Goal: Task Accomplishment & Management: Complete application form

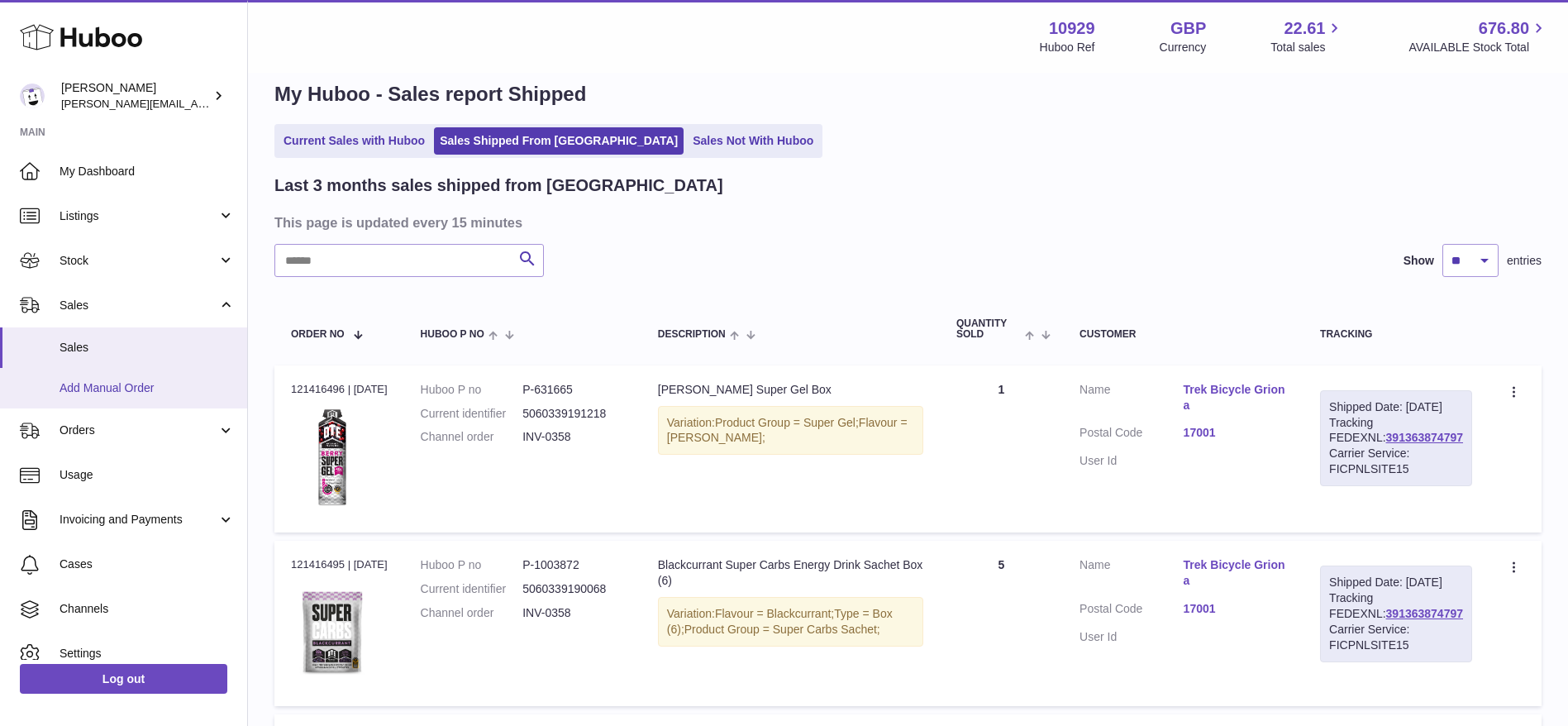
click at [104, 386] on span "Add Manual Order" at bounding box center [146, 388] width 175 height 16
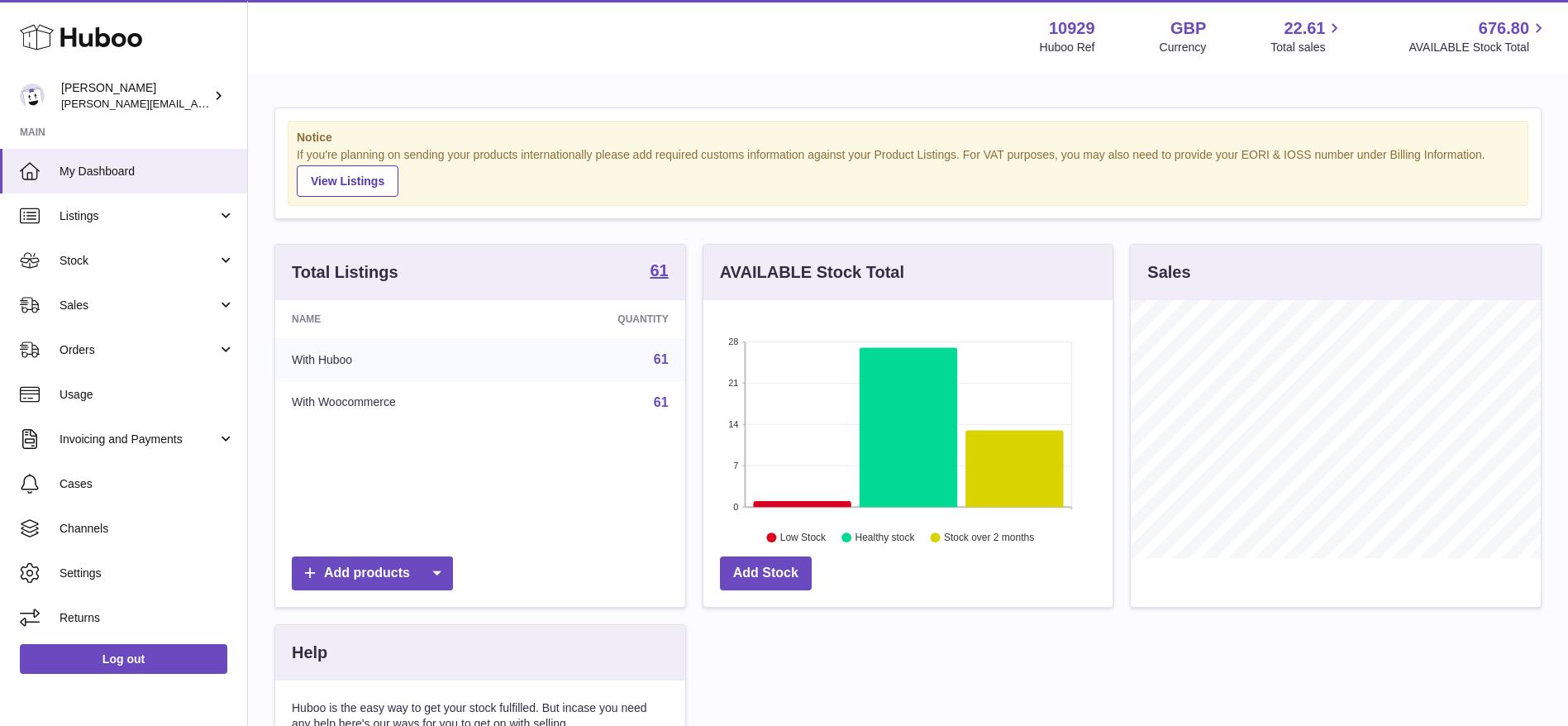
scroll to position [258, 409]
click at [76, 306] on span "Sales" at bounding box center [138, 305] width 158 height 16
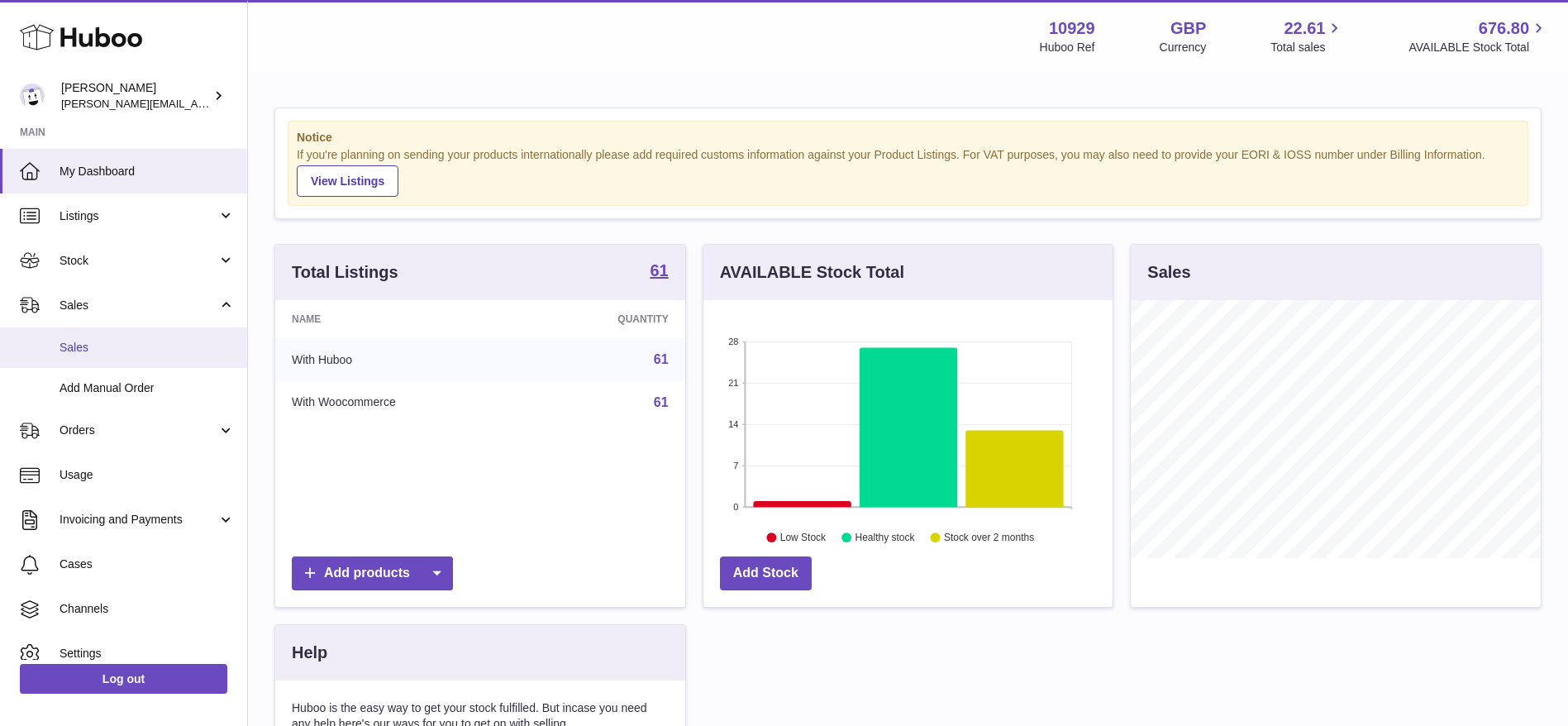
click at [72, 345] on span "Sales" at bounding box center [146, 348] width 175 height 16
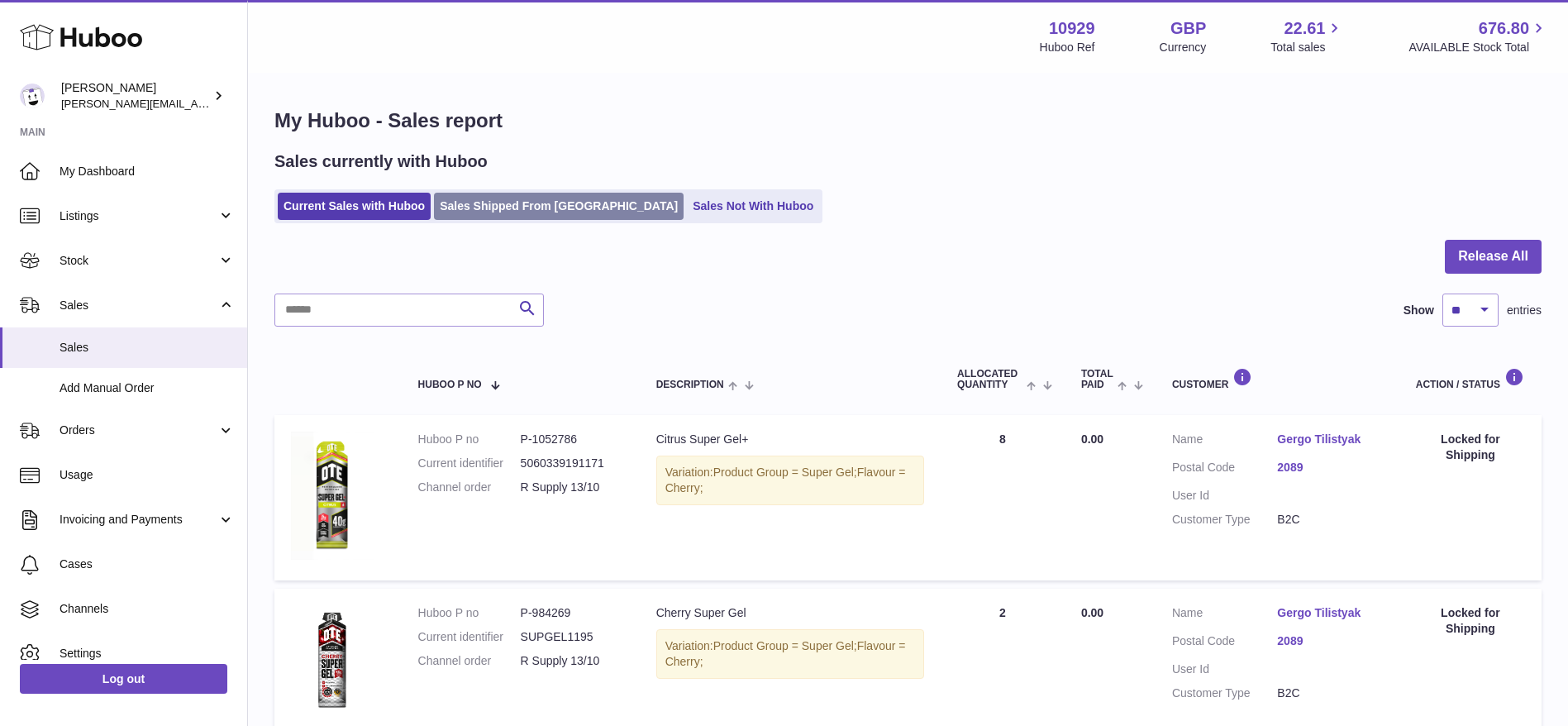
click at [501, 216] on link "Sales Shipped From Huboo" at bounding box center [559, 206] width 250 height 27
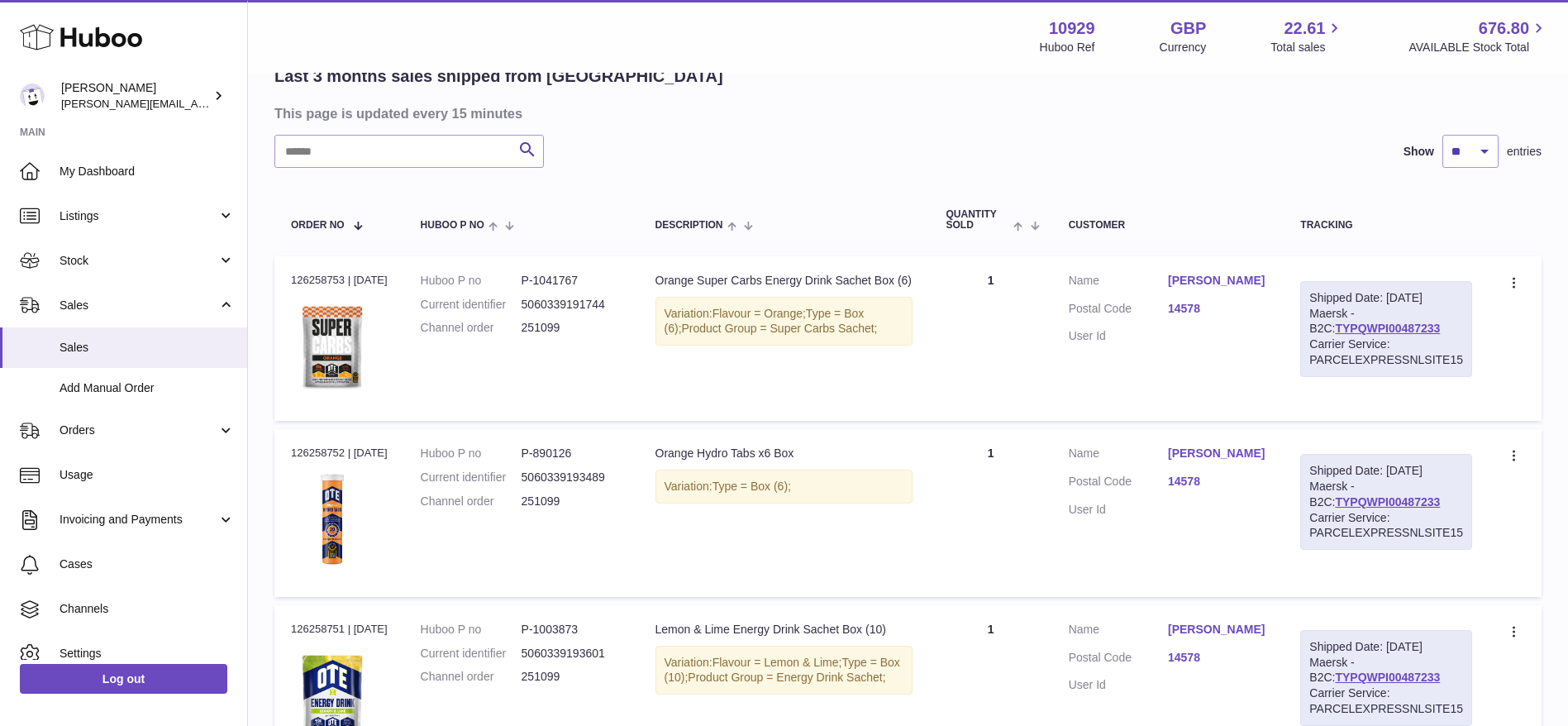
scroll to position [79, 0]
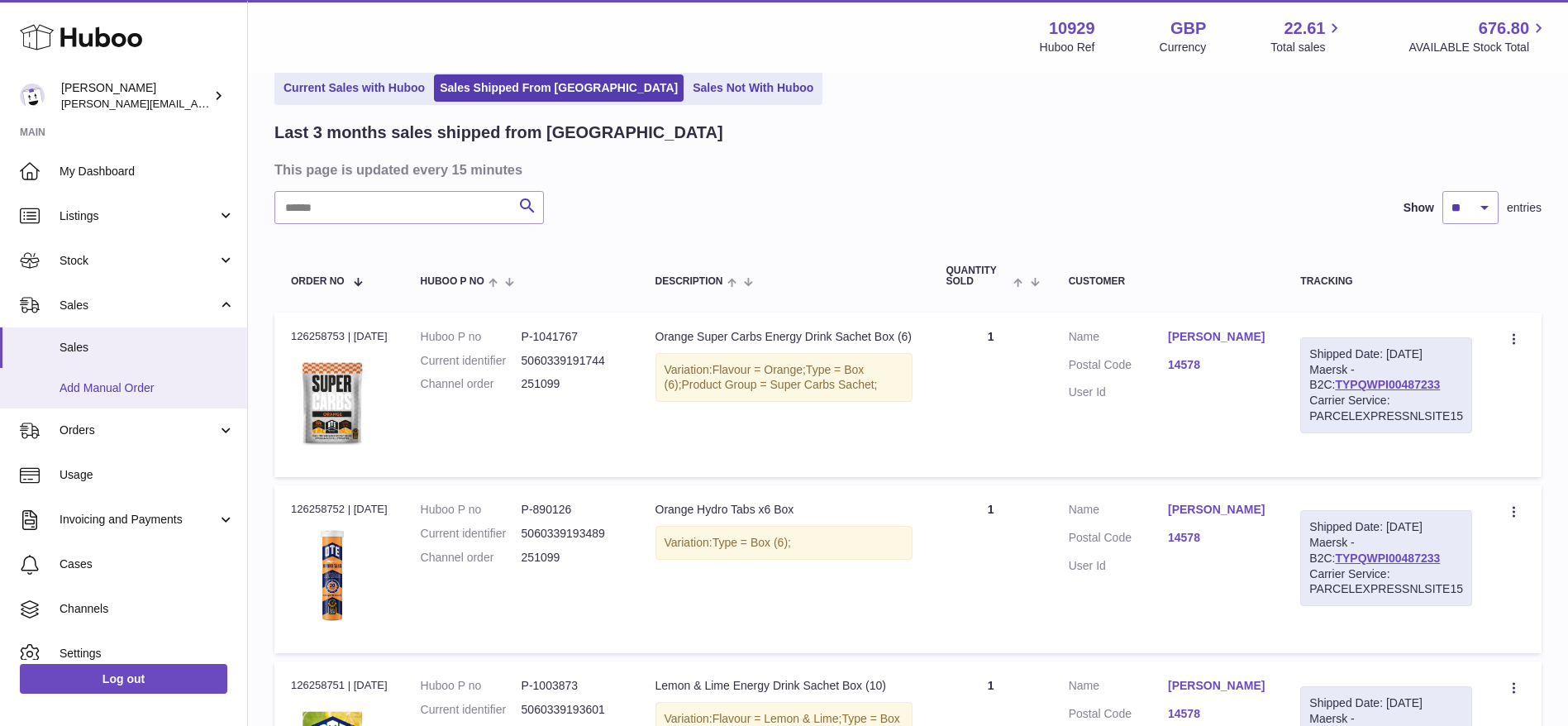
click at [87, 402] on link "Add Manual Order" at bounding box center [123, 389] width 247 height 41
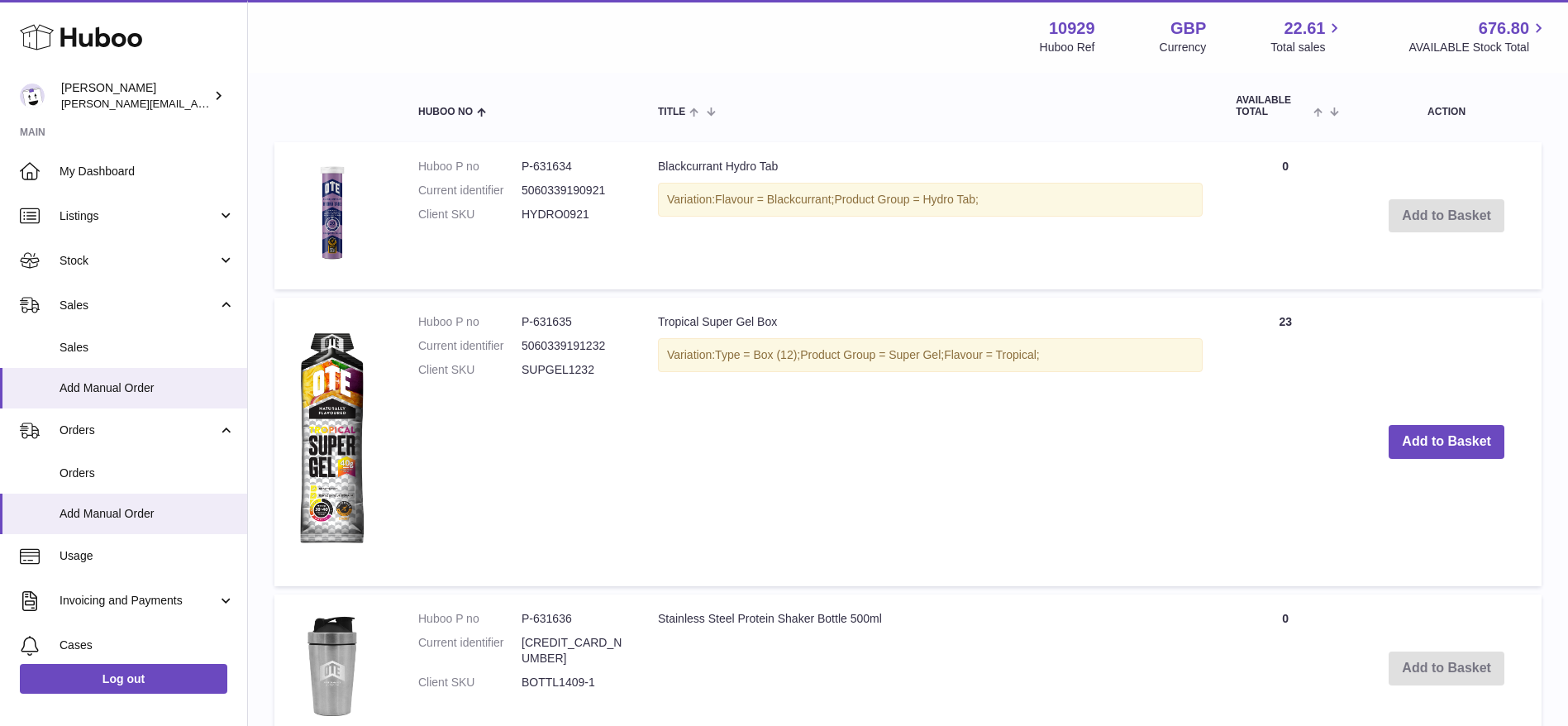
scroll to position [154, 0]
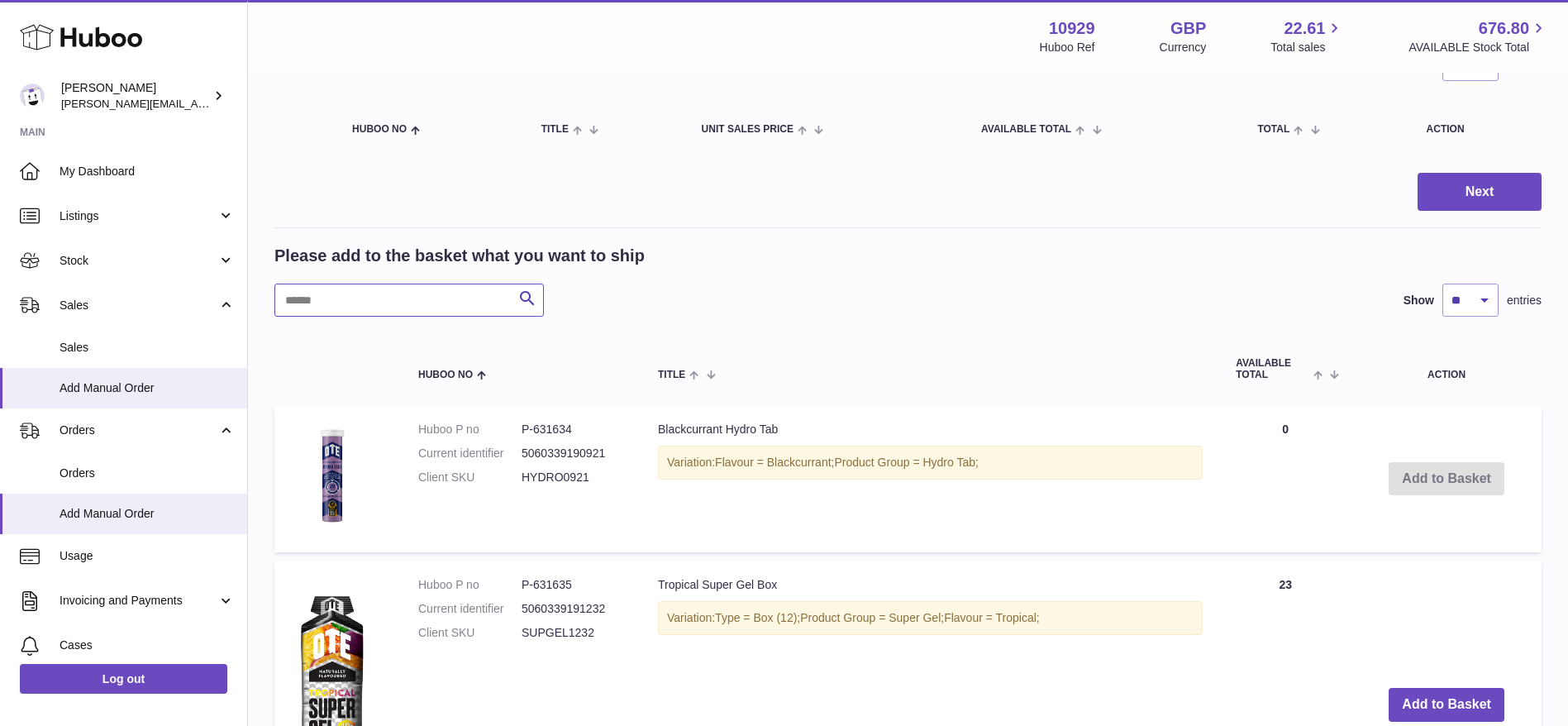
click at [391, 300] on input "text" at bounding box center [409, 300] width 269 height 33
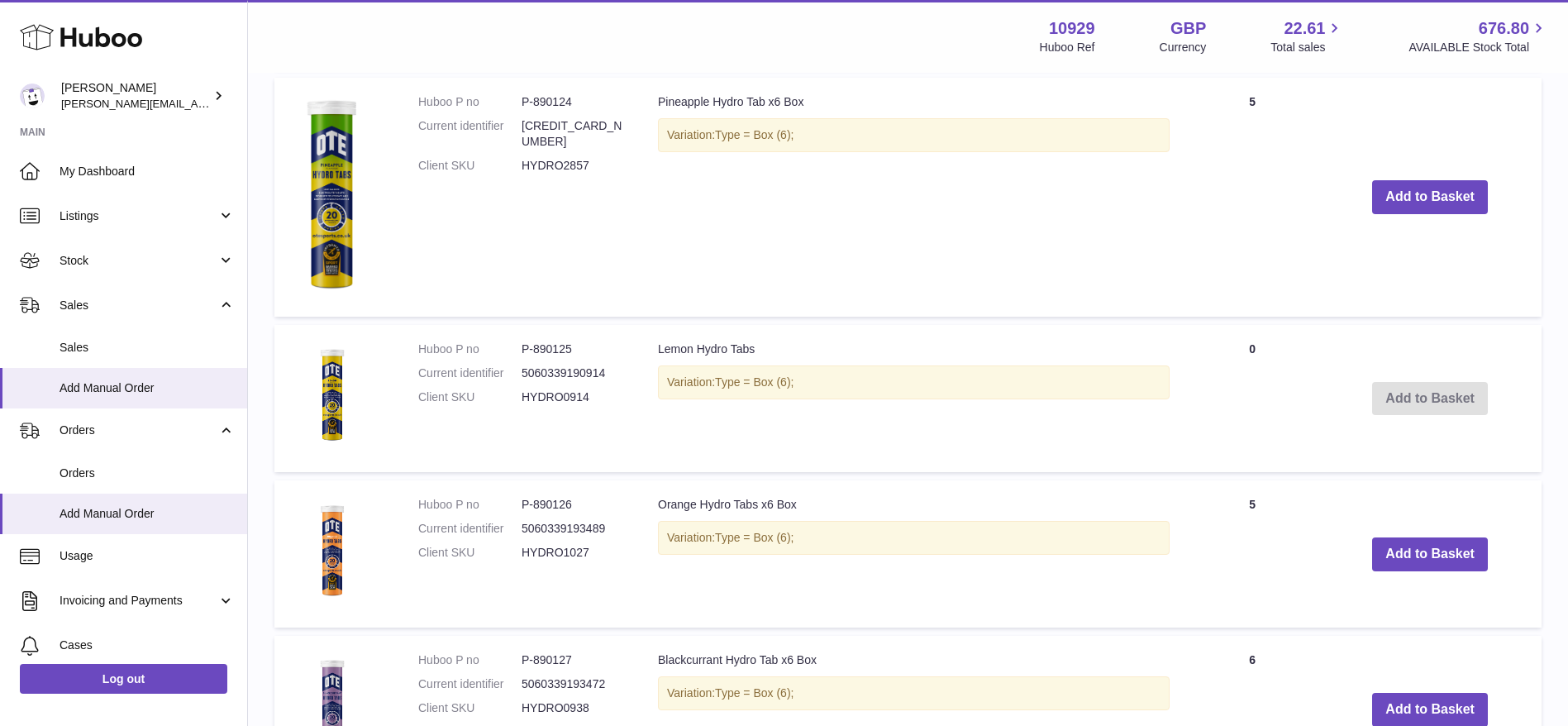
scroll to position [1192, 0]
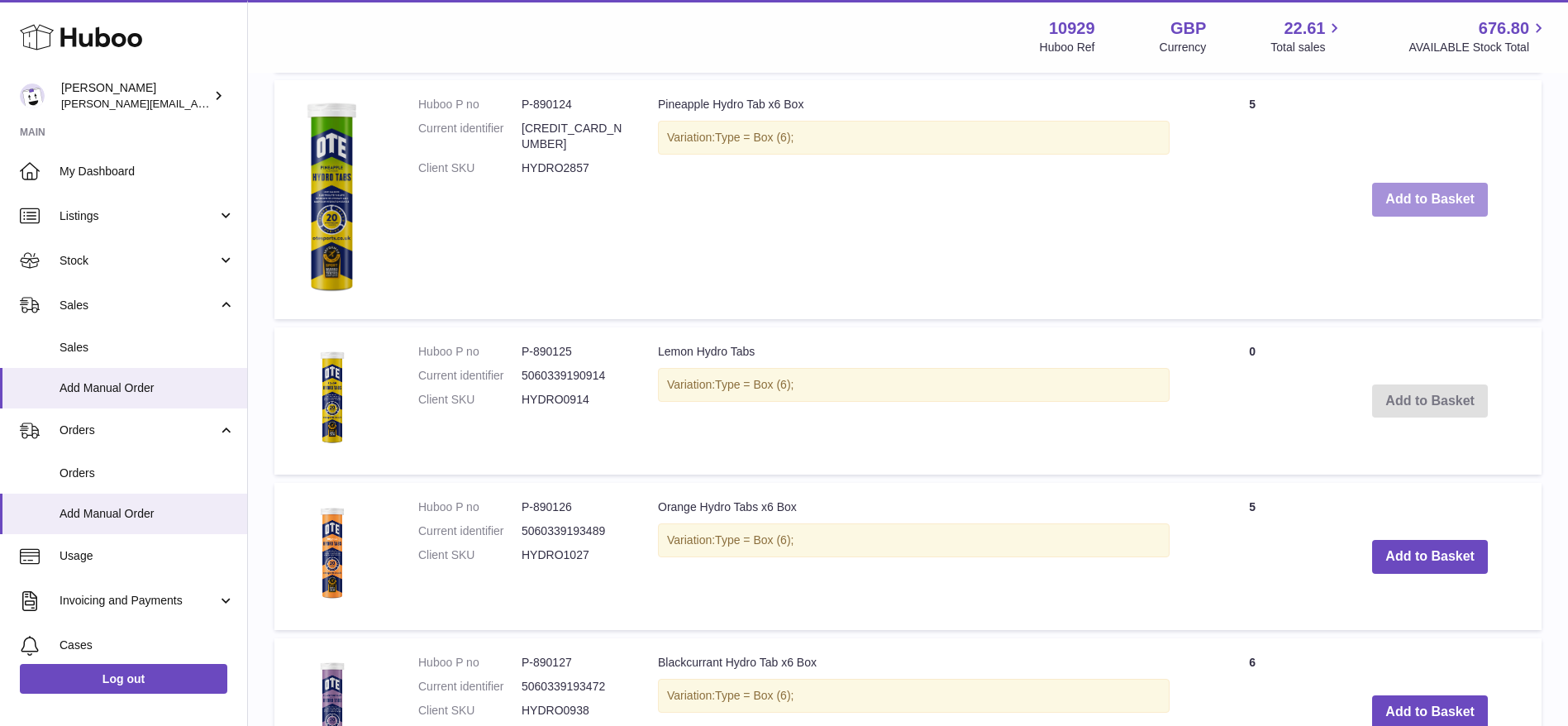
type input "*****"
click at [1403, 198] on button "Add to Basket" at bounding box center [1429, 200] width 115 height 34
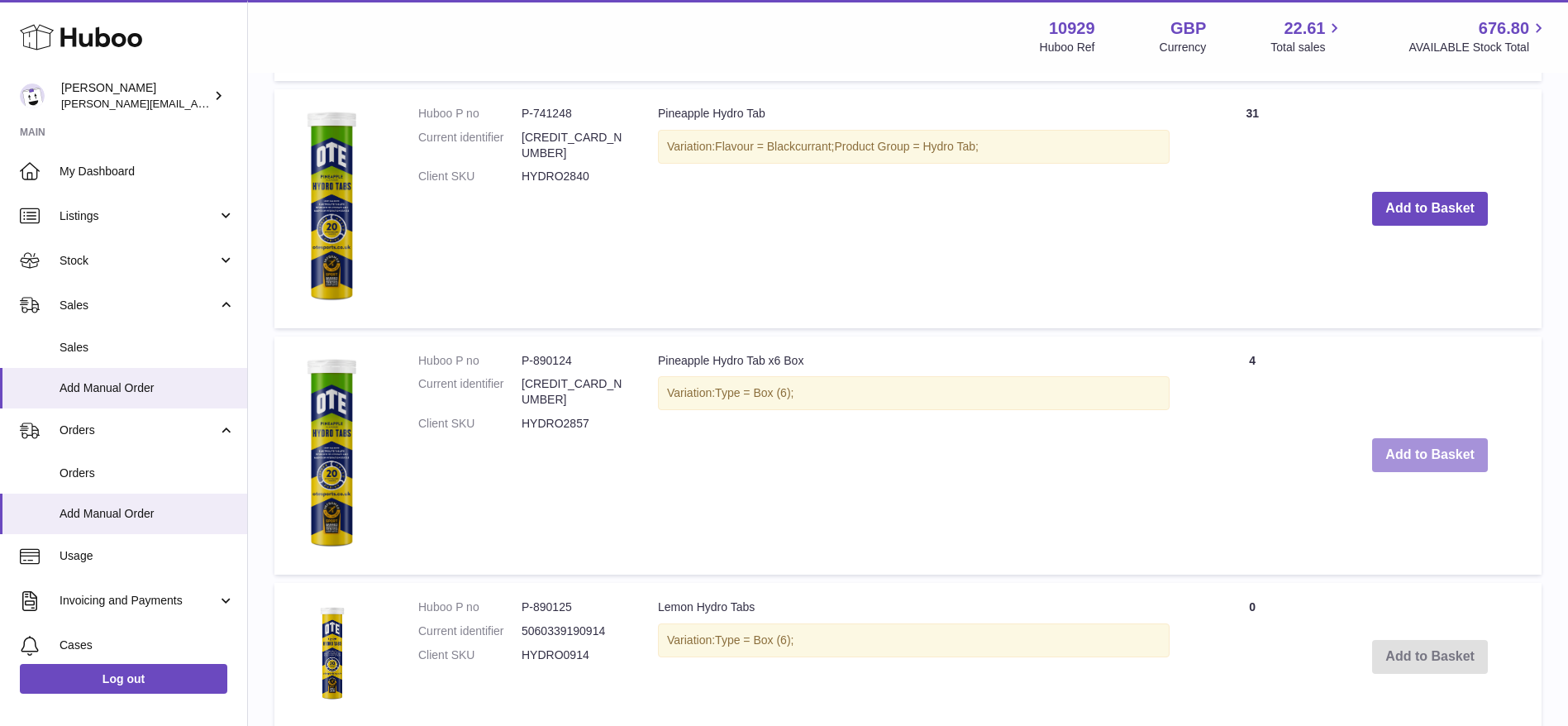
scroll to position [1449, 0]
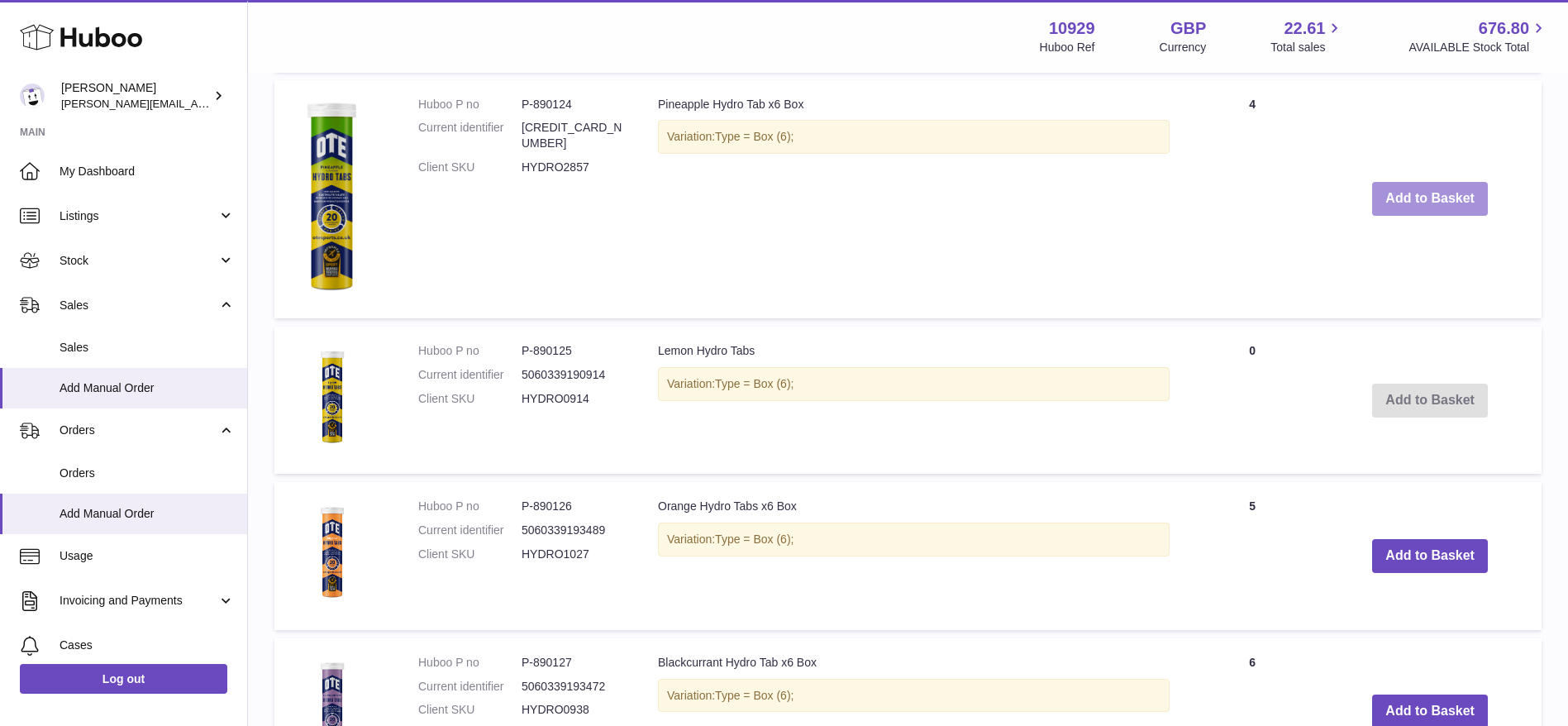
click at [1403, 198] on button "Add to Basket" at bounding box center [1429, 199] width 115 height 34
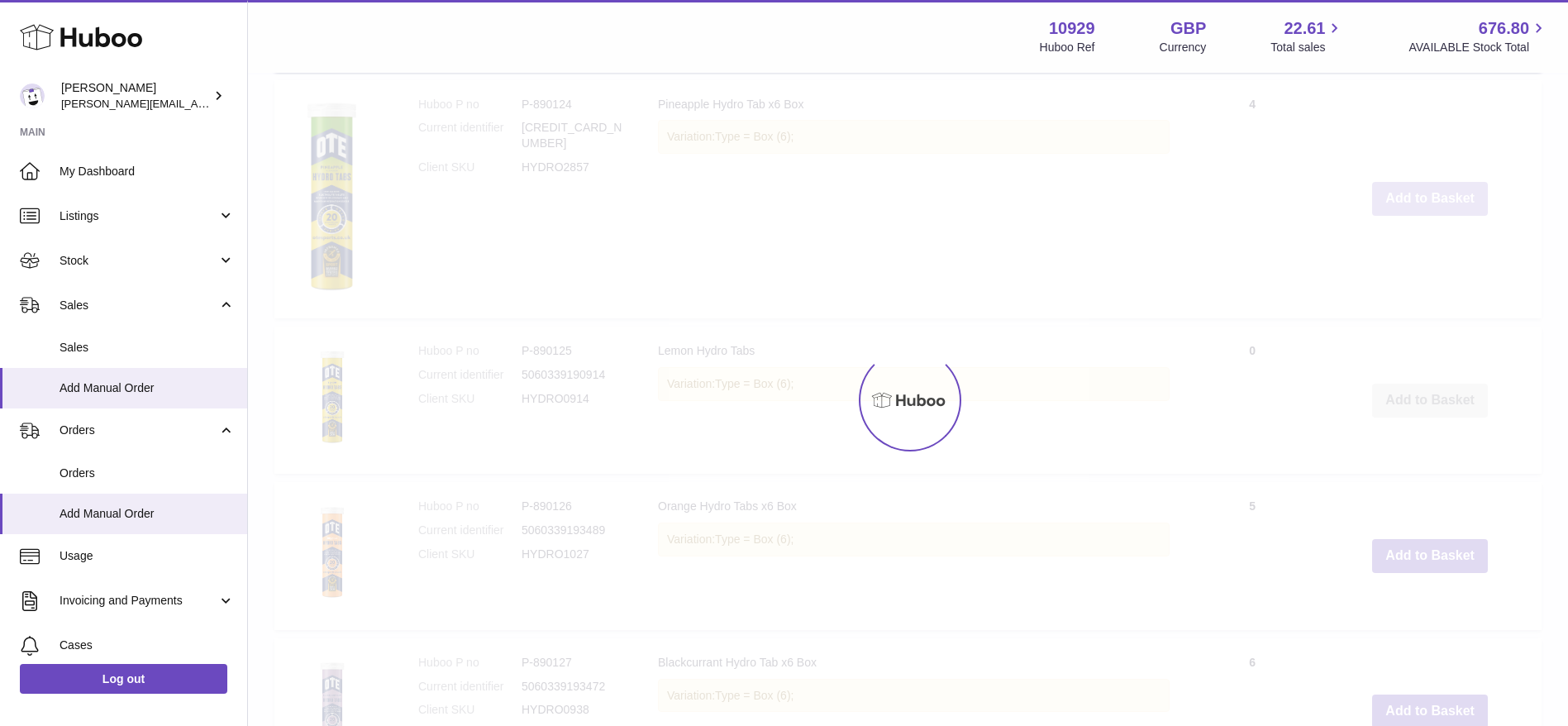
type input "*"
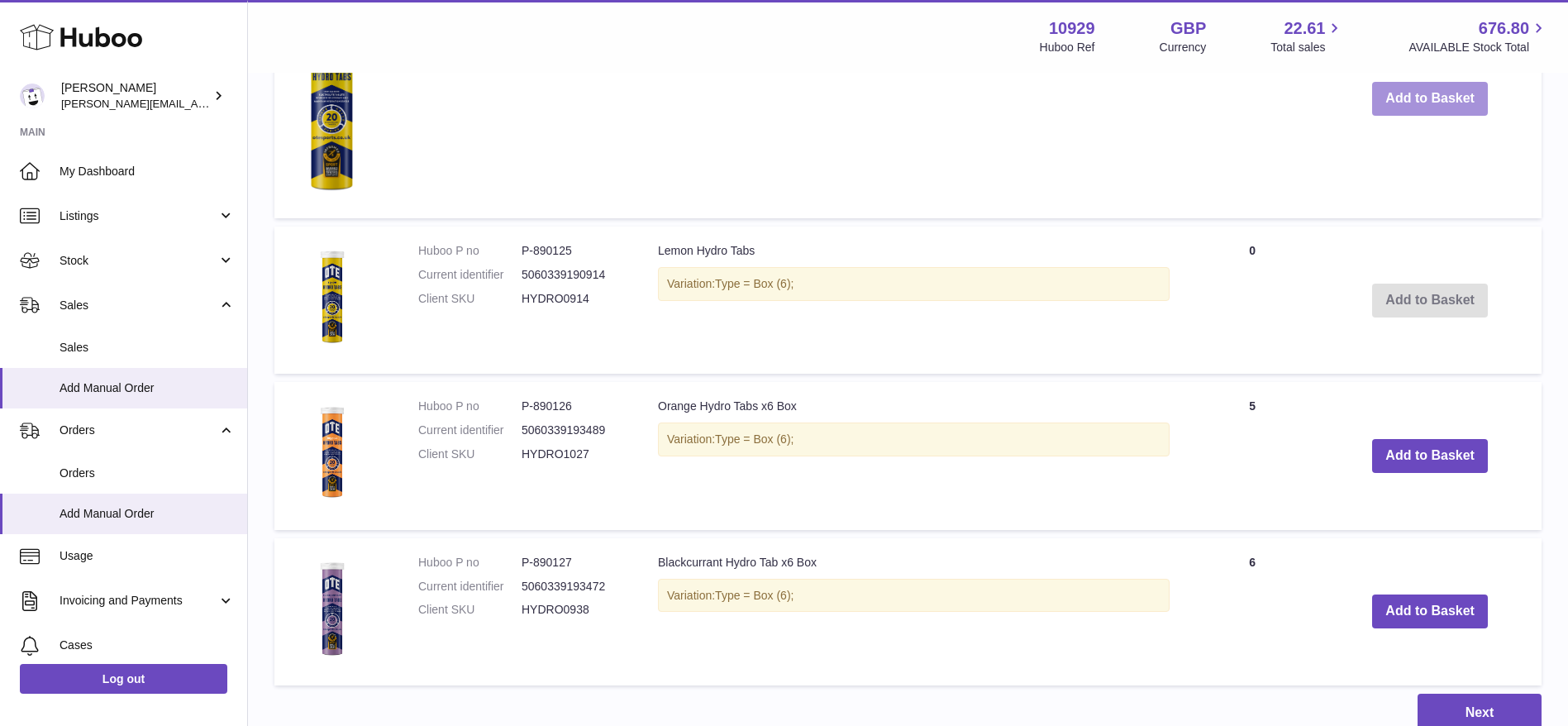
scroll to position [1550, 0]
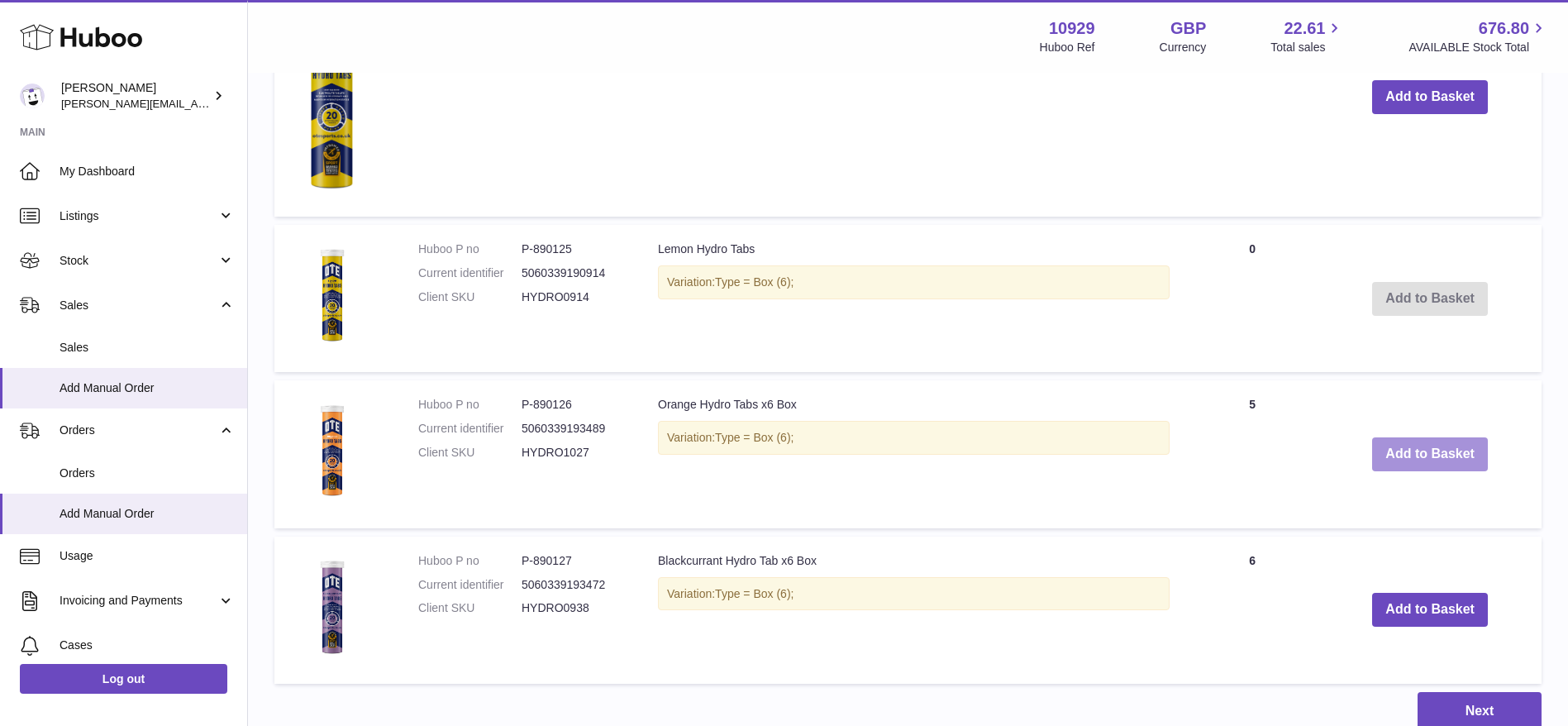
click at [1403, 450] on button "Add to Basket" at bounding box center [1429, 454] width 115 height 34
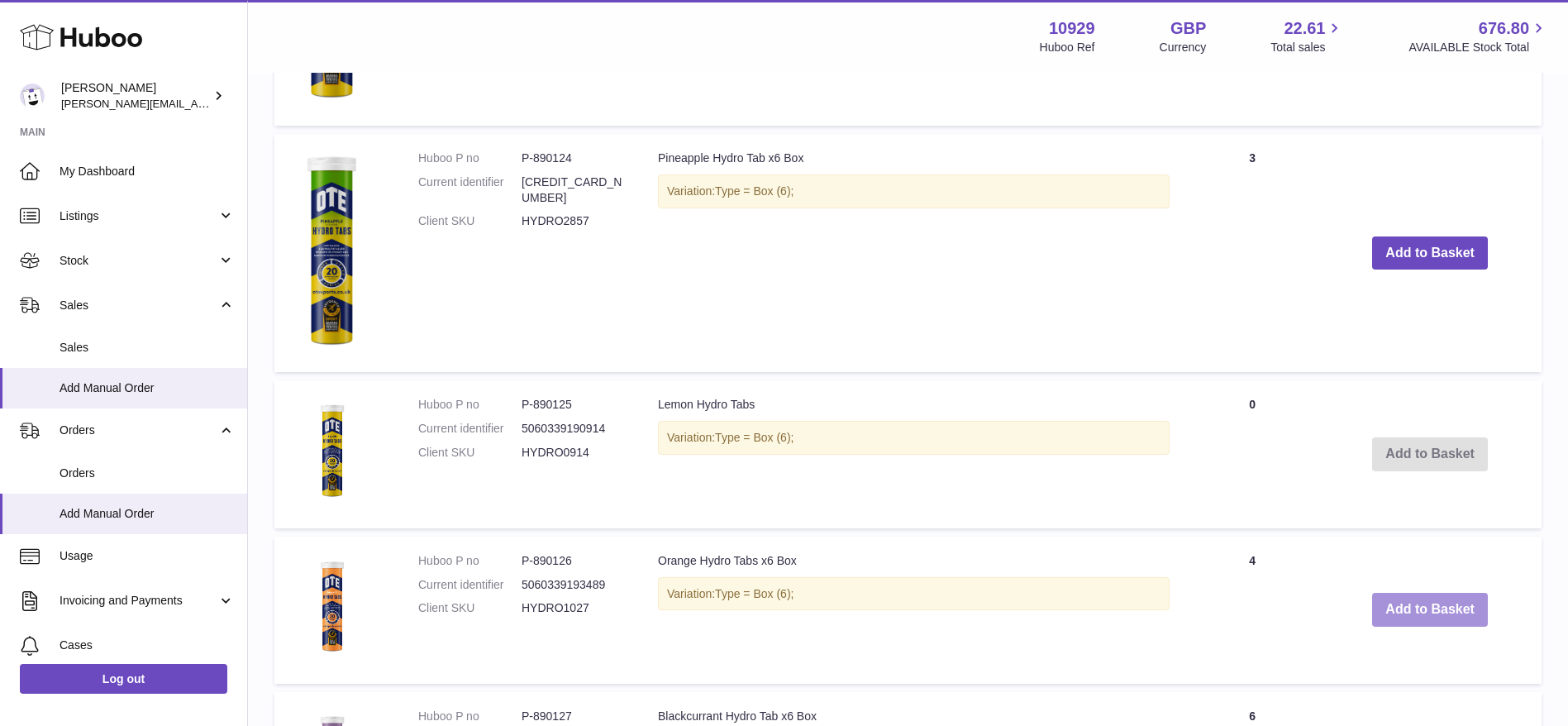
scroll to position [1706, 0]
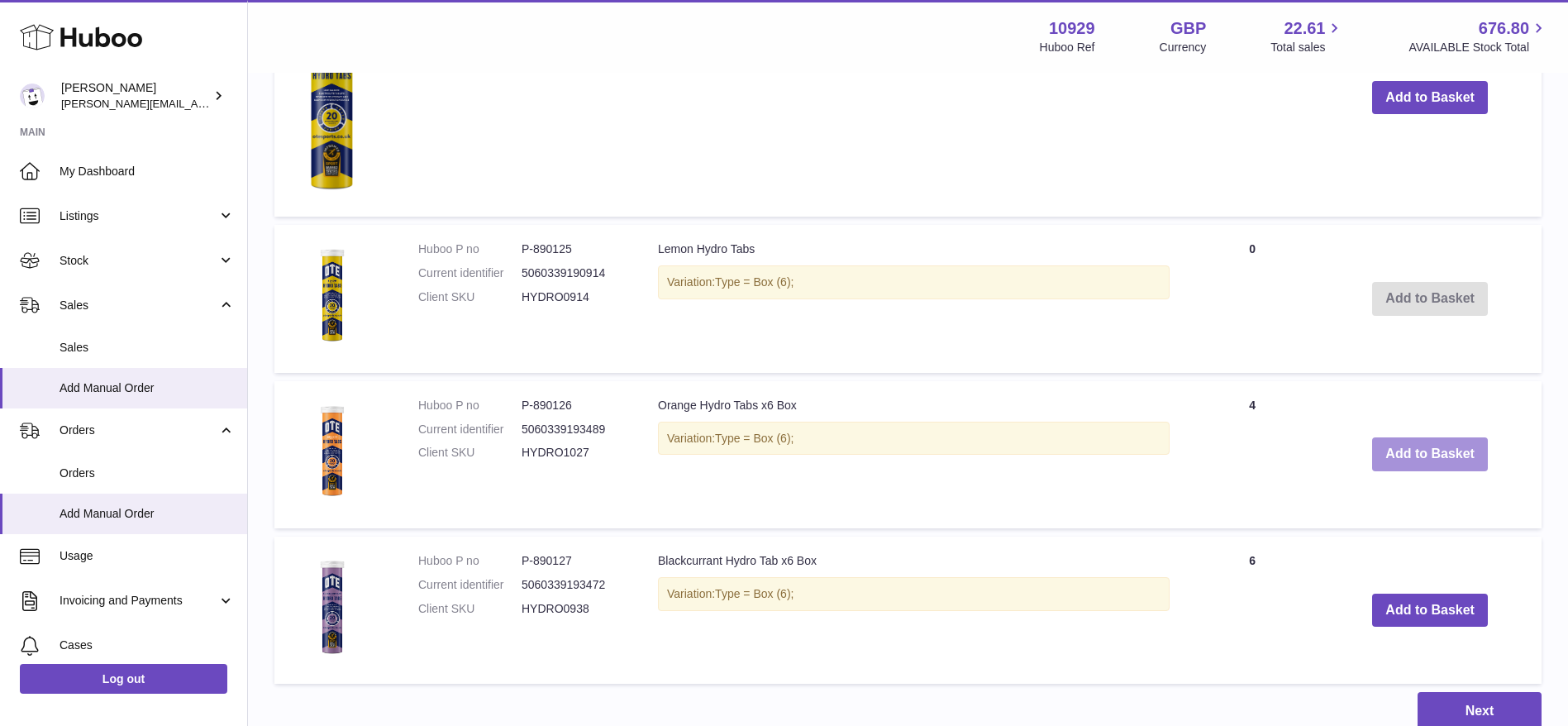
click at [1403, 449] on button "Add to Basket" at bounding box center [1429, 454] width 115 height 34
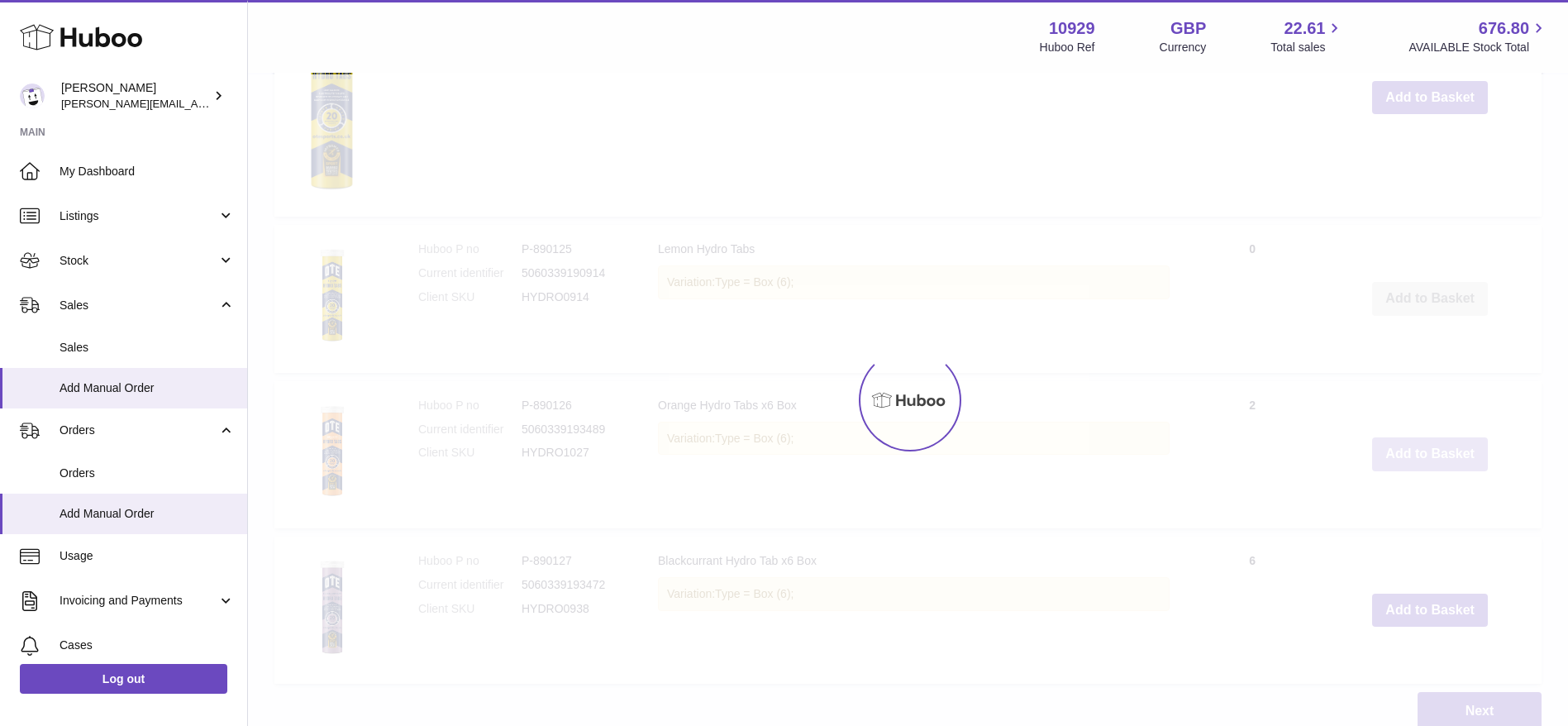
type input "*"
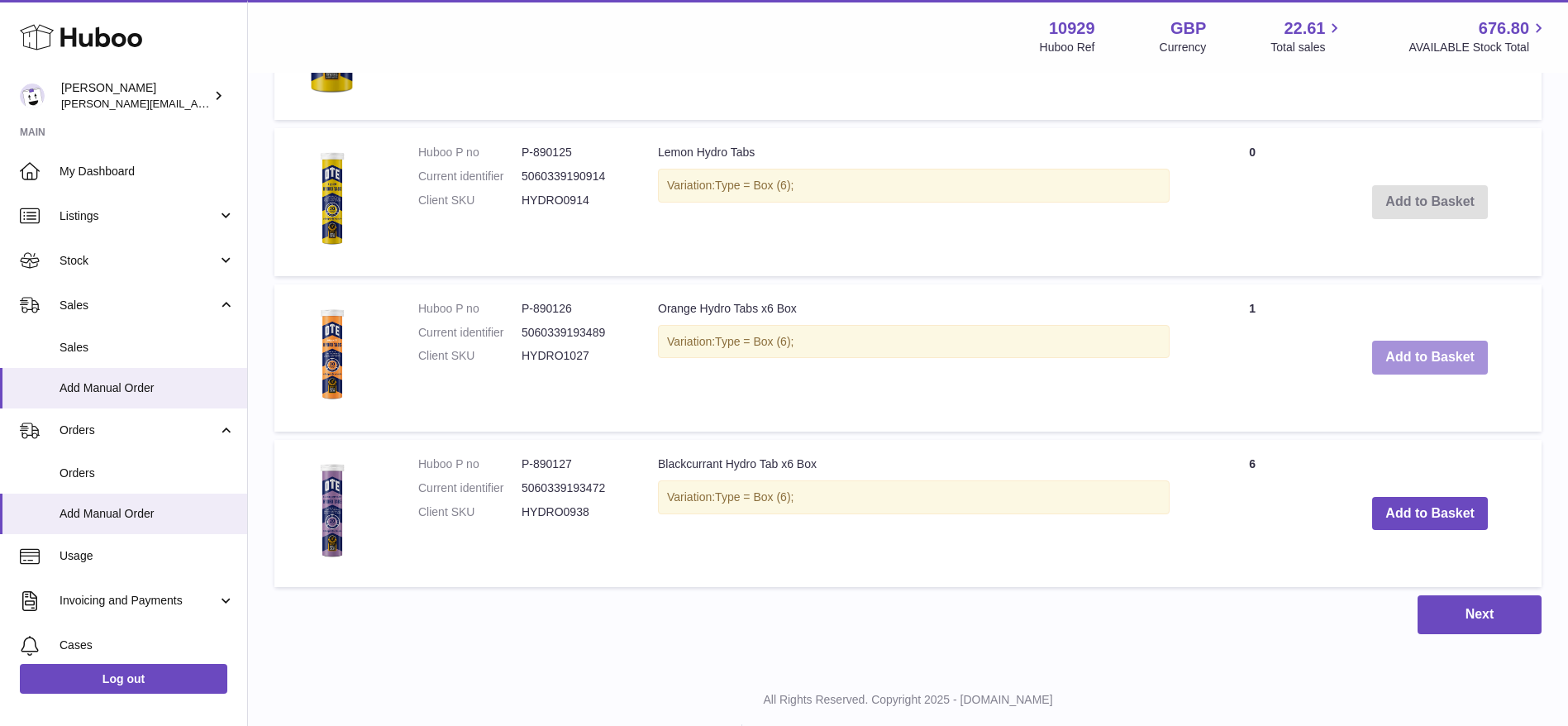
scroll to position [1809, 0]
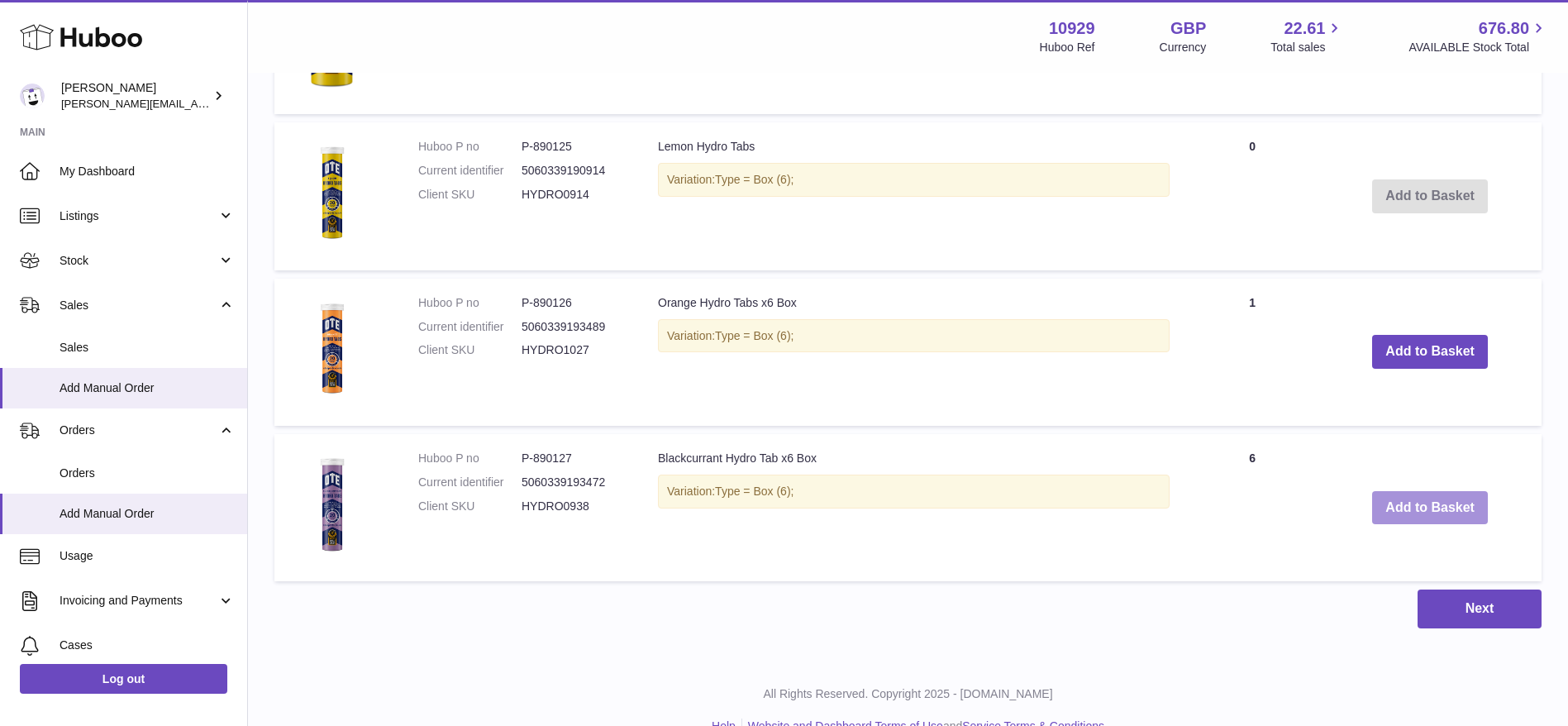
click at [1445, 513] on button "Add to Basket" at bounding box center [1429, 508] width 115 height 34
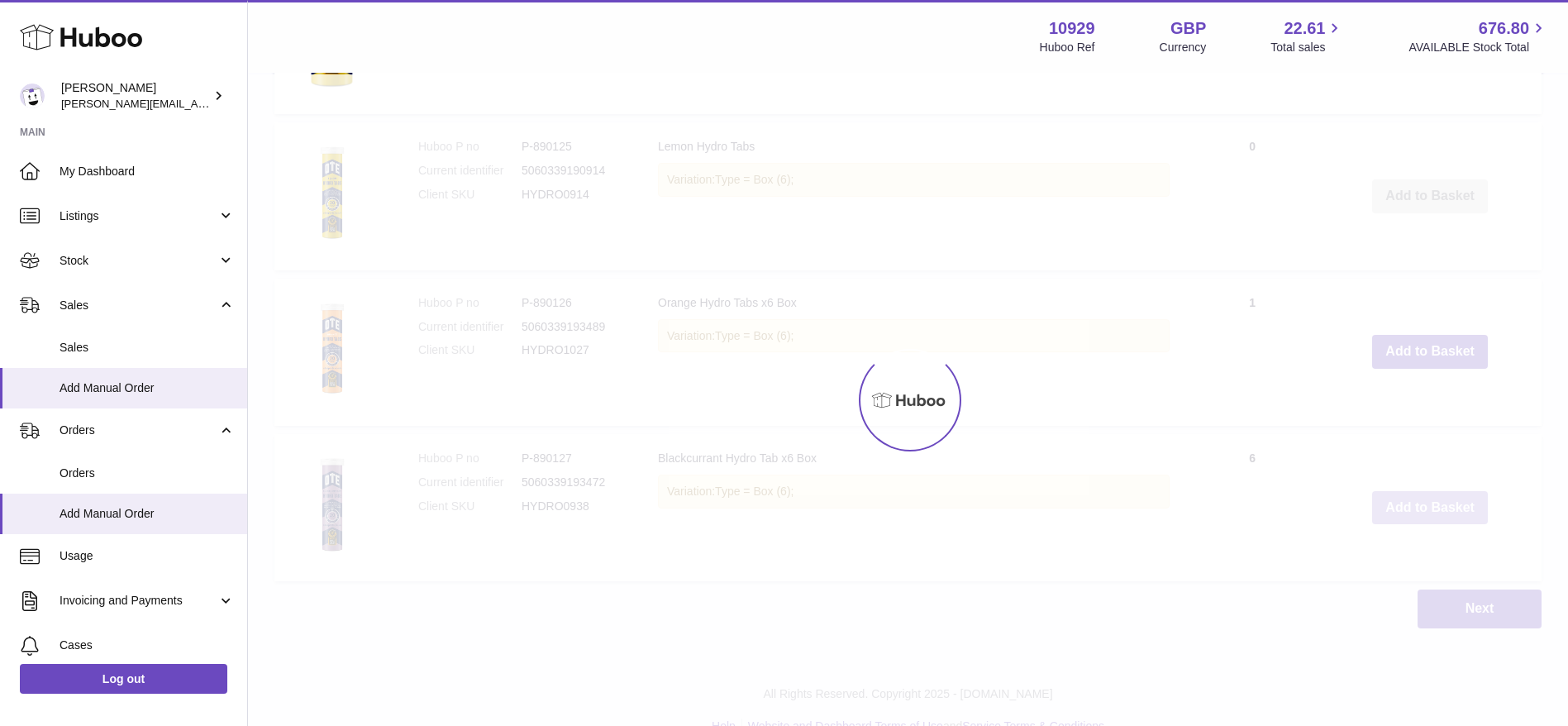
scroll to position [1964, 0]
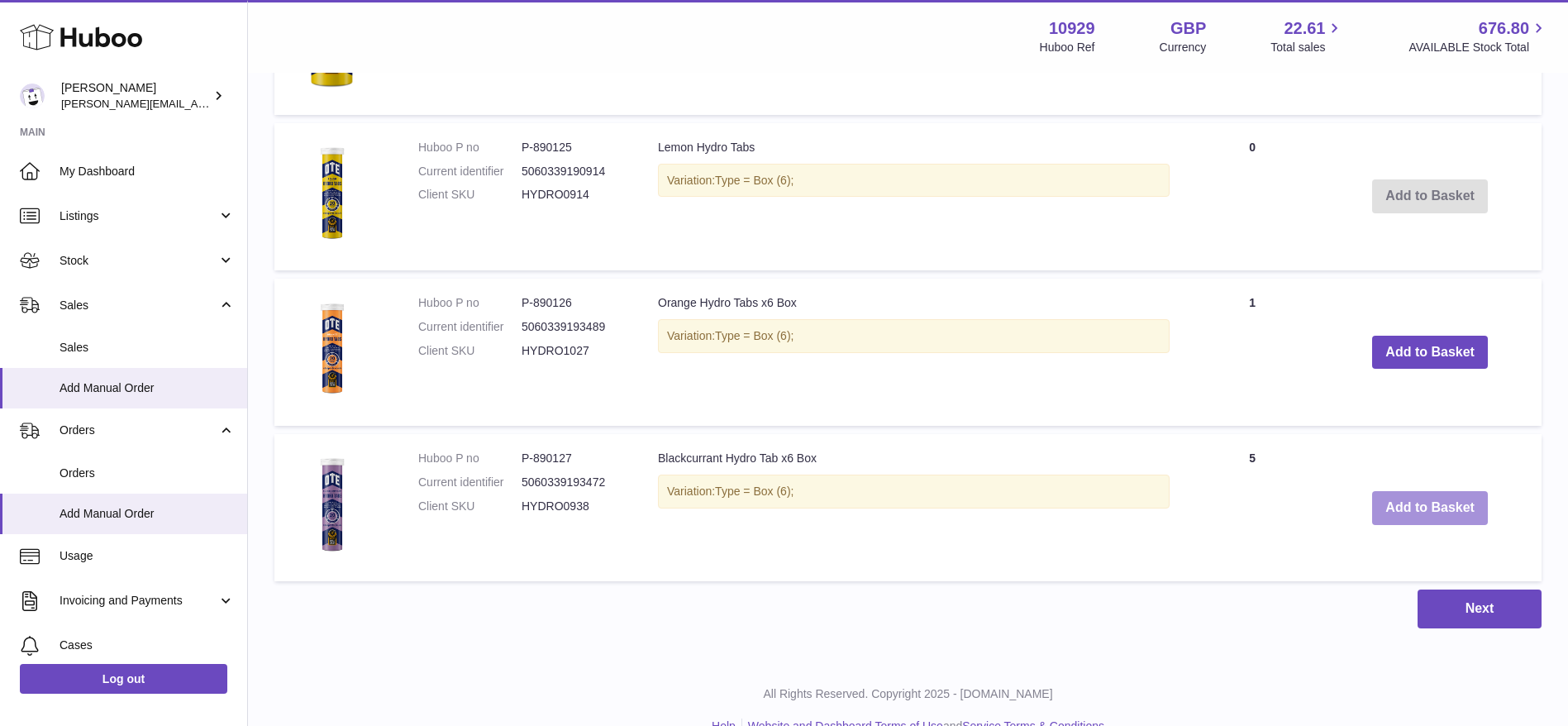
click at [1446, 511] on button "Add to Basket" at bounding box center [1429, 508] width 115 height 34
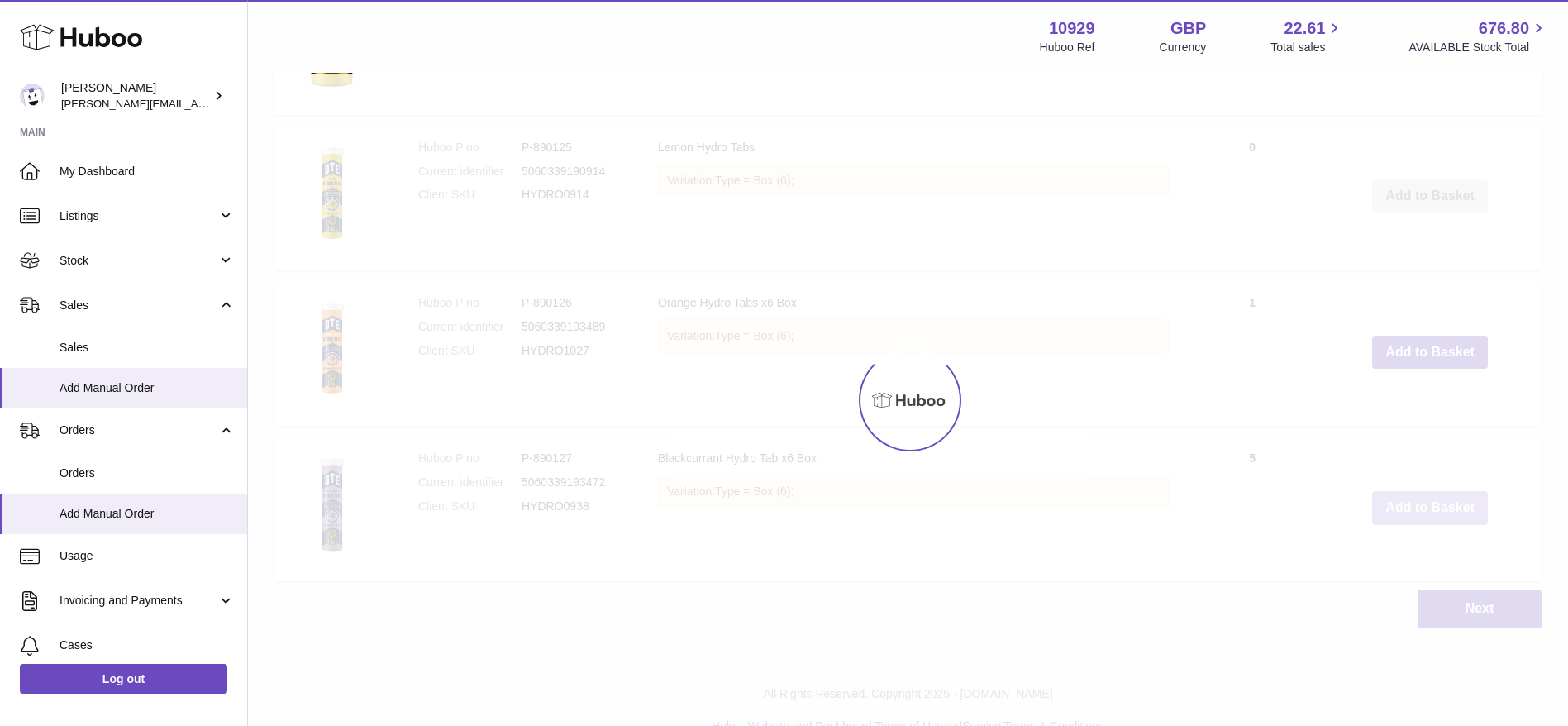
type input "*"
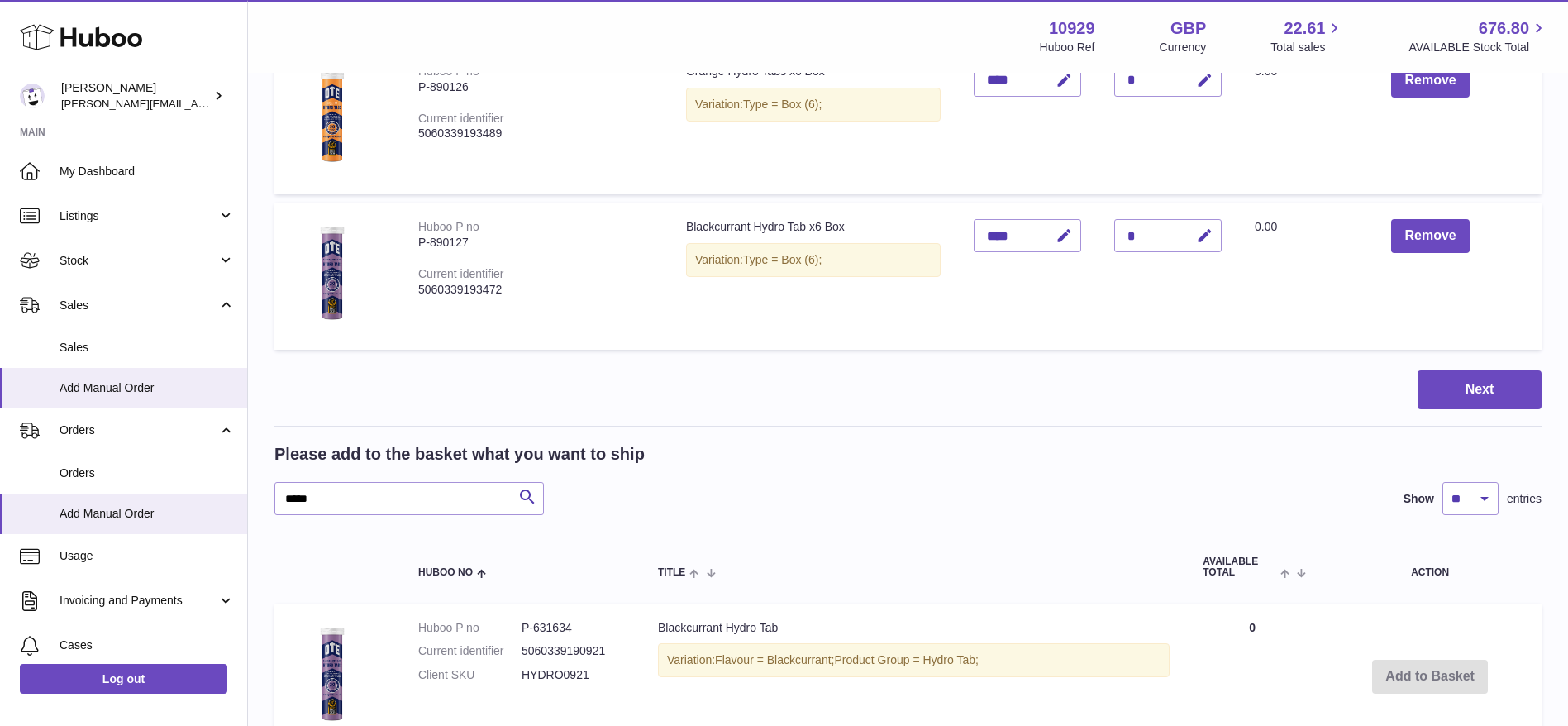
scroll to position [515, 0]
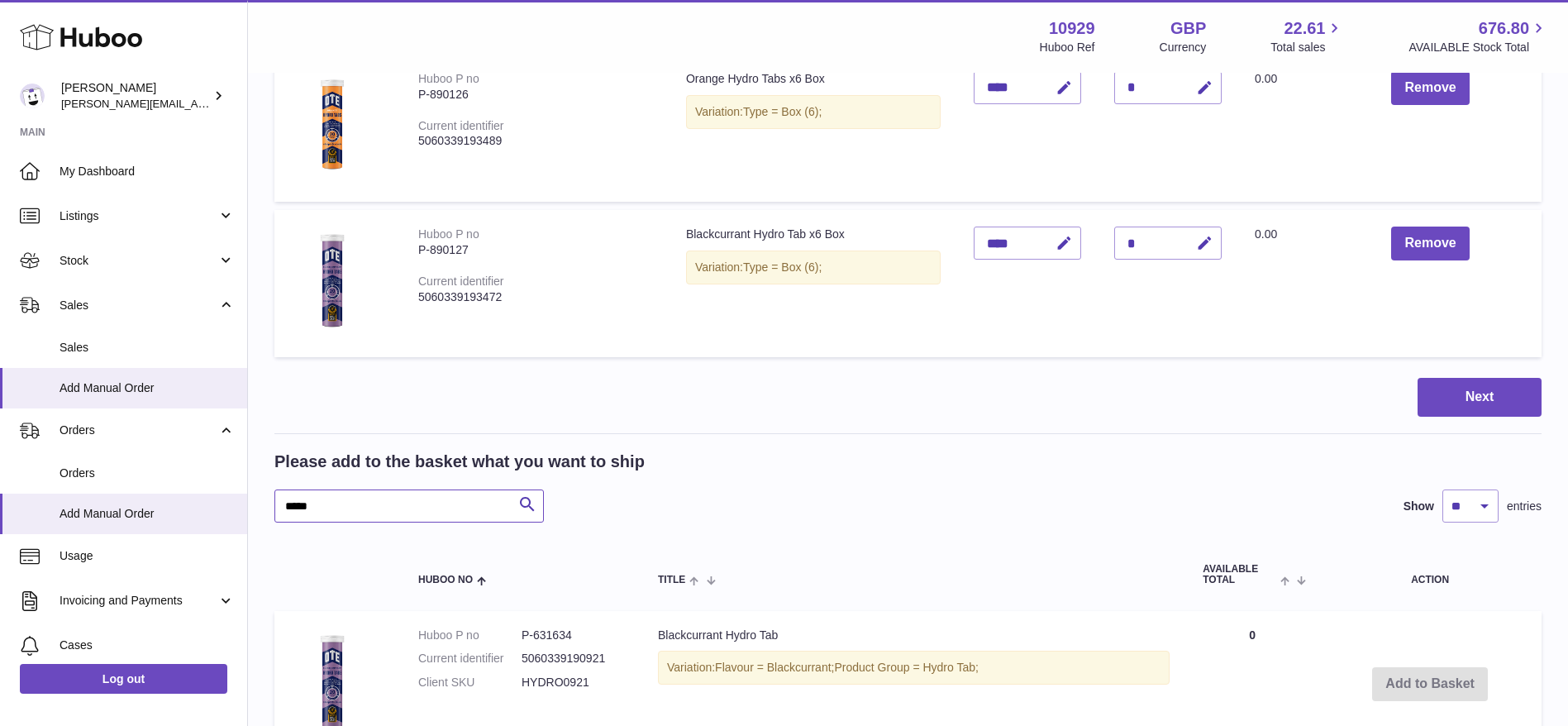
drag, startPoint x: 417, startPoint y: 498, endPoint x: 313, endPoint y: 483, distance: 105.1
click at [313, 483] on div "Please add to the basket what you want to ship ***** Search Show ** ** ** *** e…" at bounding box center [908, 487] width 1268 height 72
type input "*"
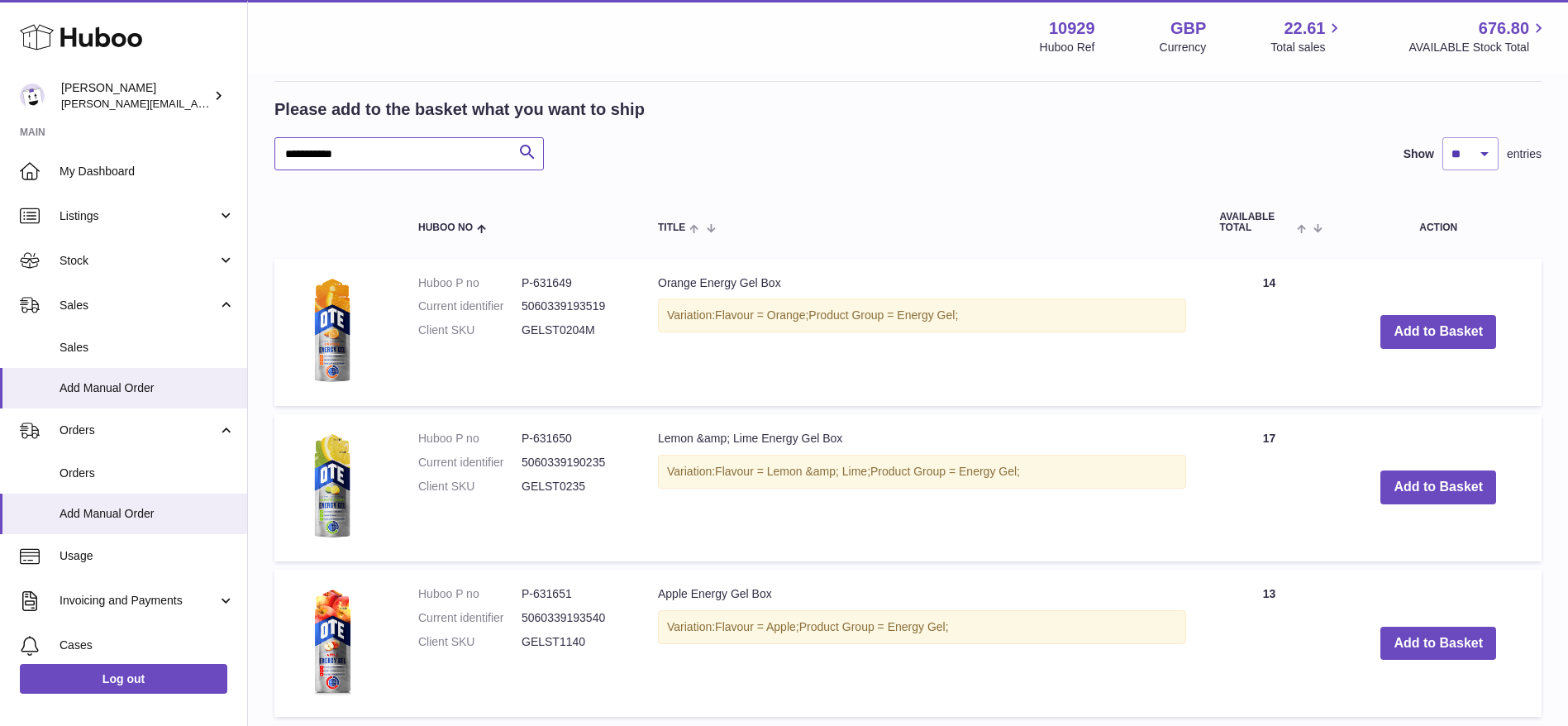
scroll to position [1133, 0]
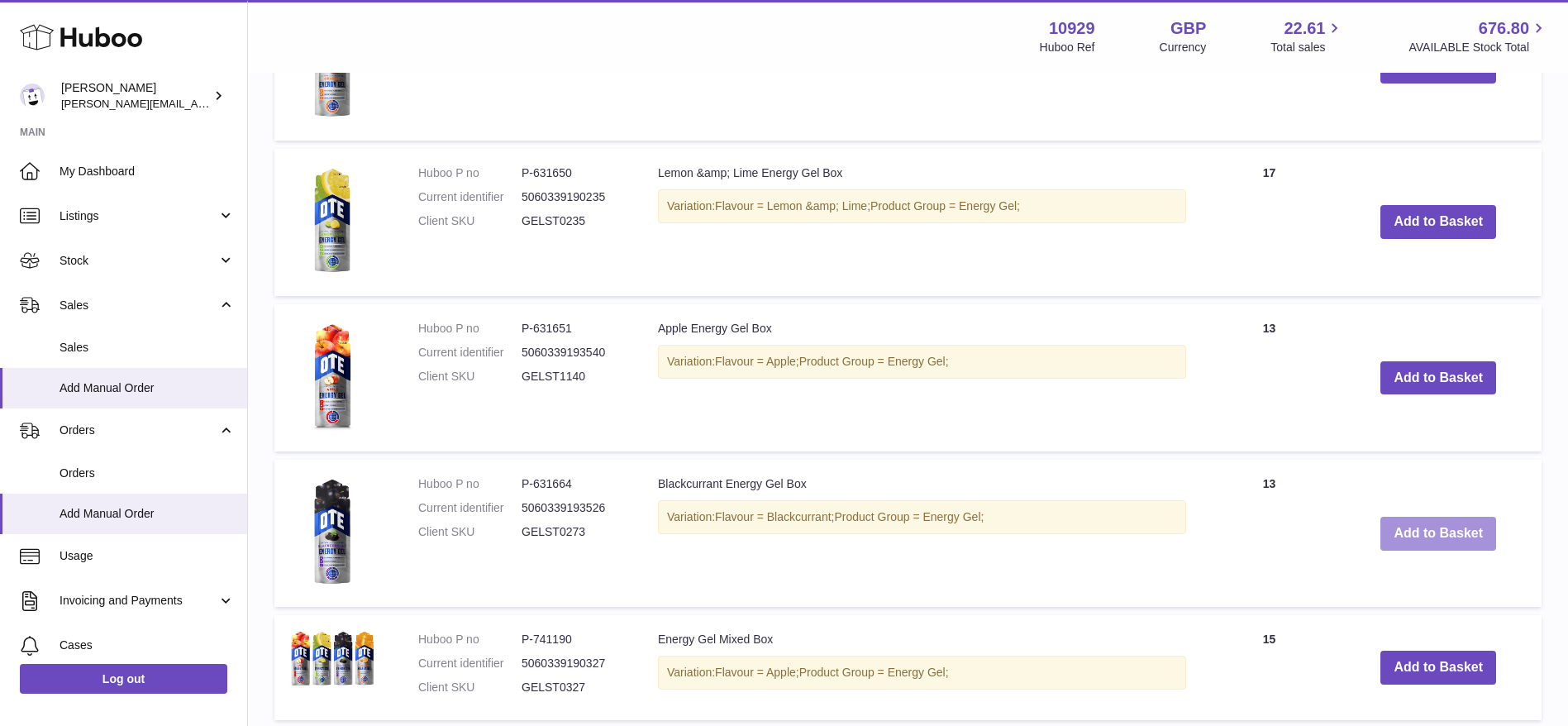
type input "**********"
click at [1417, 529] on button "Add to Basket" at bounding box center [1438, 533] width 115 height 34
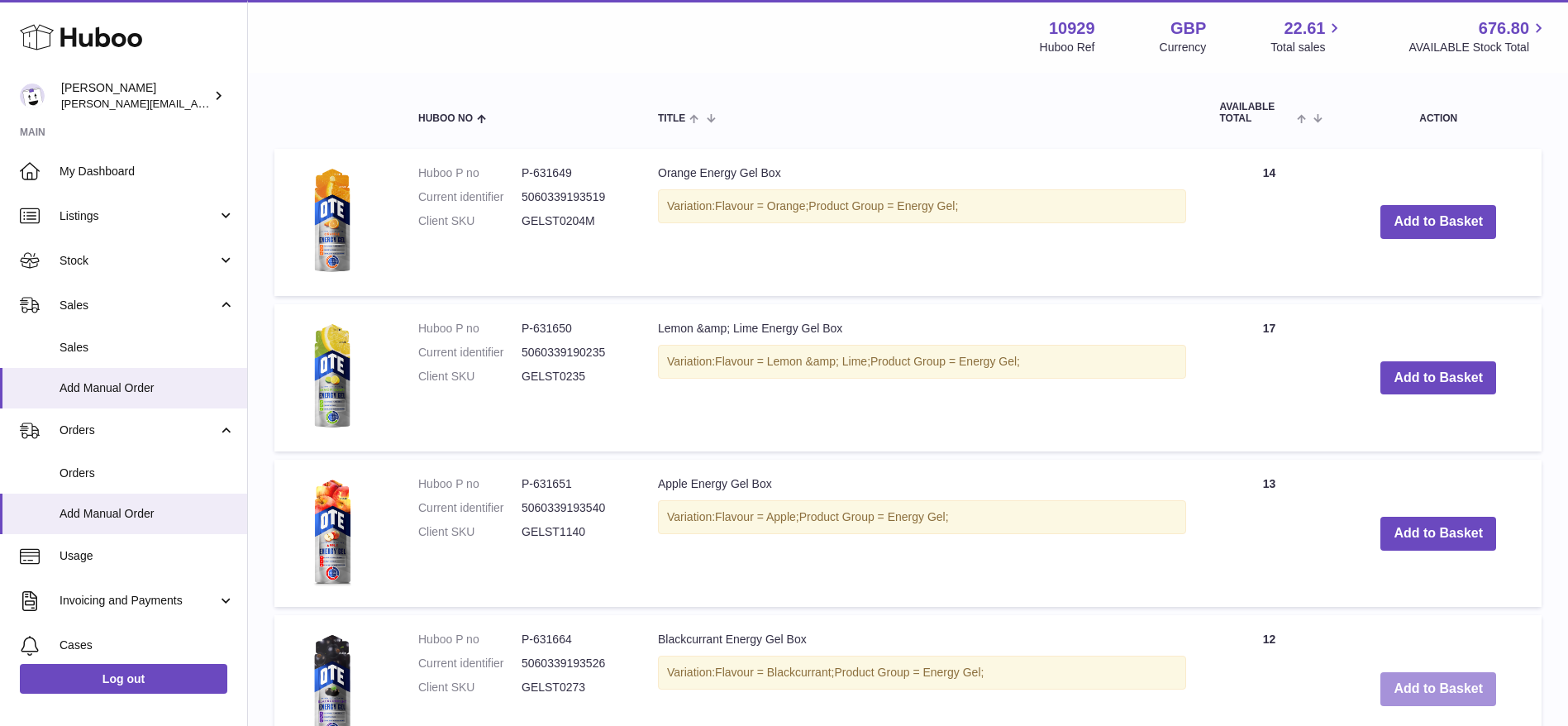
scroll to position [1288, 0]
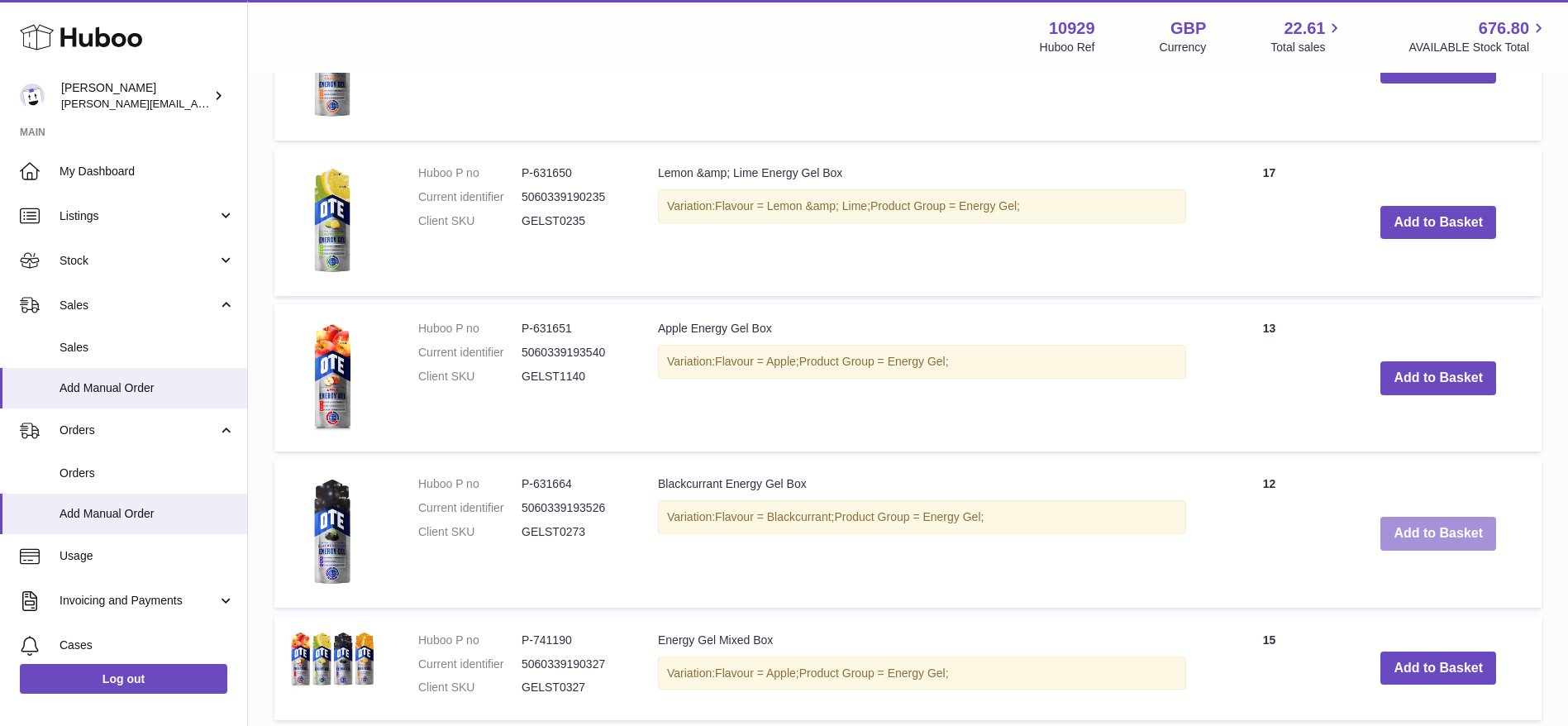
click at [1417, 532] on button "Add to Basket" at bounding box center [1438, 533] width 115 height 34
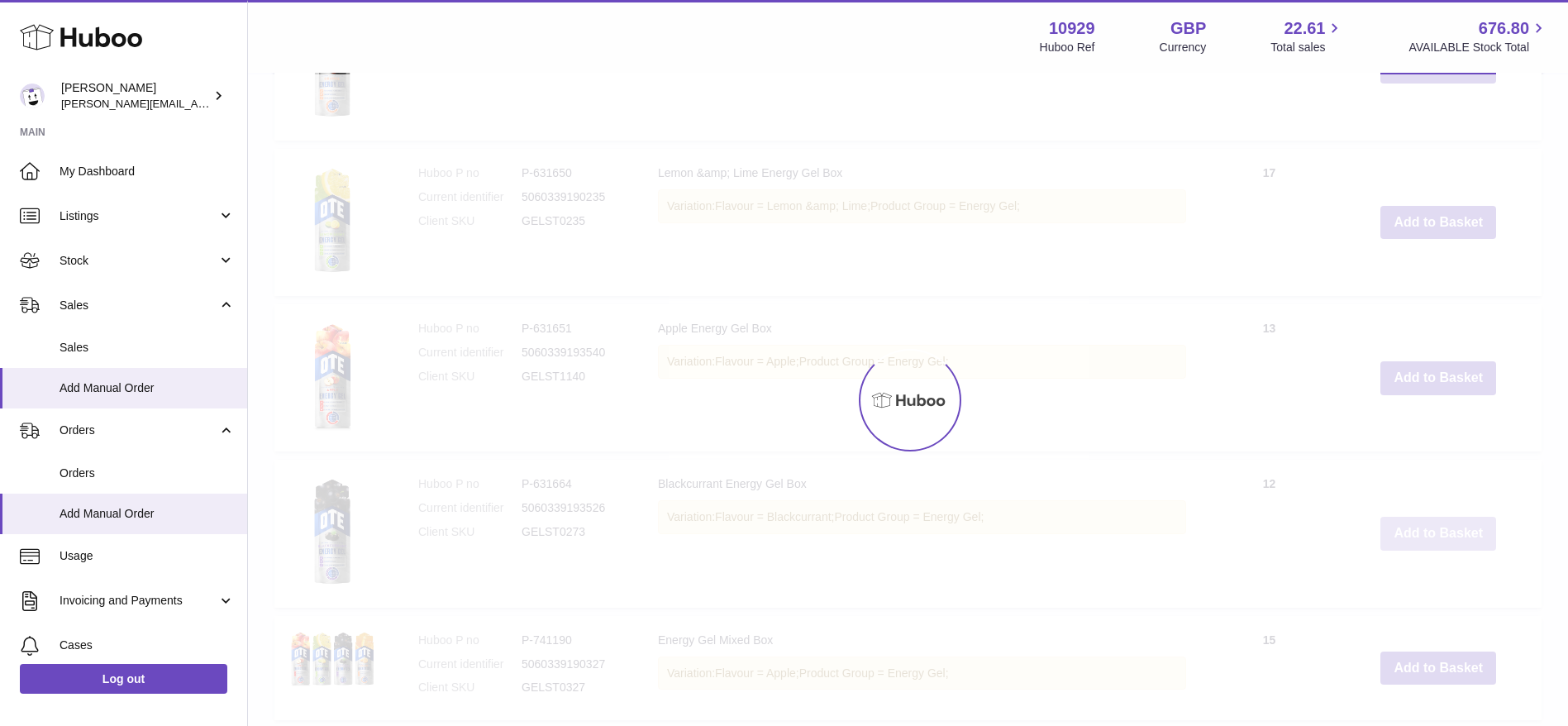
type input "*"
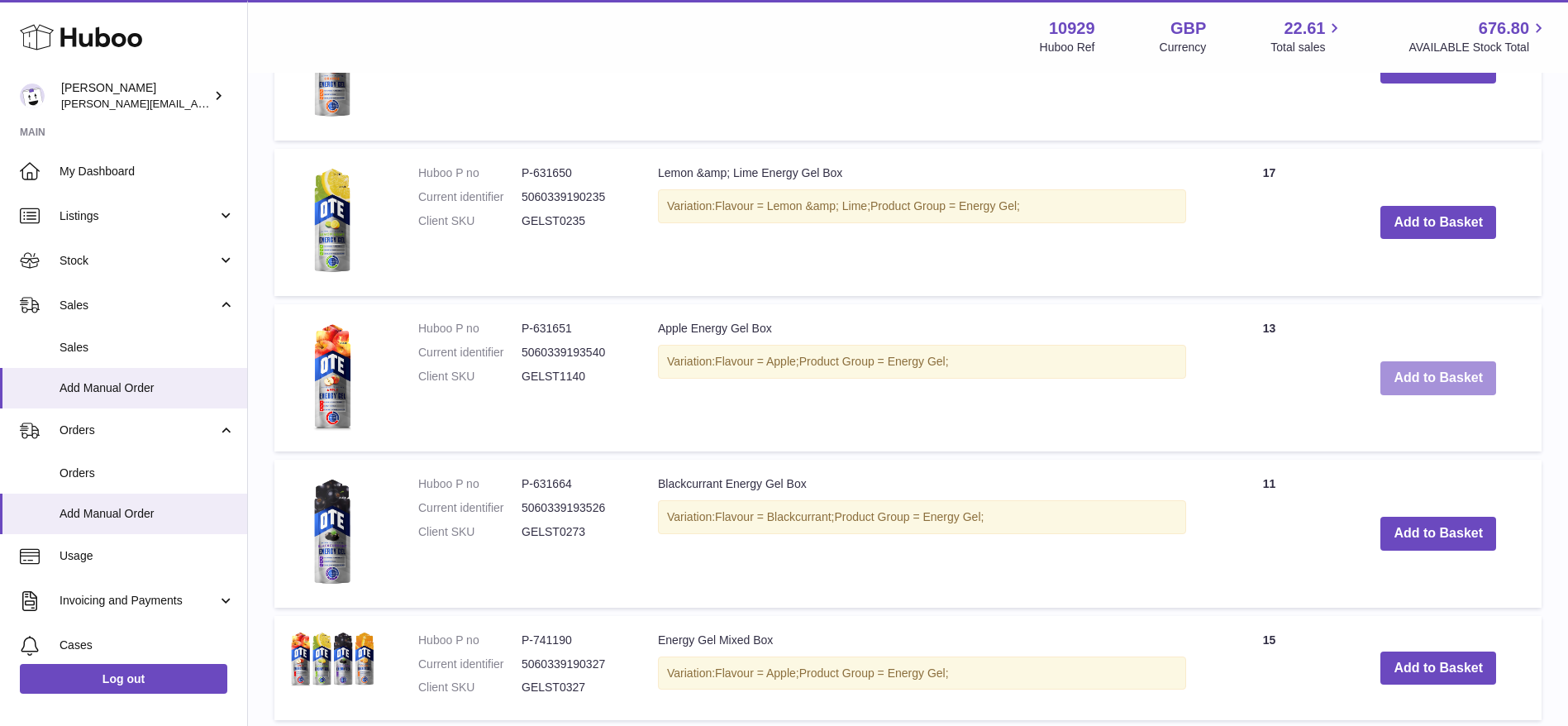
click at [1463, 371] on button "Add to Basket" at bounding box center [1438, 378] width 115 height 34
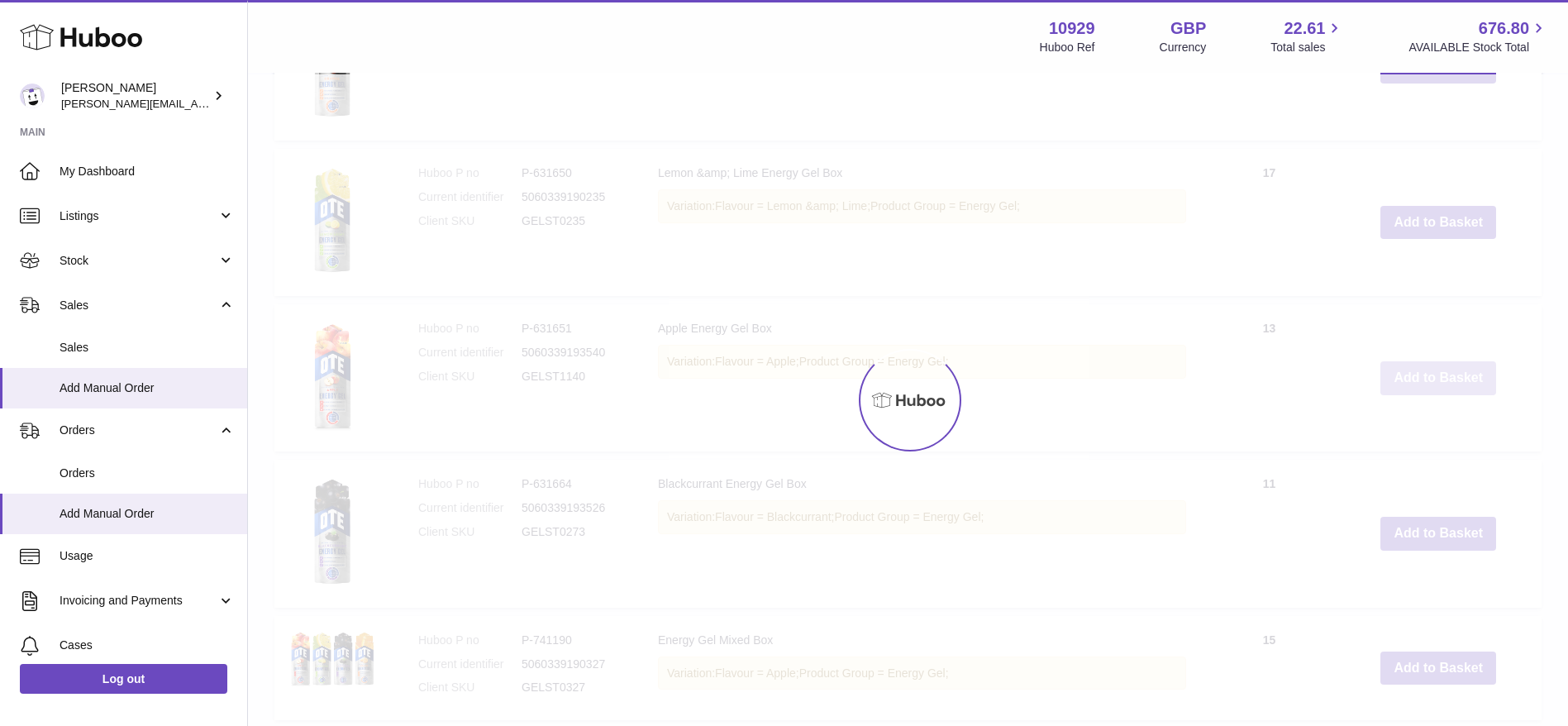
scroll to position [1443, 0]
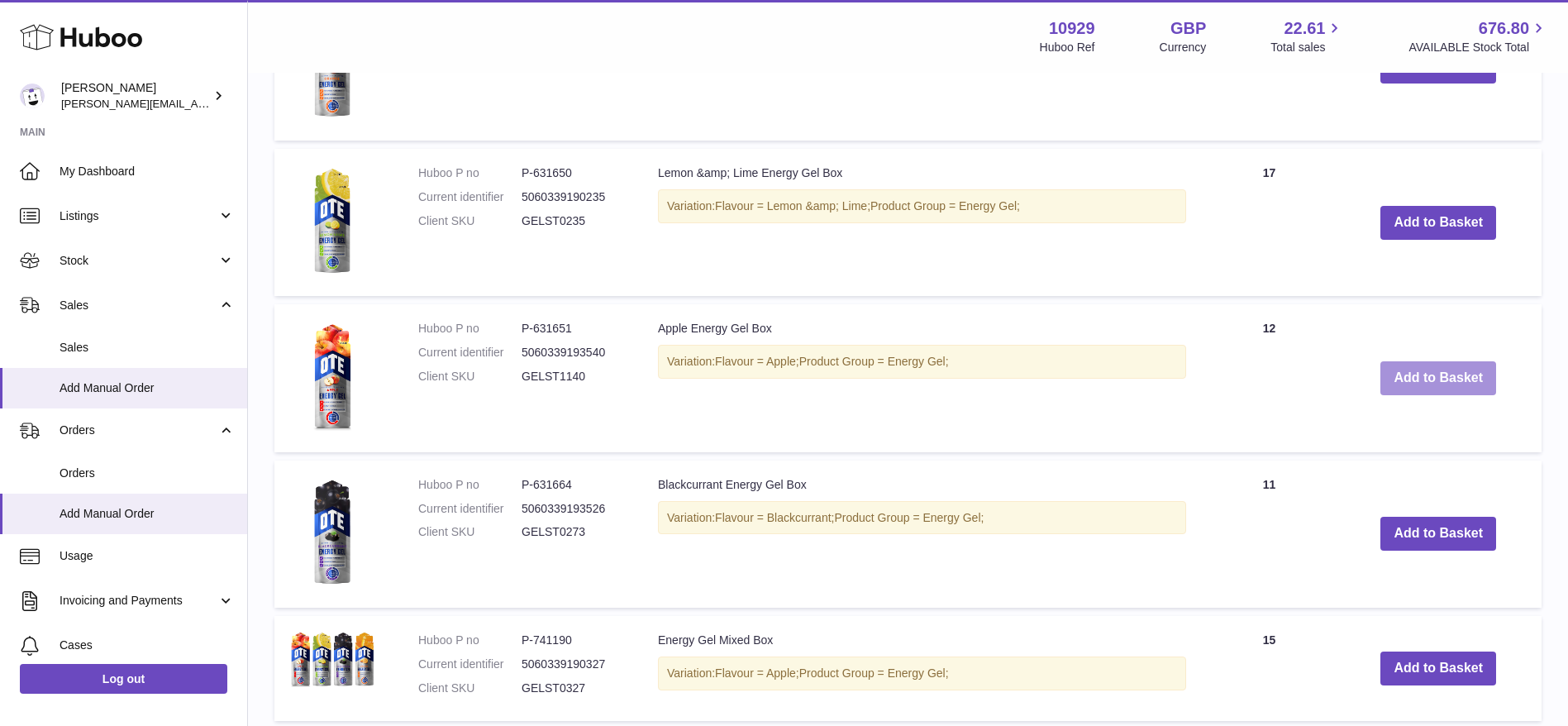
click at [1463, 371] on button "Add to Basket" at bounding box center [1438, 378] width 115 height 34
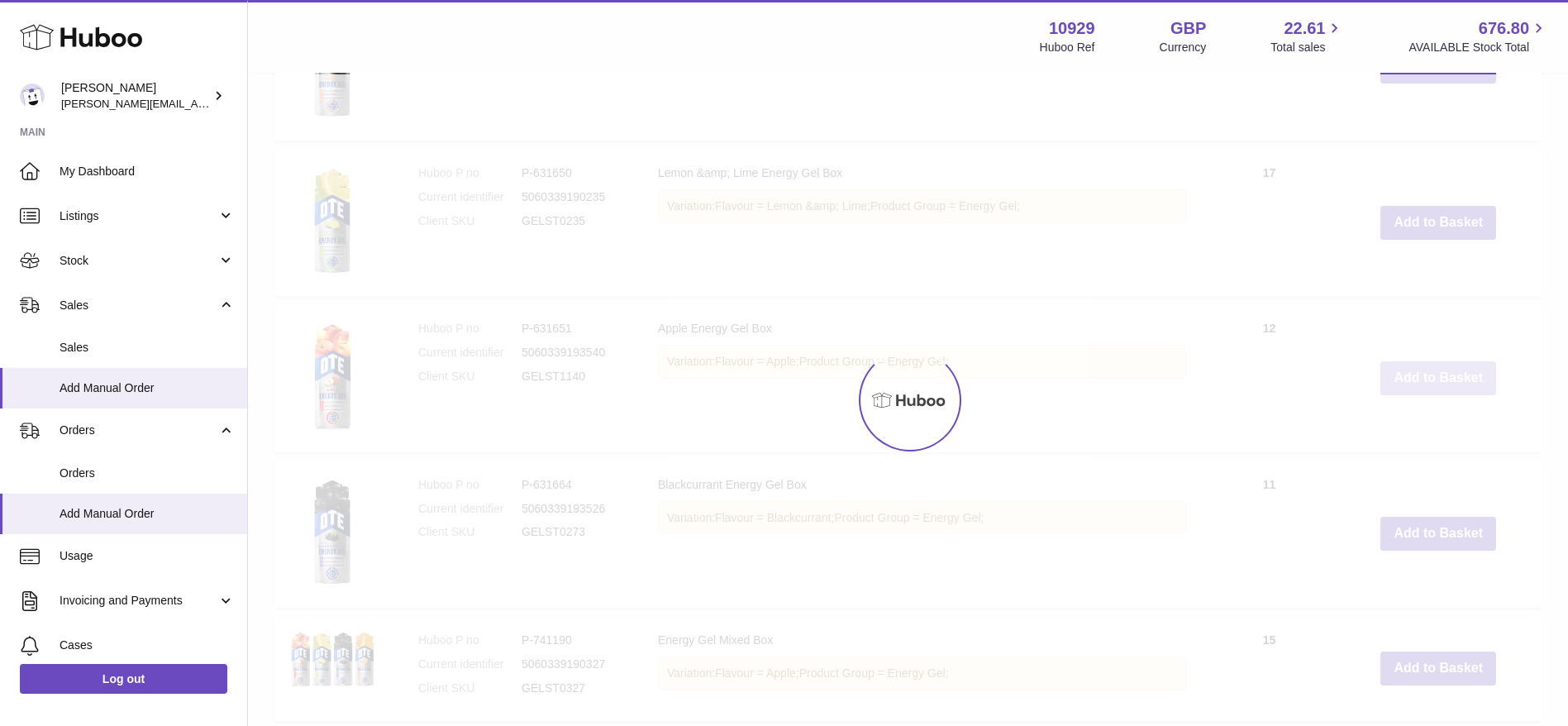
type input "*"
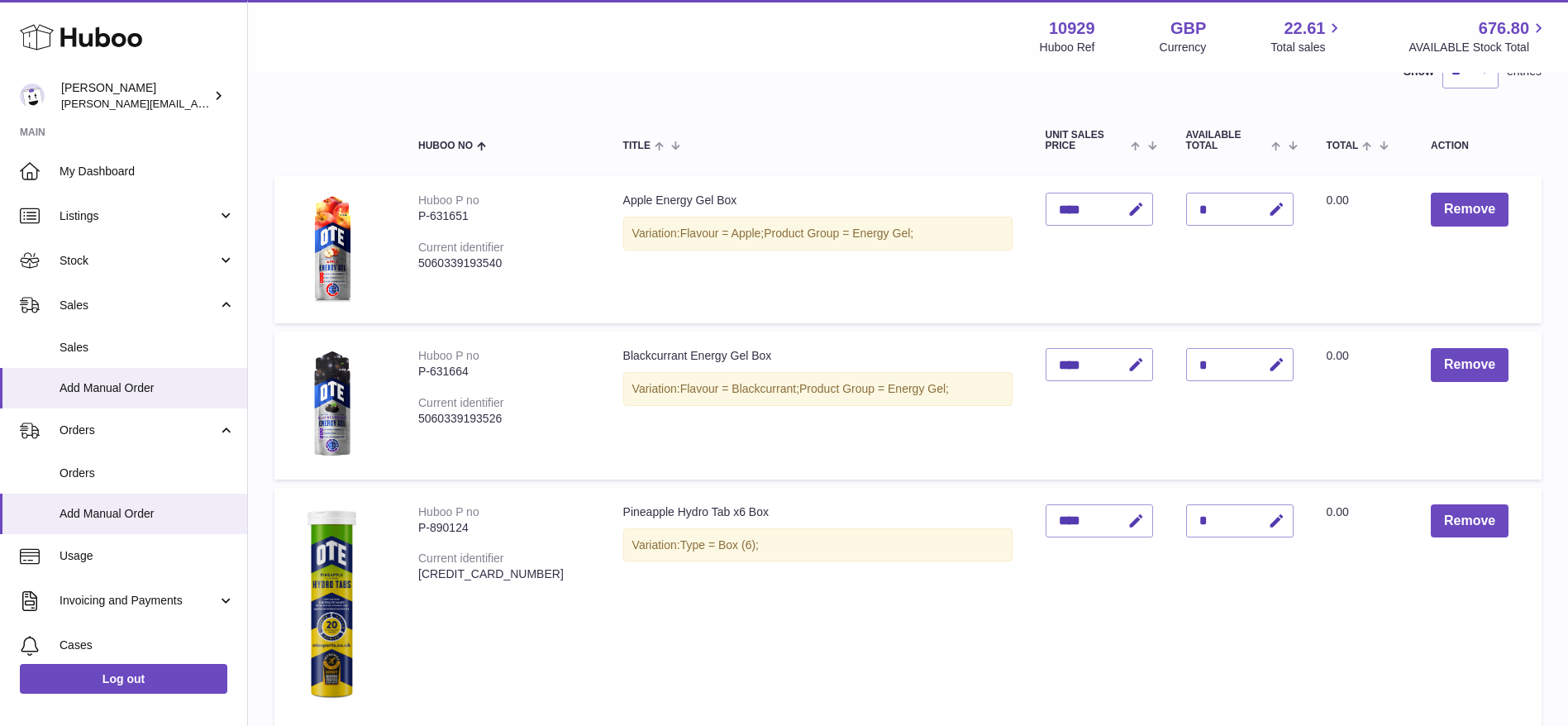
scroll to position [707, 0]
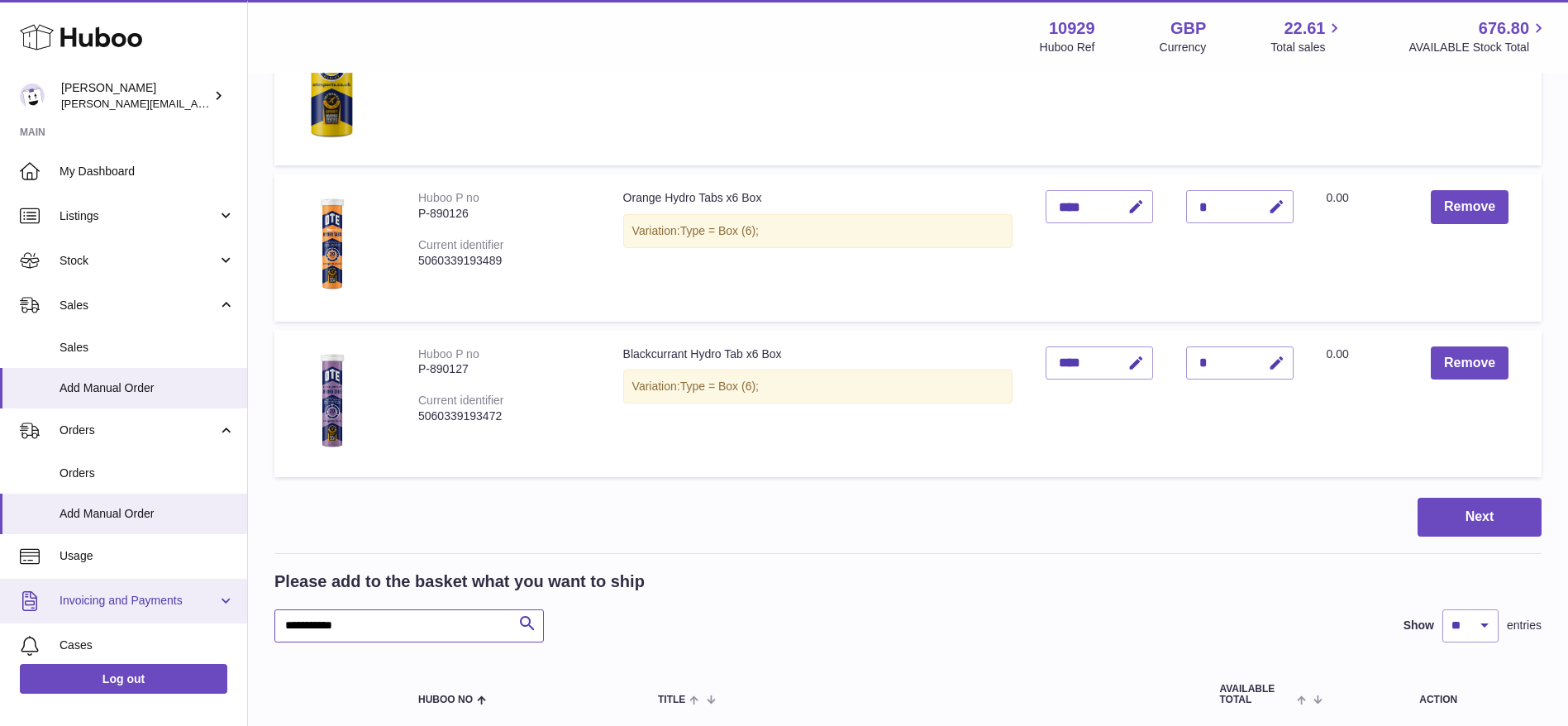
drag, startPoint x: 397, startPoint y: 629, endPoint x: 222, endPoint y: 593, distance: 178.7
click at [222, 593] on div "Huboo Thomas Potter thomas@otesports.co.uk Main My Dashboard Listings Not with …" at bounding box center [784, 464] width 1568 height 2342
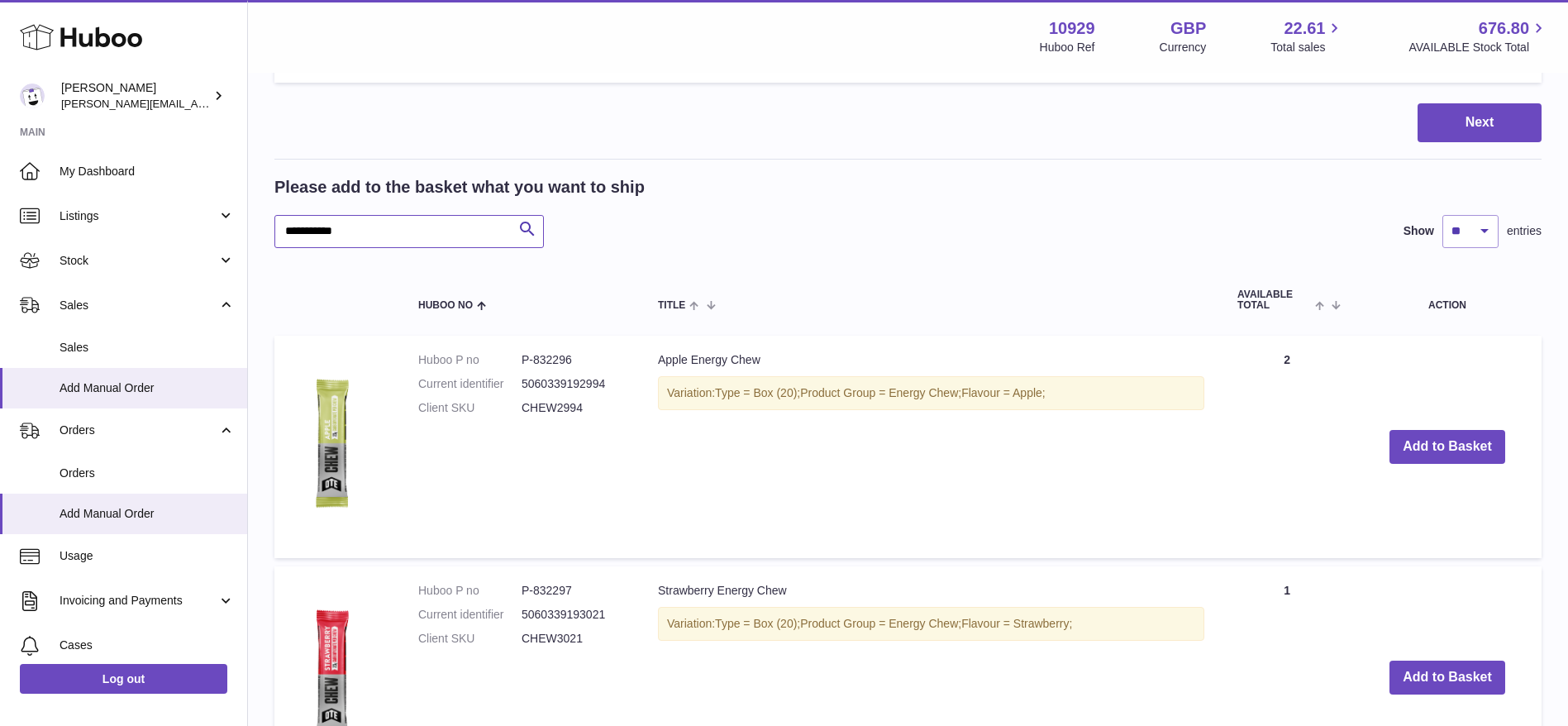
scroll to position [1100, 0]
drag, startPoint x: 242, startPoint y: 207, endPoint x: 93, endPoint y: 198, distance: 149.3
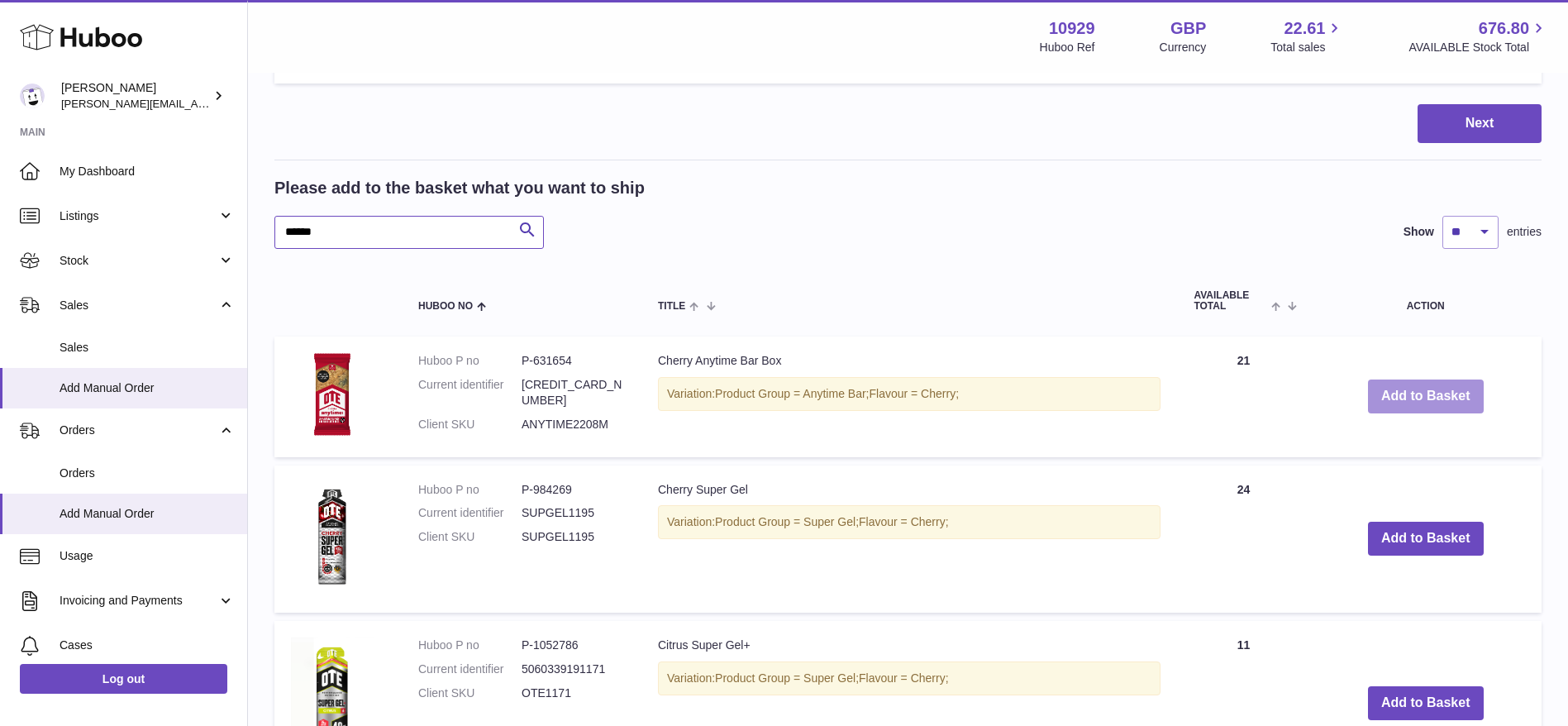
type input "******"
click at [1390, 388] on button "Add to Basket" at bounding box center [1426, 396] width 115 height 34
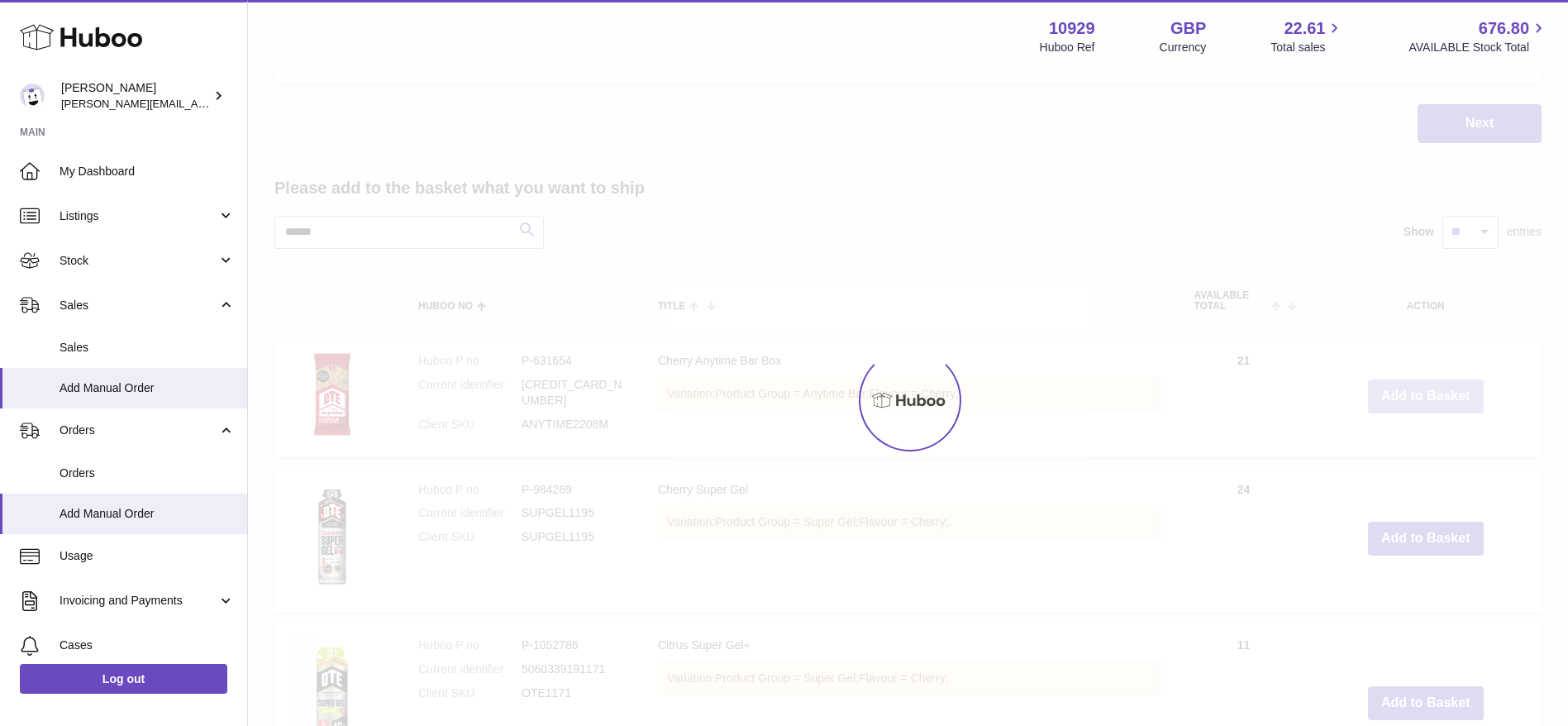
scroll to position [1228, 0]
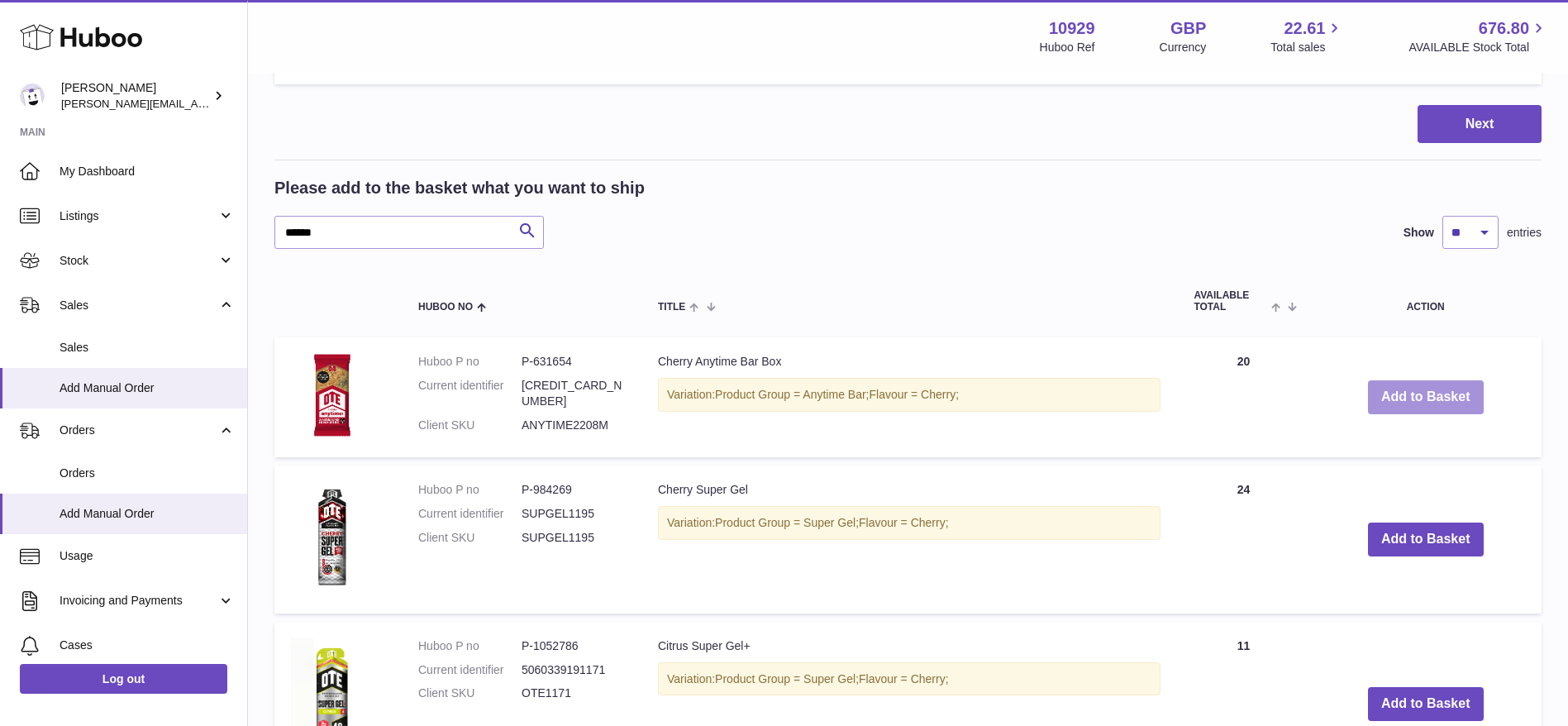
click at [1396, 389] on button "Add to Basket" at bounding box center [1426, 396] width 115 height 34
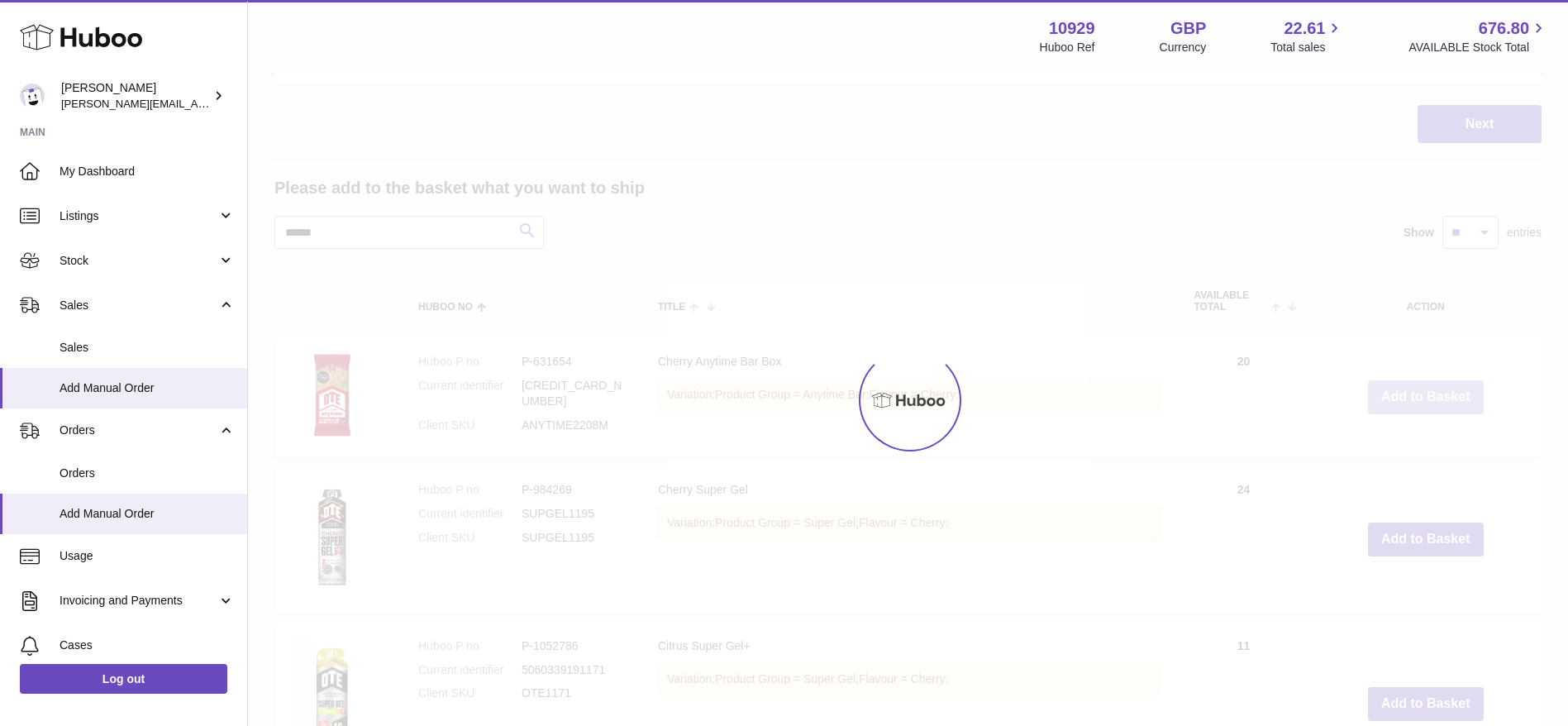
type input "*"
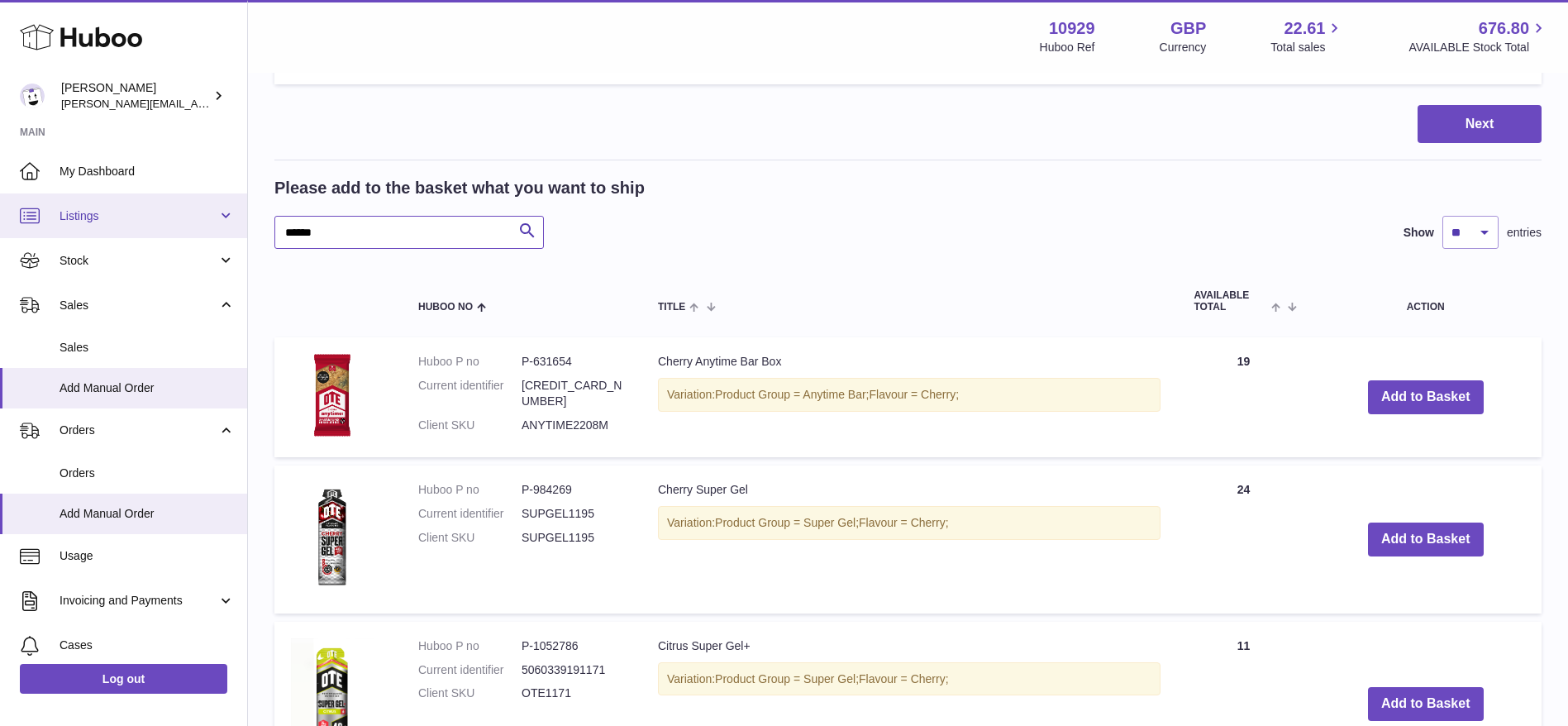
drag, startPoint x: 420, startPoint y: 223, endPoint x: 221, endPoint y: 204, distance: 199.9
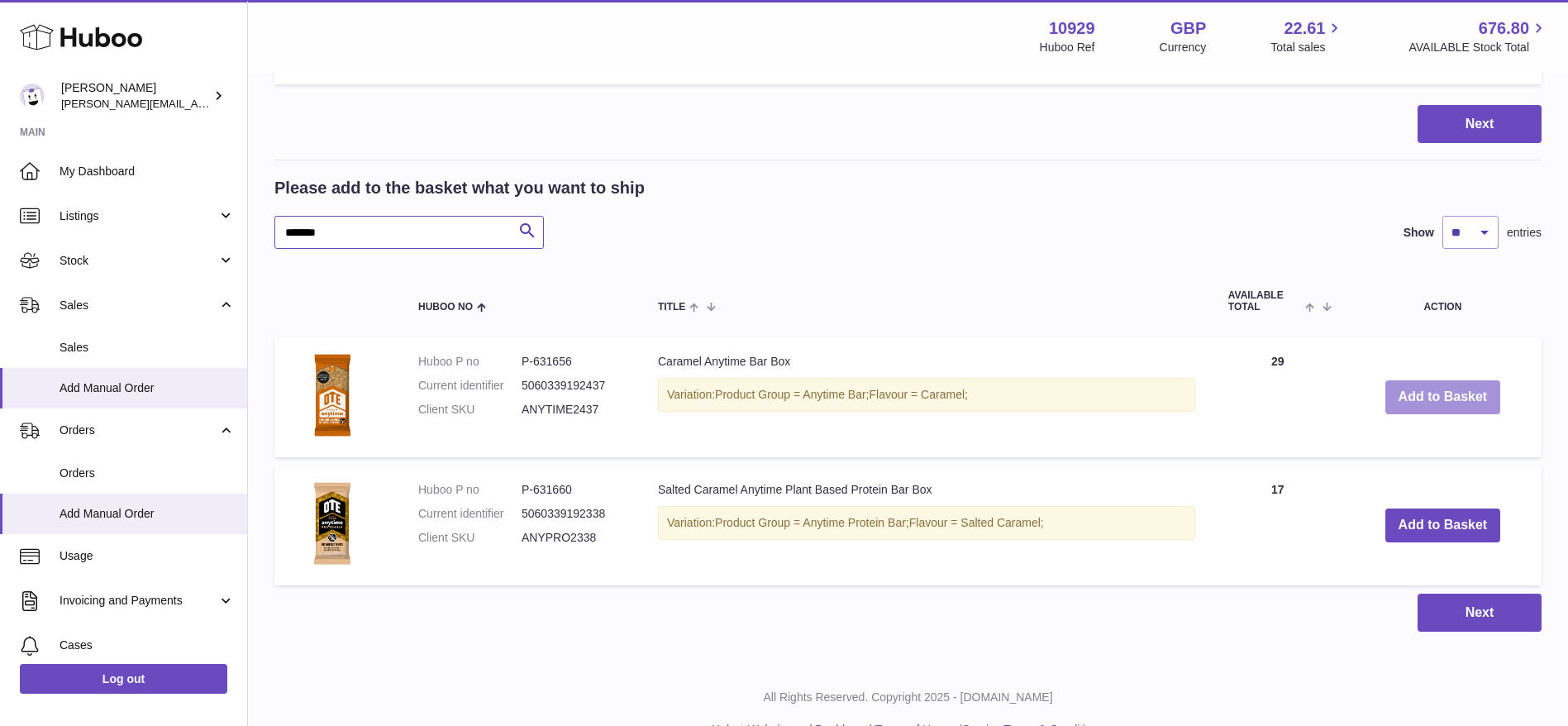
type input "*******"
click at [1425, 408] on button "Add to Basket" at bounding box center [1443, 396] width 115 height 34
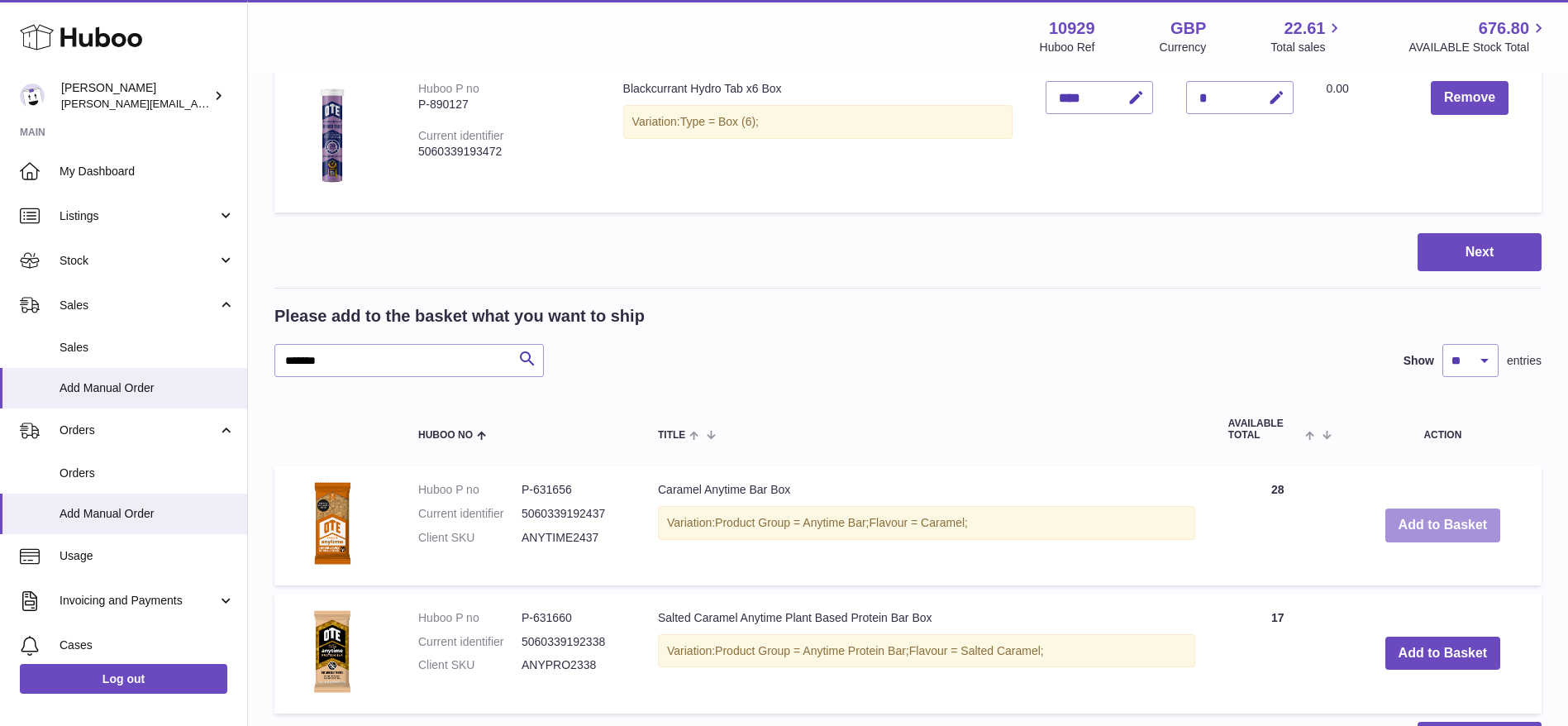
scroll to position [1356, 0]
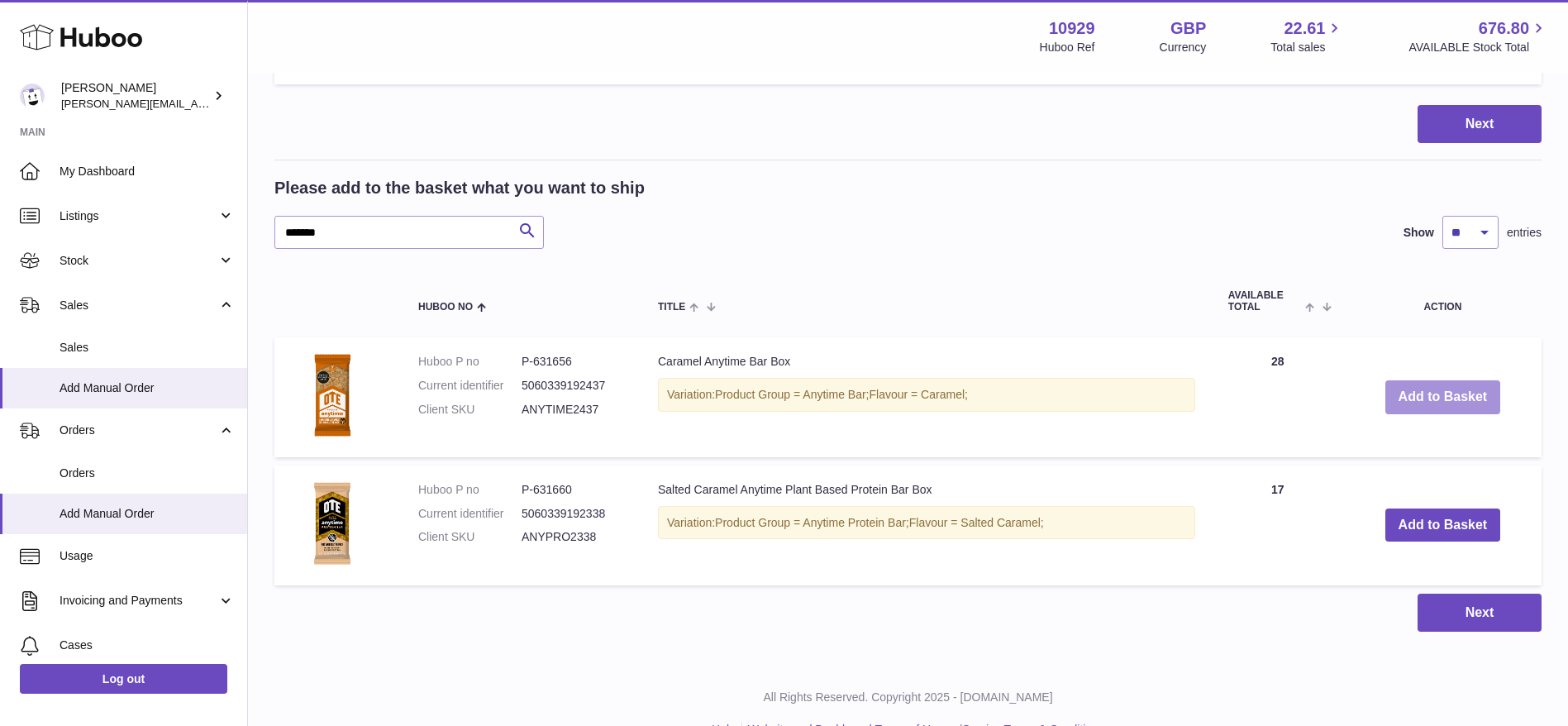
click at [1425, 408] on button "Add to Basket" at bounding box center [1443, 396] width 115 height 34
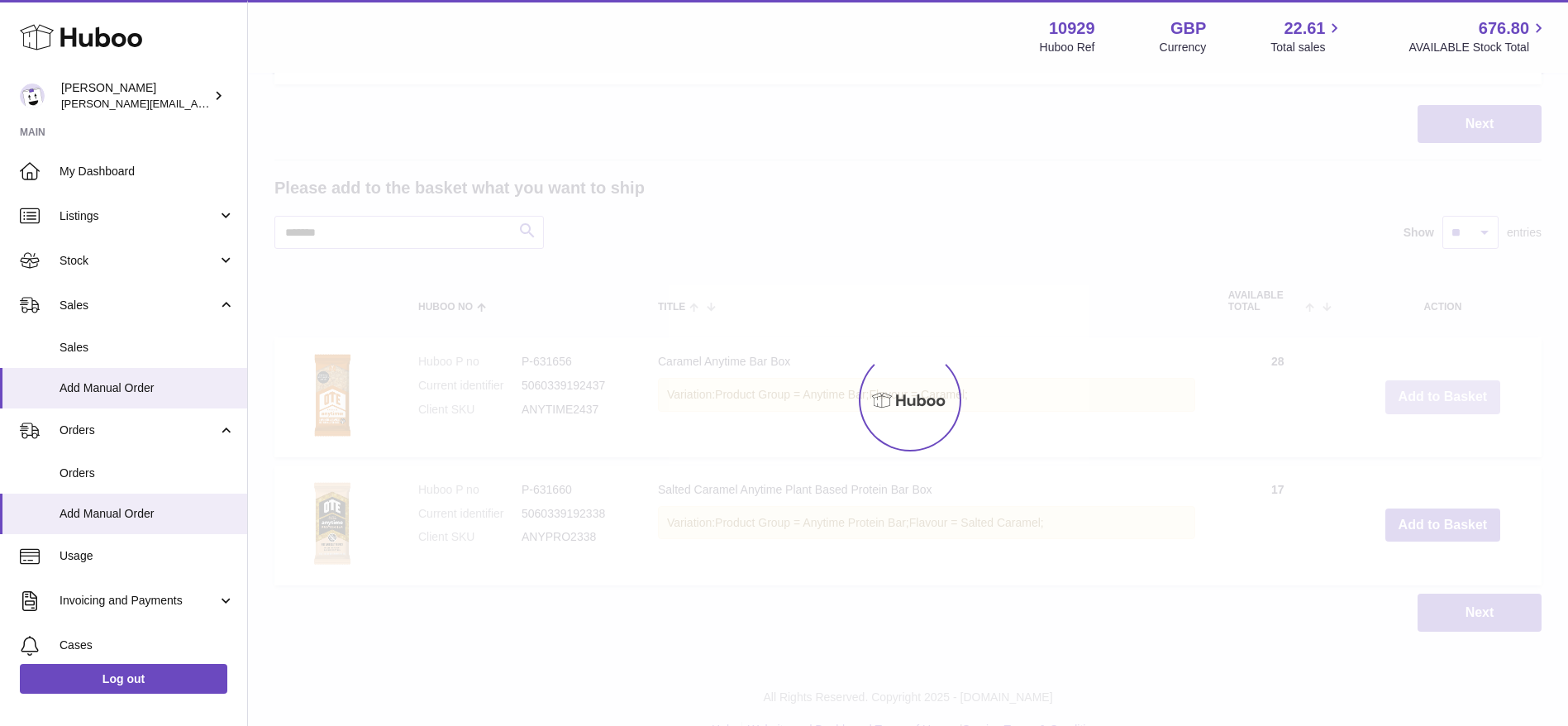
type input "*"
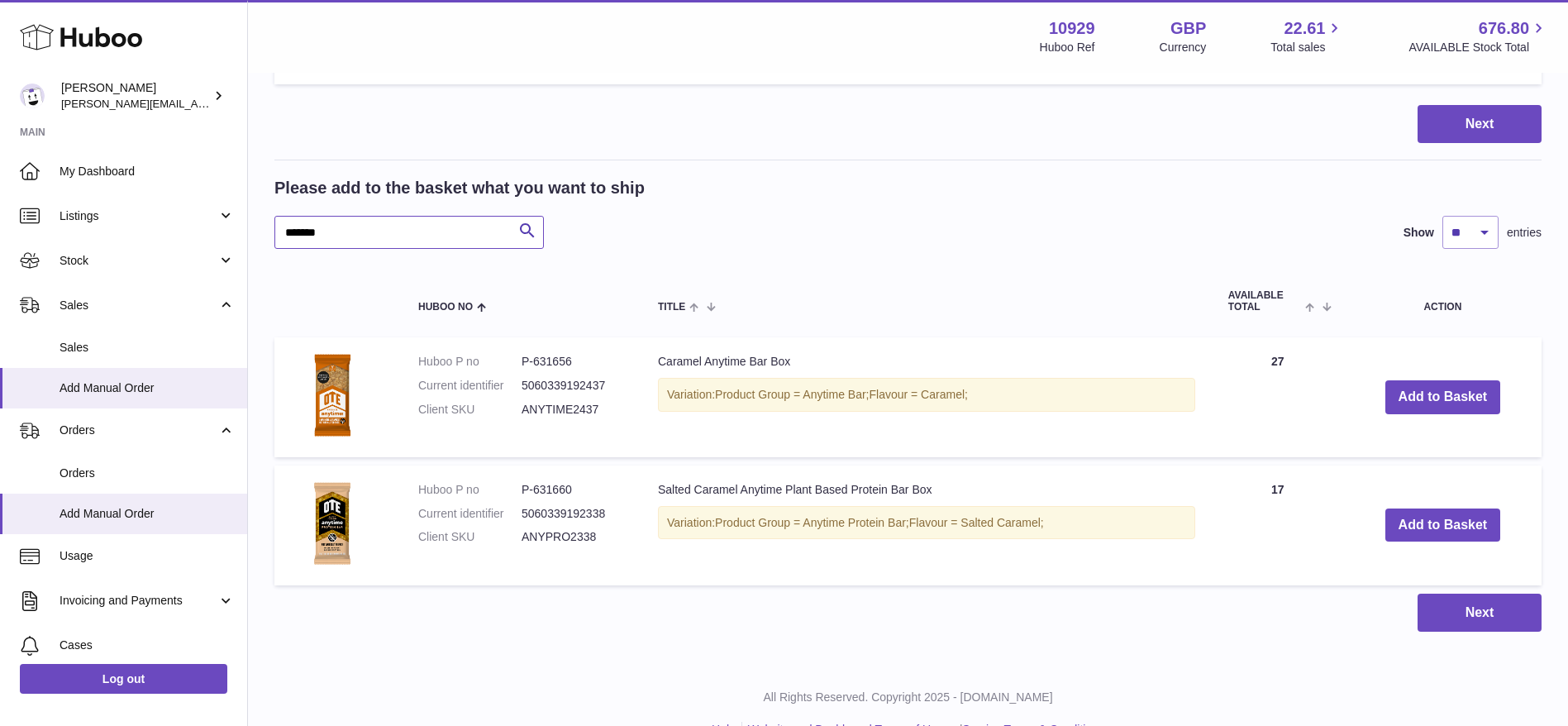
click at [422, 229] on input "*******" at bounding box center [409, 233] width 269 height 33
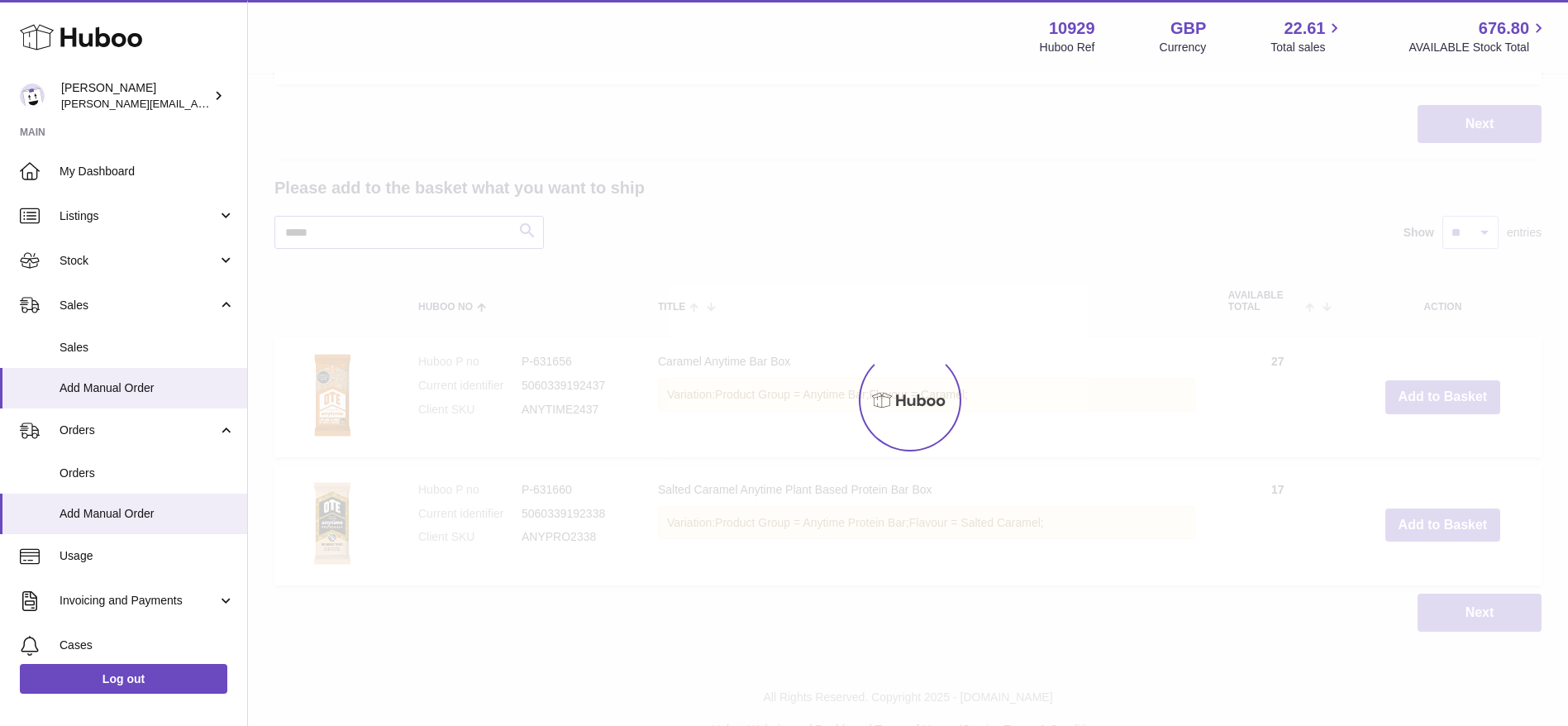
scroll to position [1264, 0]
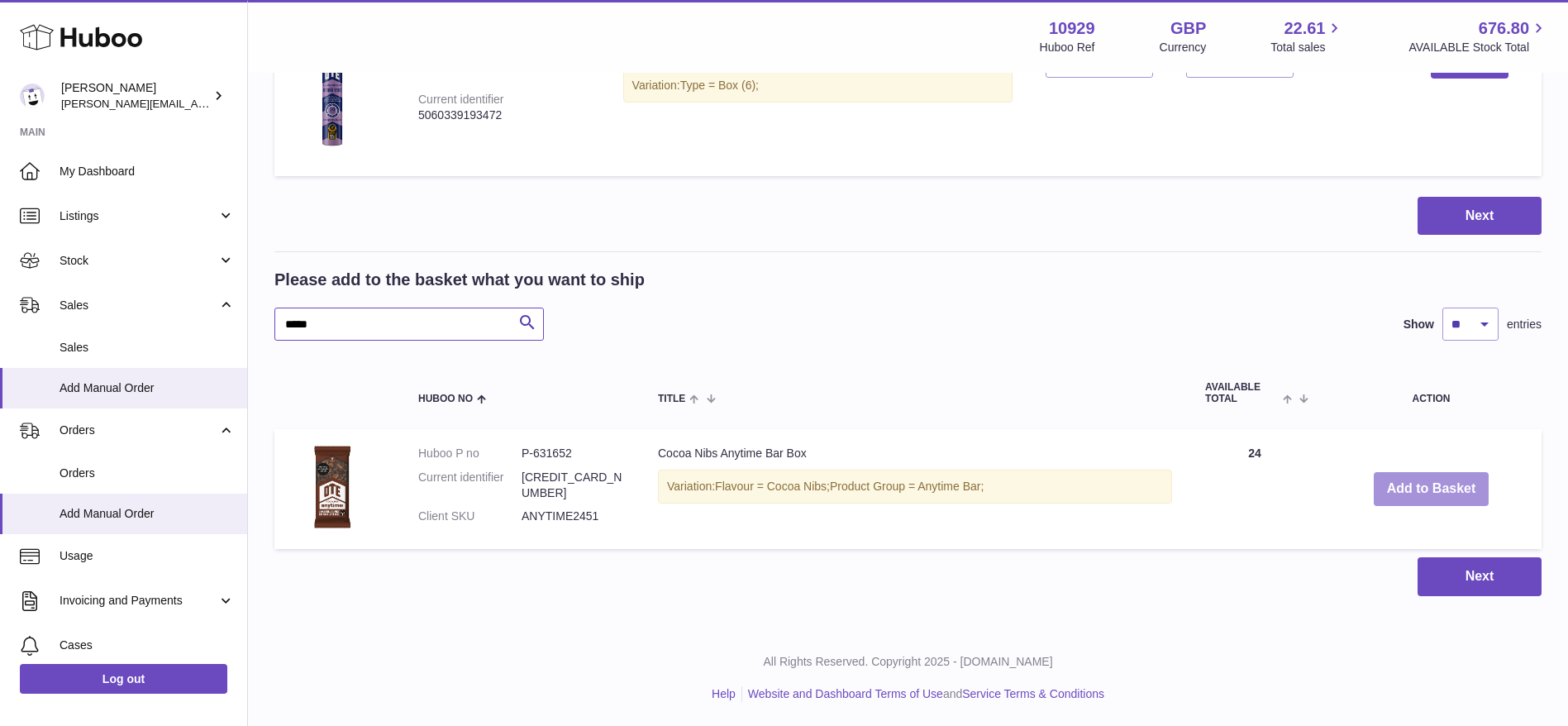
type input "*****"
click at [1428, 495] on button "Add to Basket" at bounding box center [1431, 489] width 115 height 34
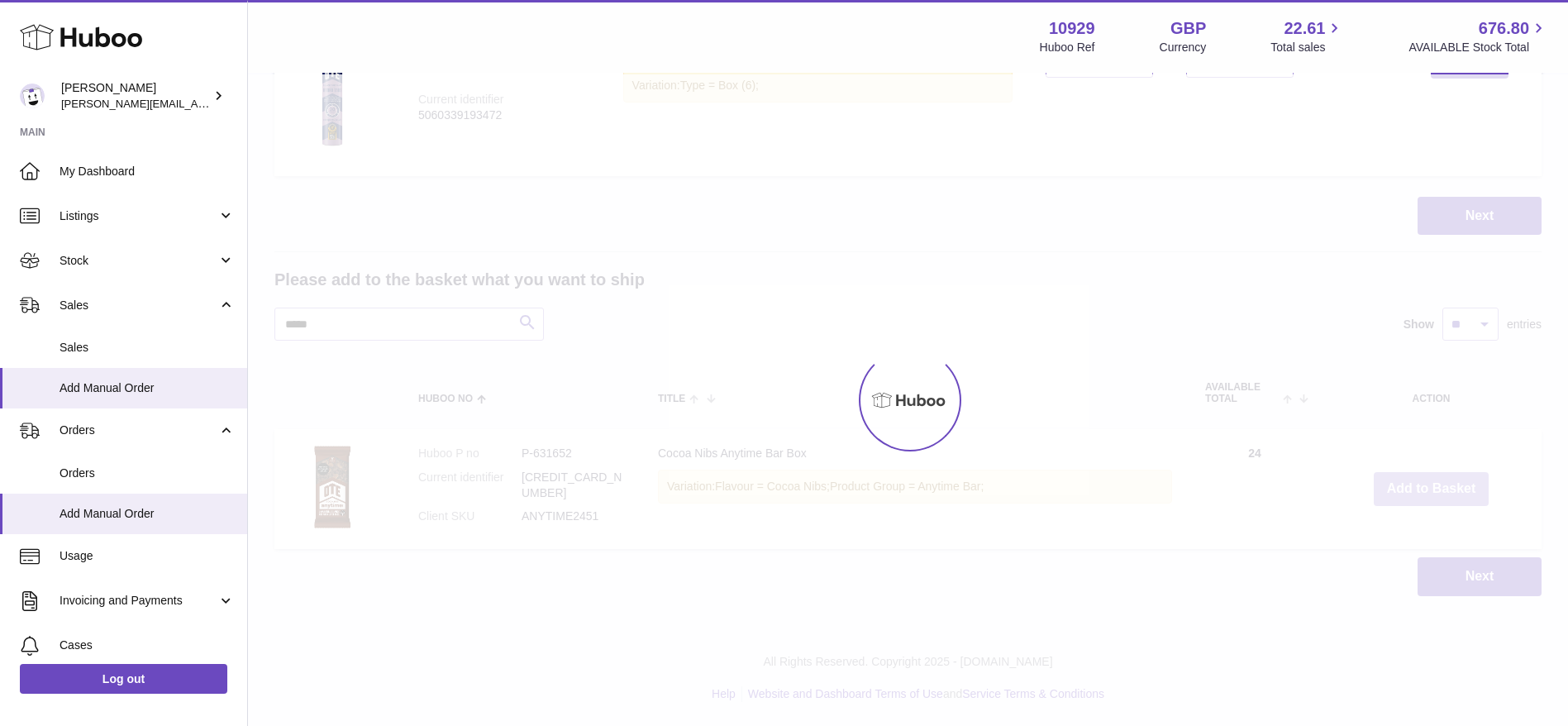
scroll to position [1393, 0]
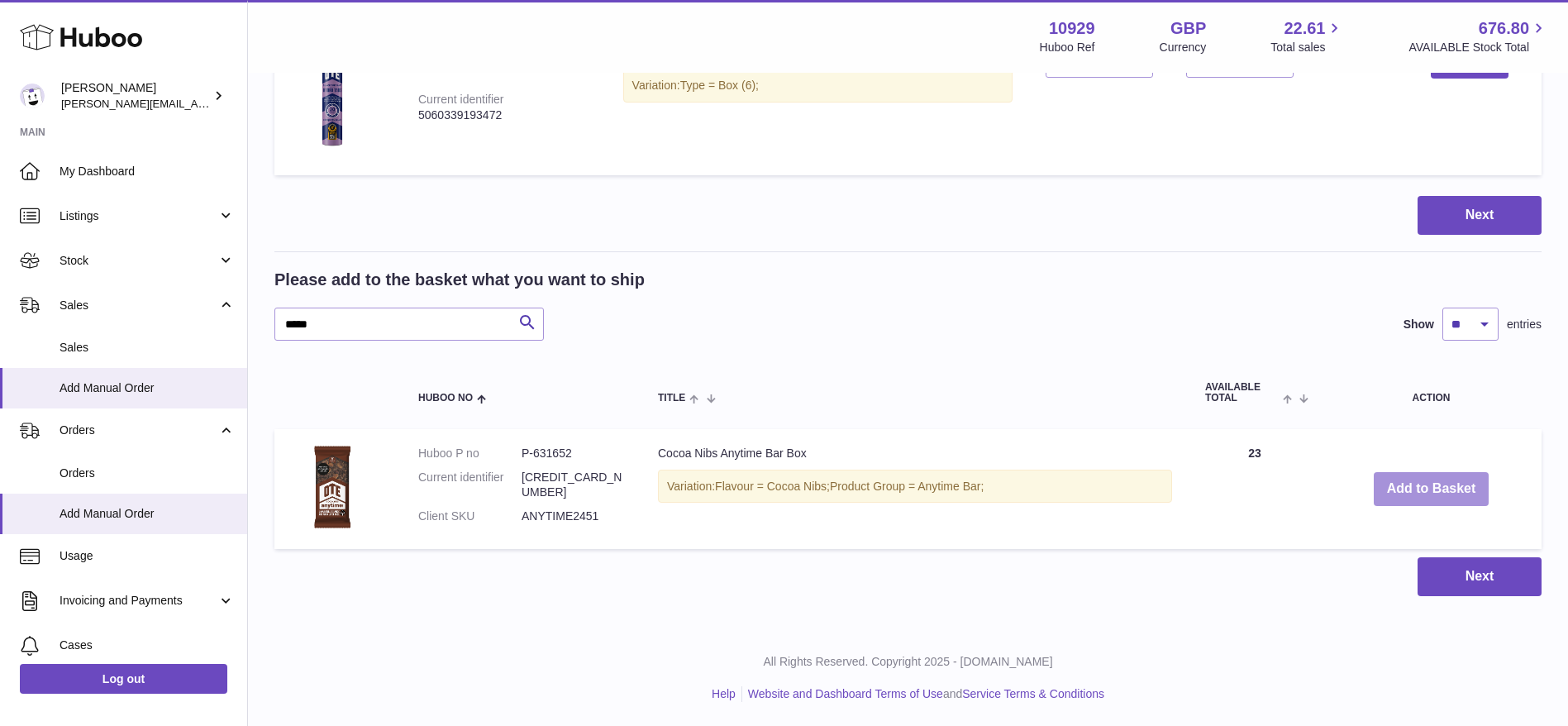
click at [1428, 495] on button "Add to Basket" at bounding box center [1431, 489] width 115 height 34
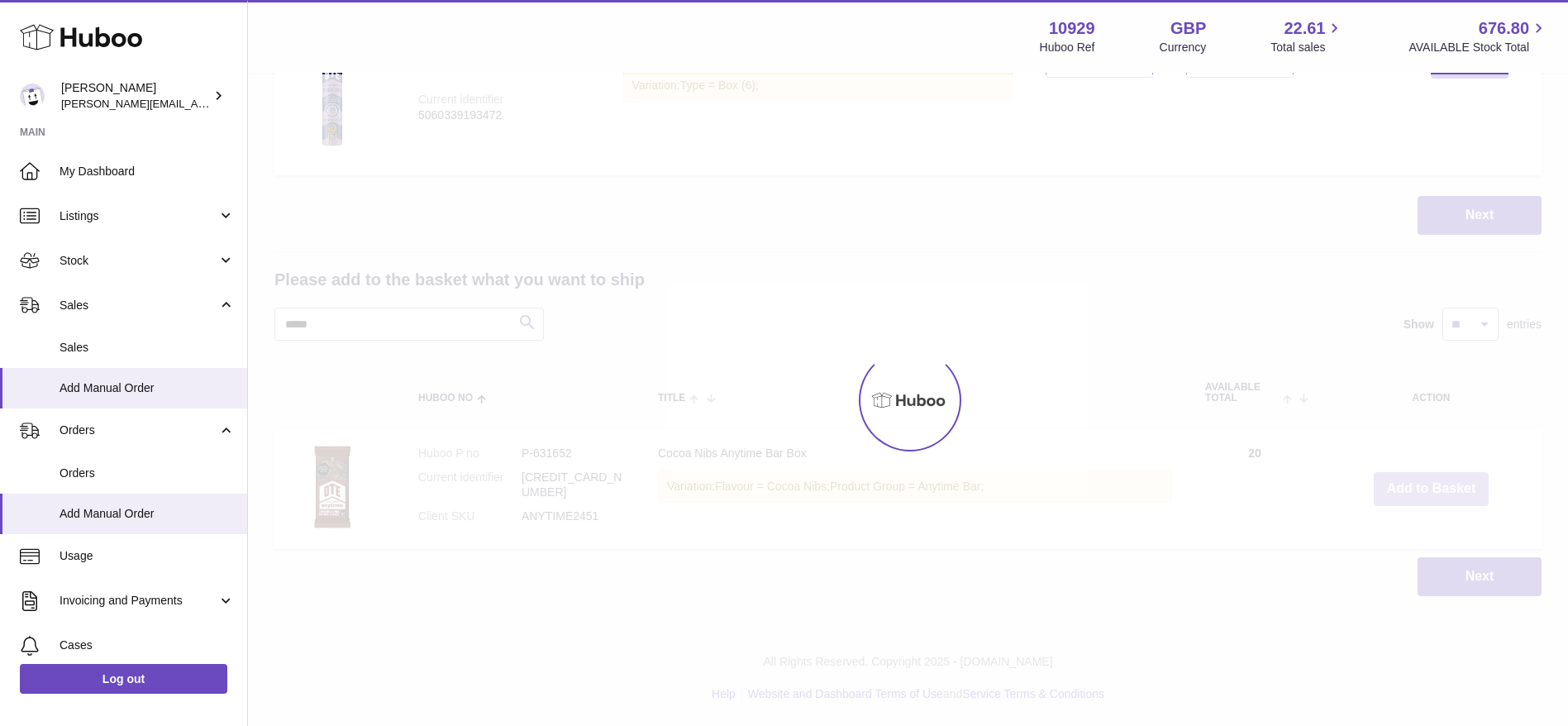
type input "*"
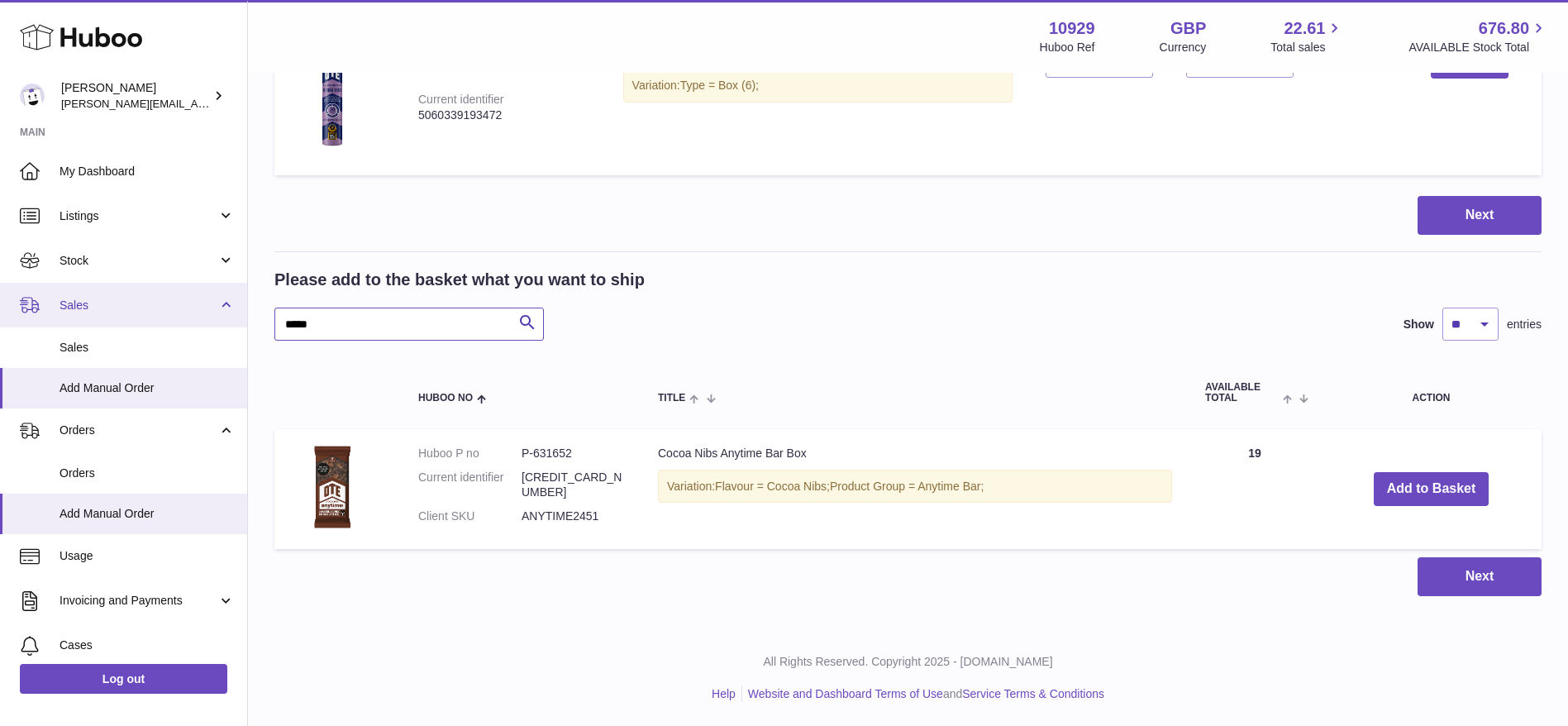
drag, startPoint x: 347, startPoint y: 335, endPoint x: 107, endPoint y: 290, distance: 244.2
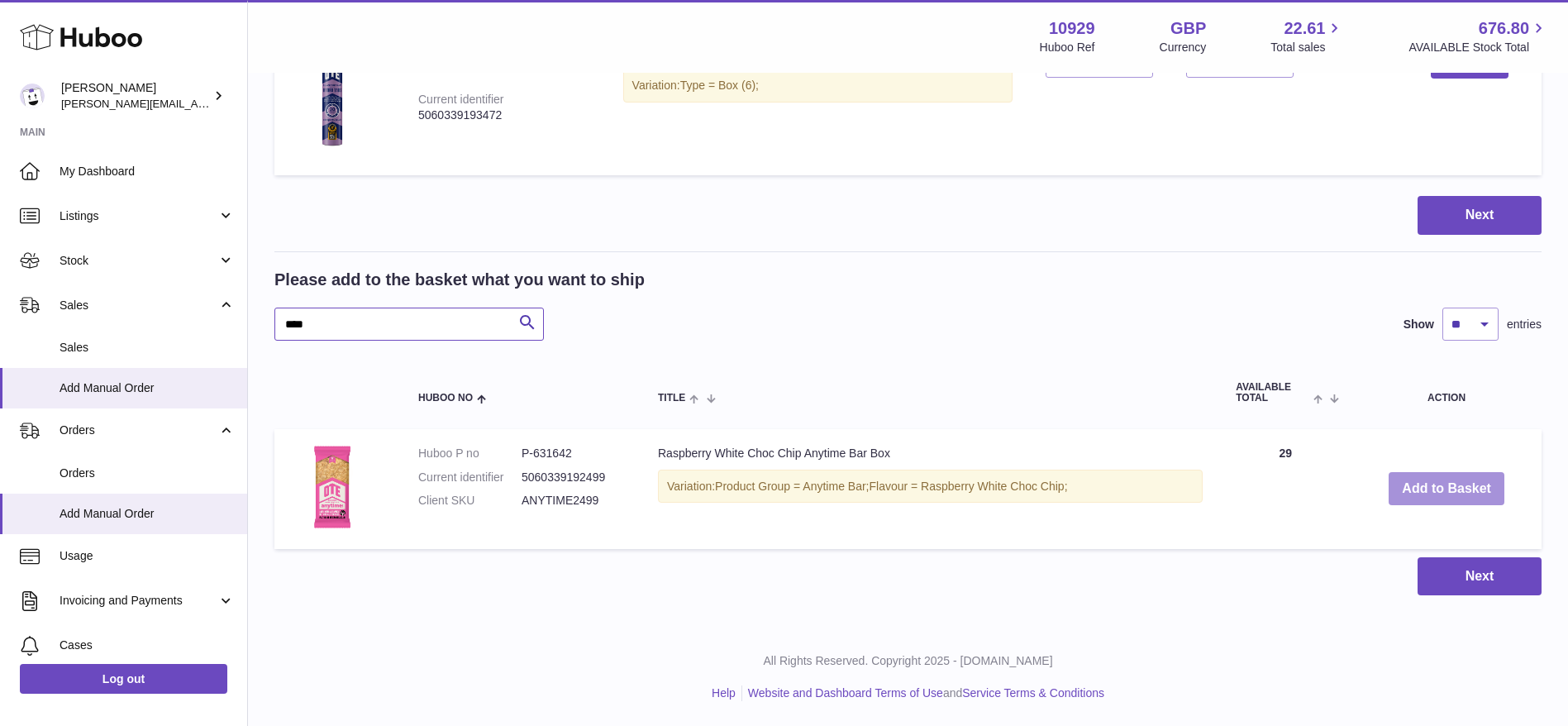
type input "****"
click at [1456, 494] on button "Add to Basket" at bounding box center [1446, 489] width 115 height 34
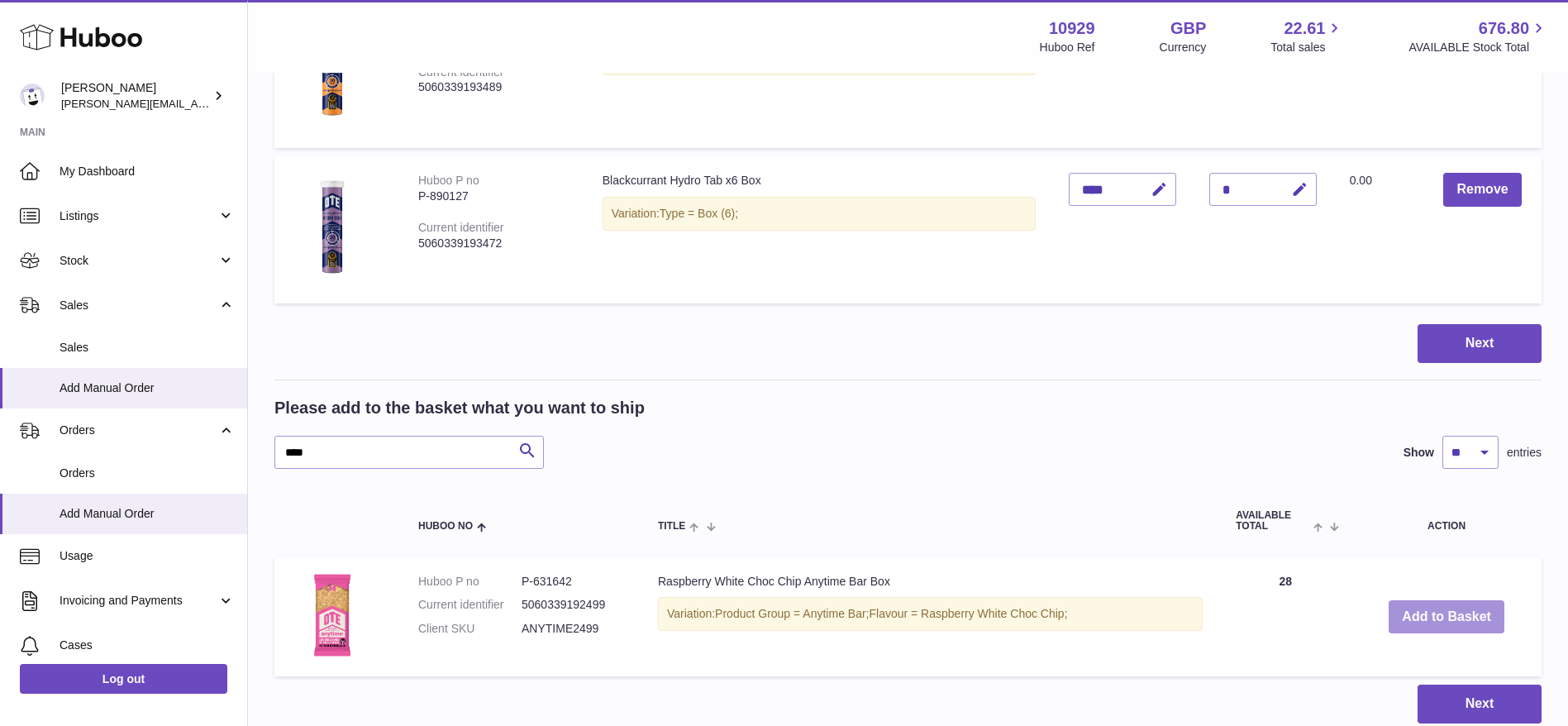
scroll to position [1521, 0]
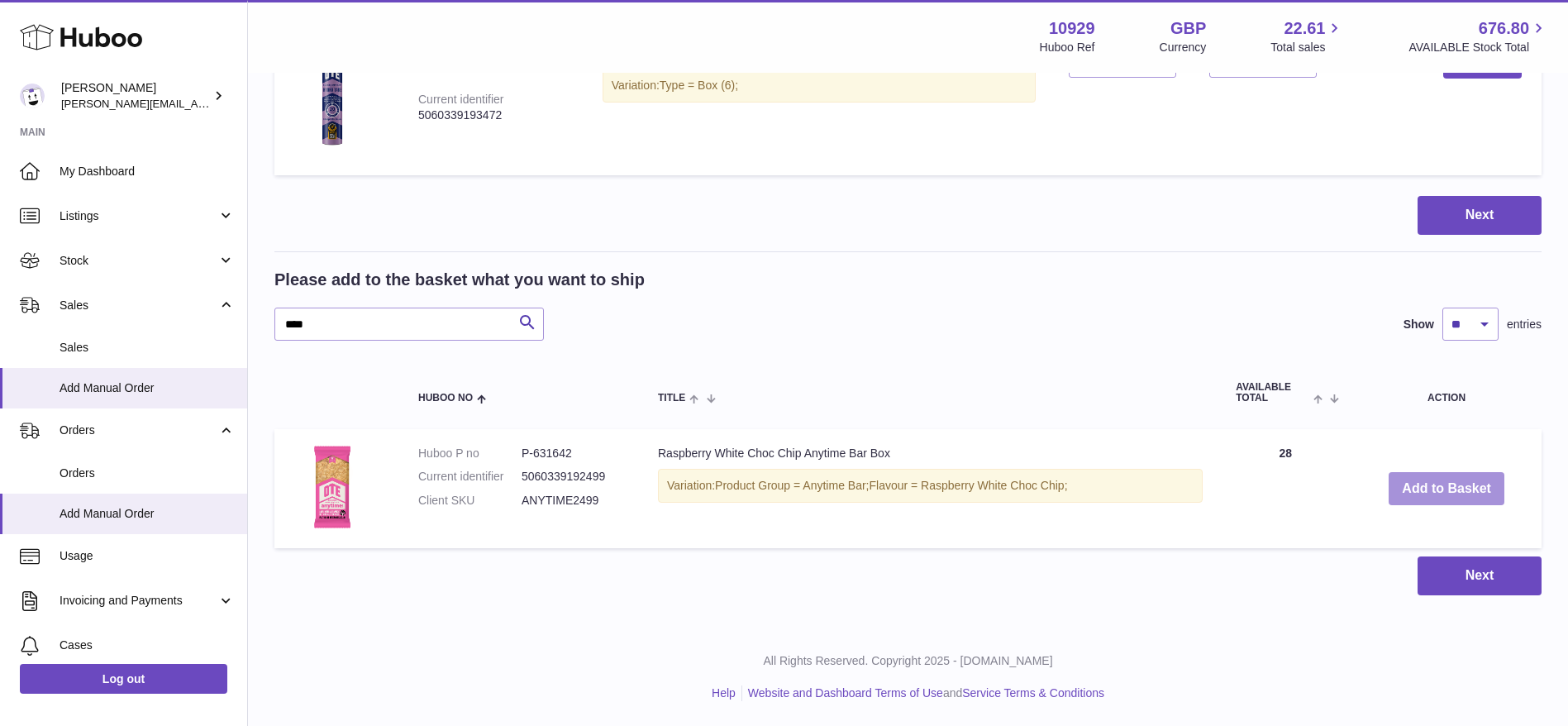
click at [1456, 494] on button "Add to Basket" at bounding box center [1446, 489] width 115 height 34
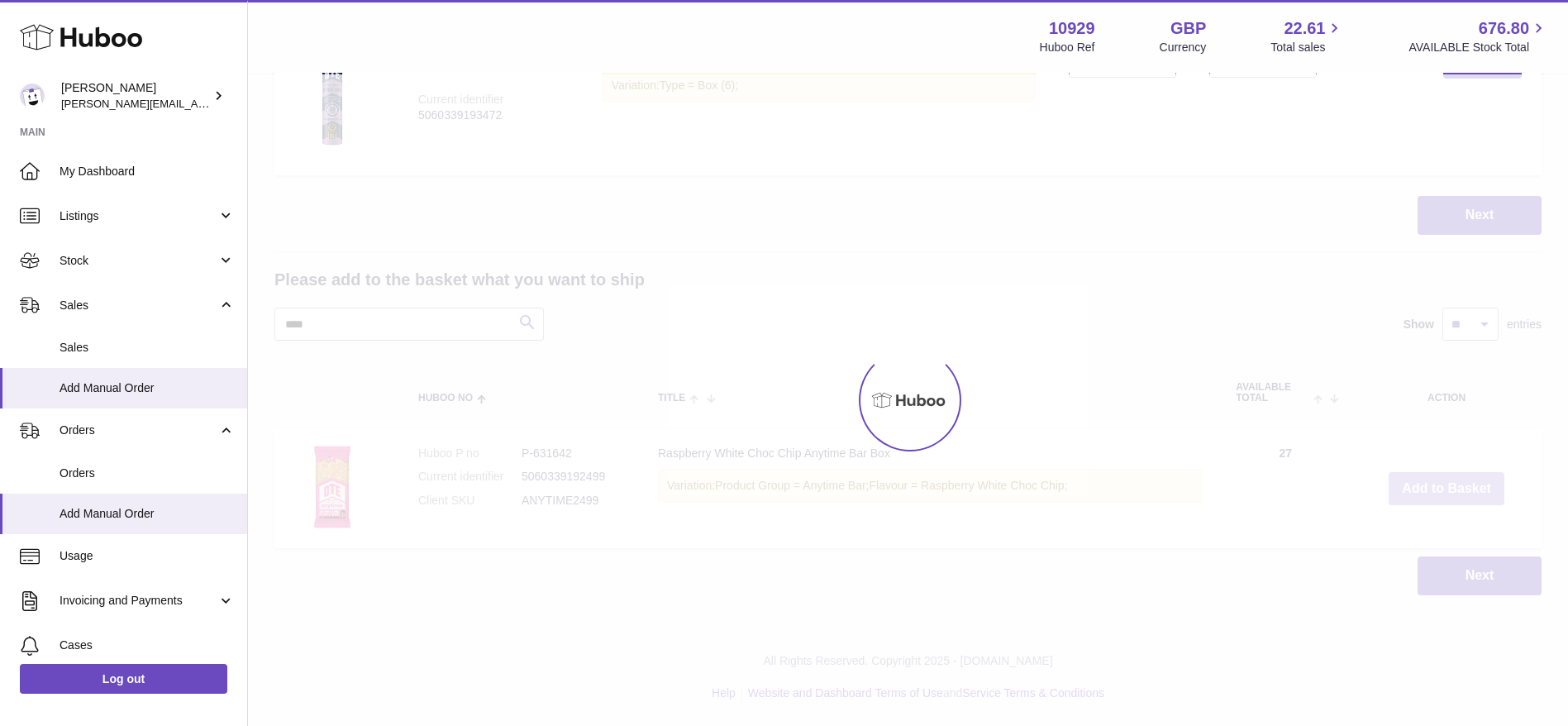
type input "*"
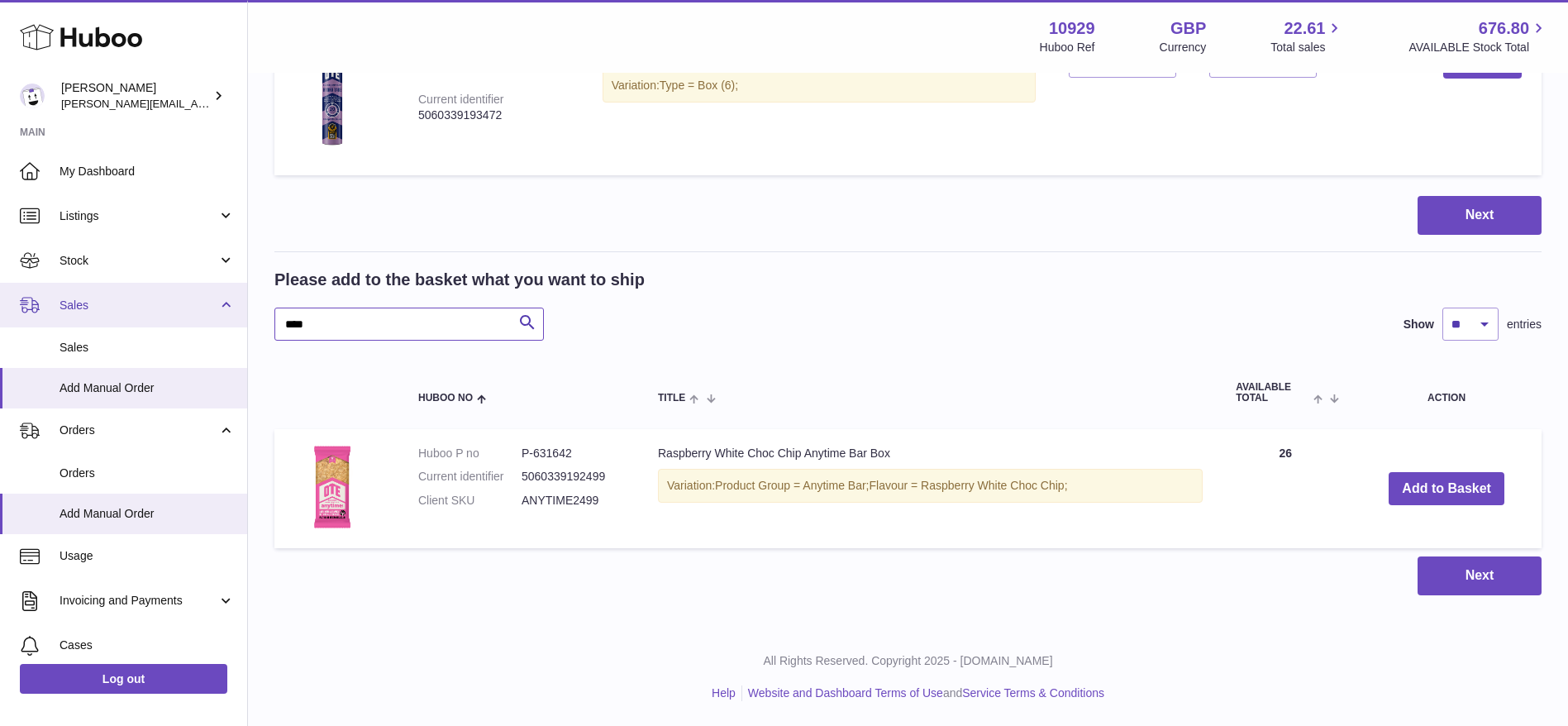
drag, startPoint x: 215, startPoint y: 300, endPoint x: 202, endPoint y: 298, distance: 13.2
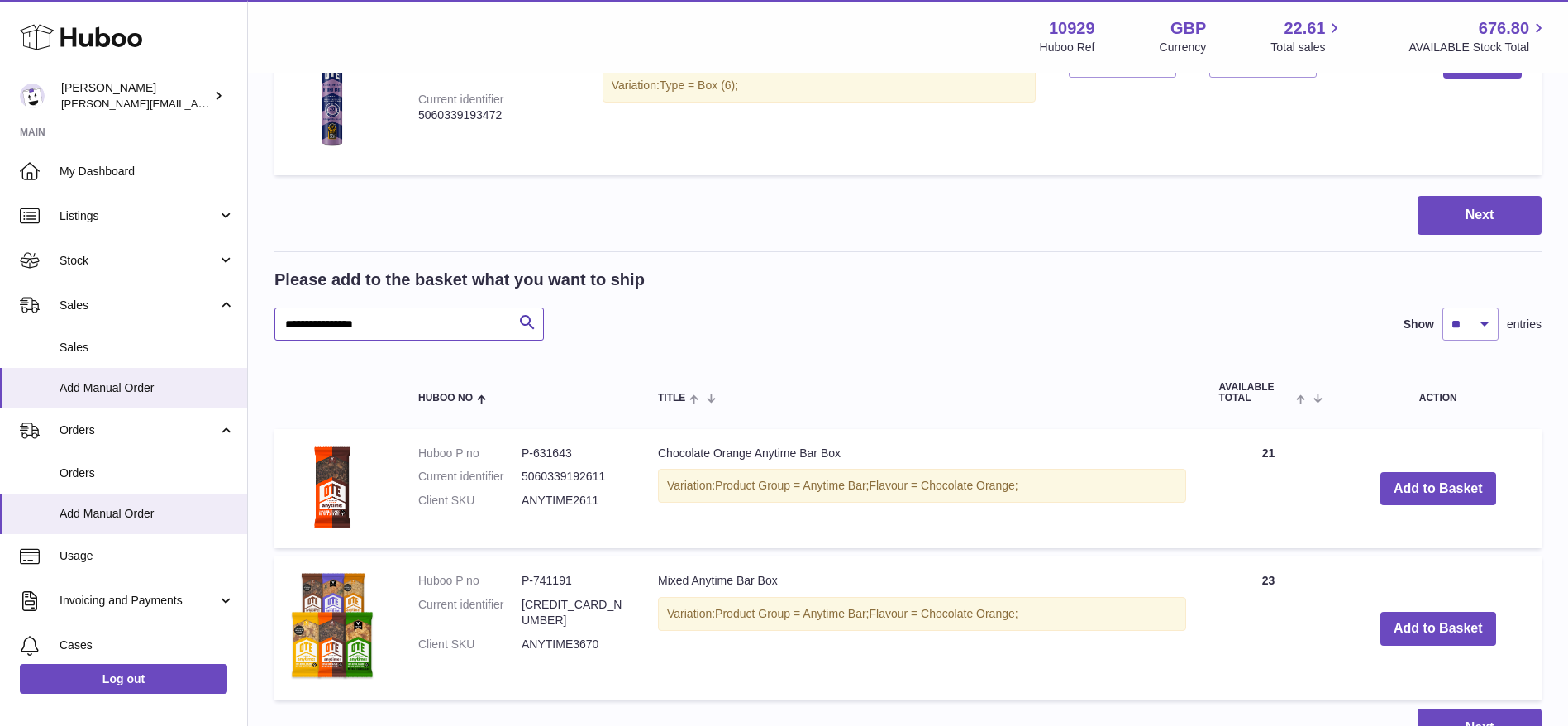
type input "**********"
click at [1462, 510] on td "Add to Basket" at bounding box center [1438, 489] width 206 height 120
click at [1456, 498] on button "Add to Basket" at bounding box center [1438, 489] width 115 height 34
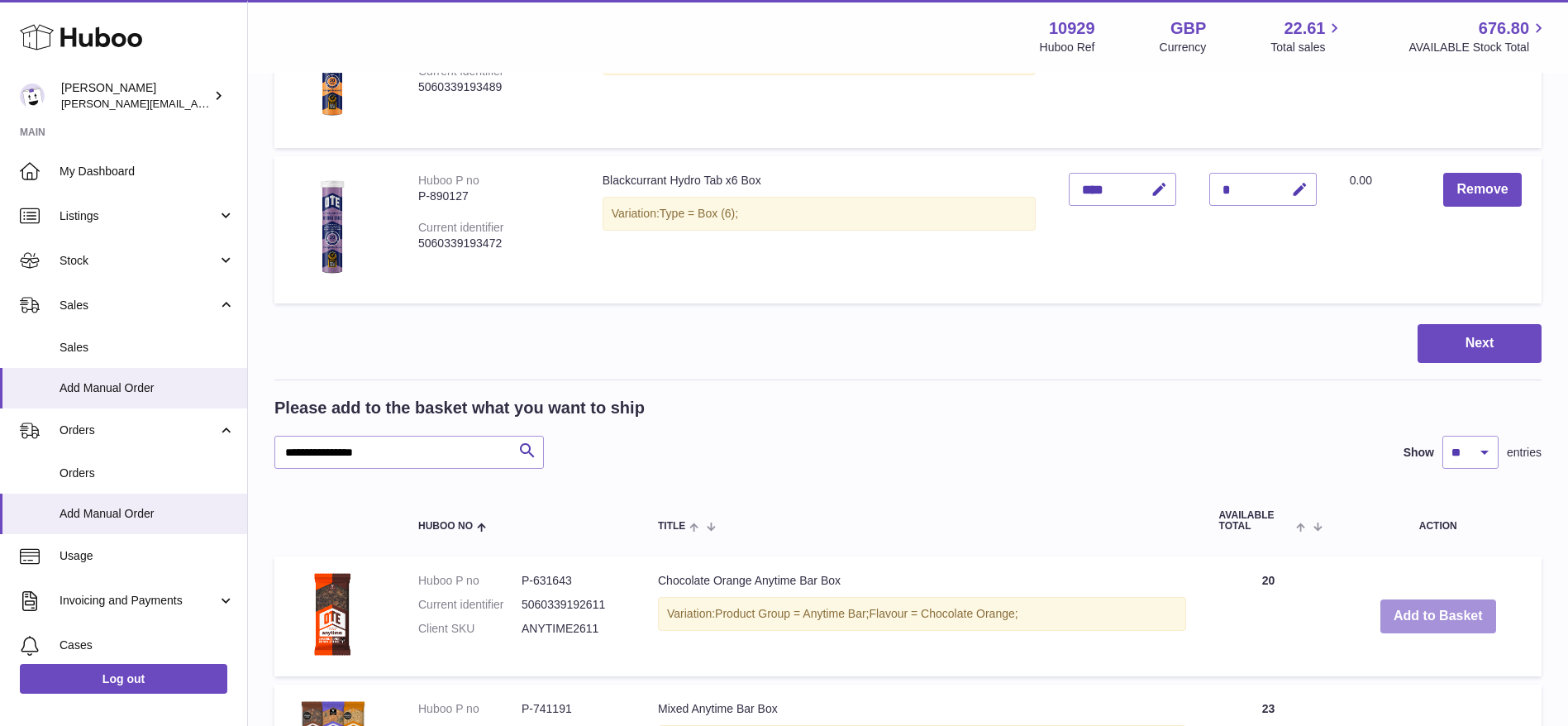
scroll to position [1649, 0]
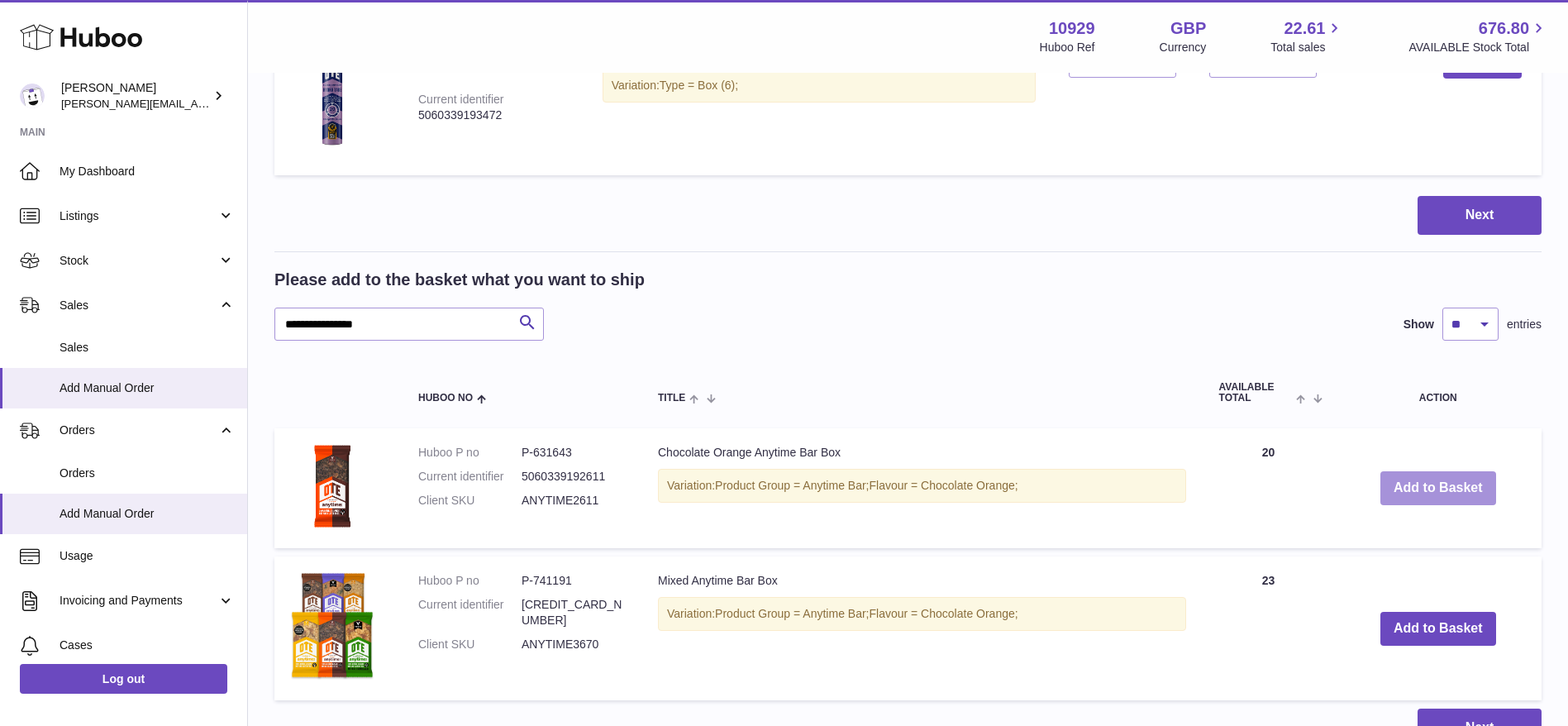
click at [1456, 498] on button "Add to Basket" at bounding box center [1438, 488] width 115 height 34
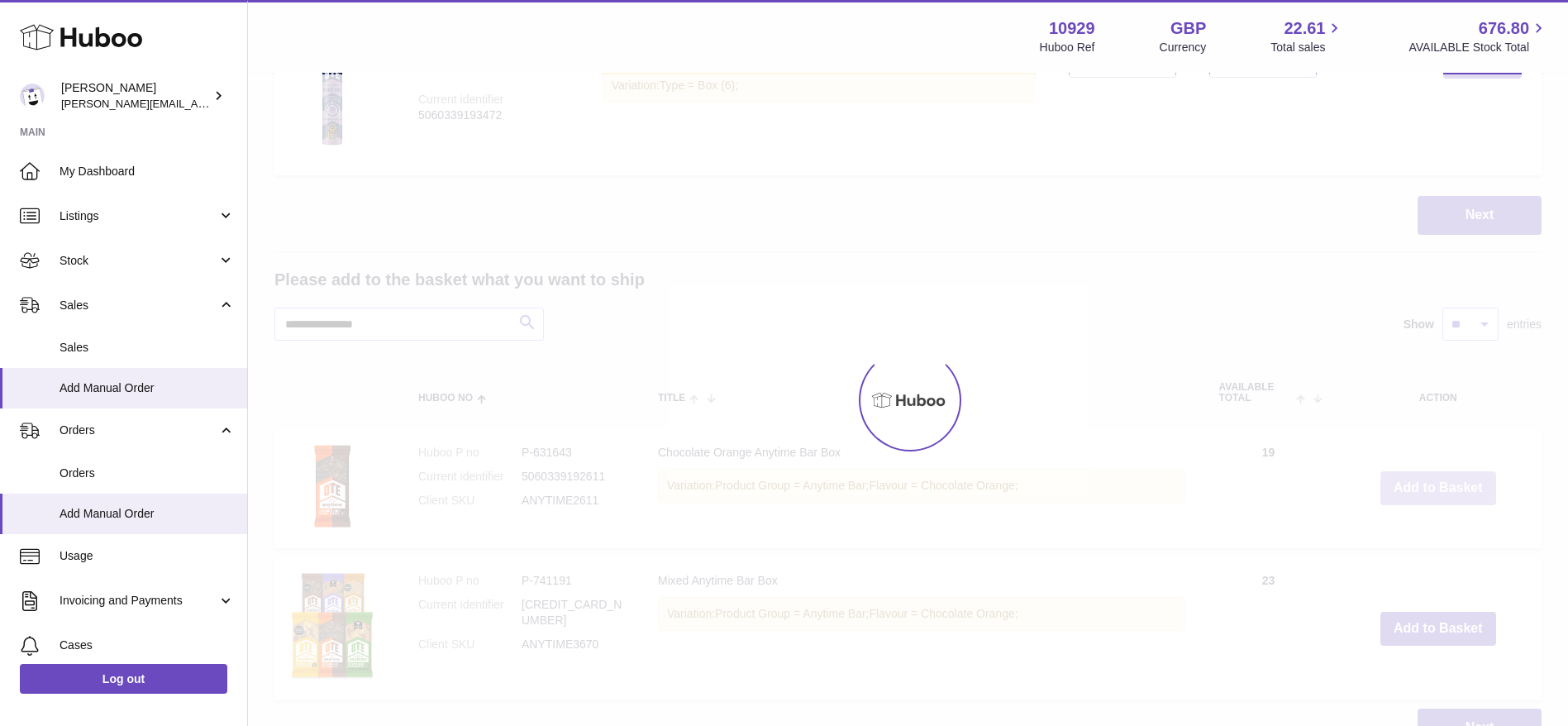
type input "*"
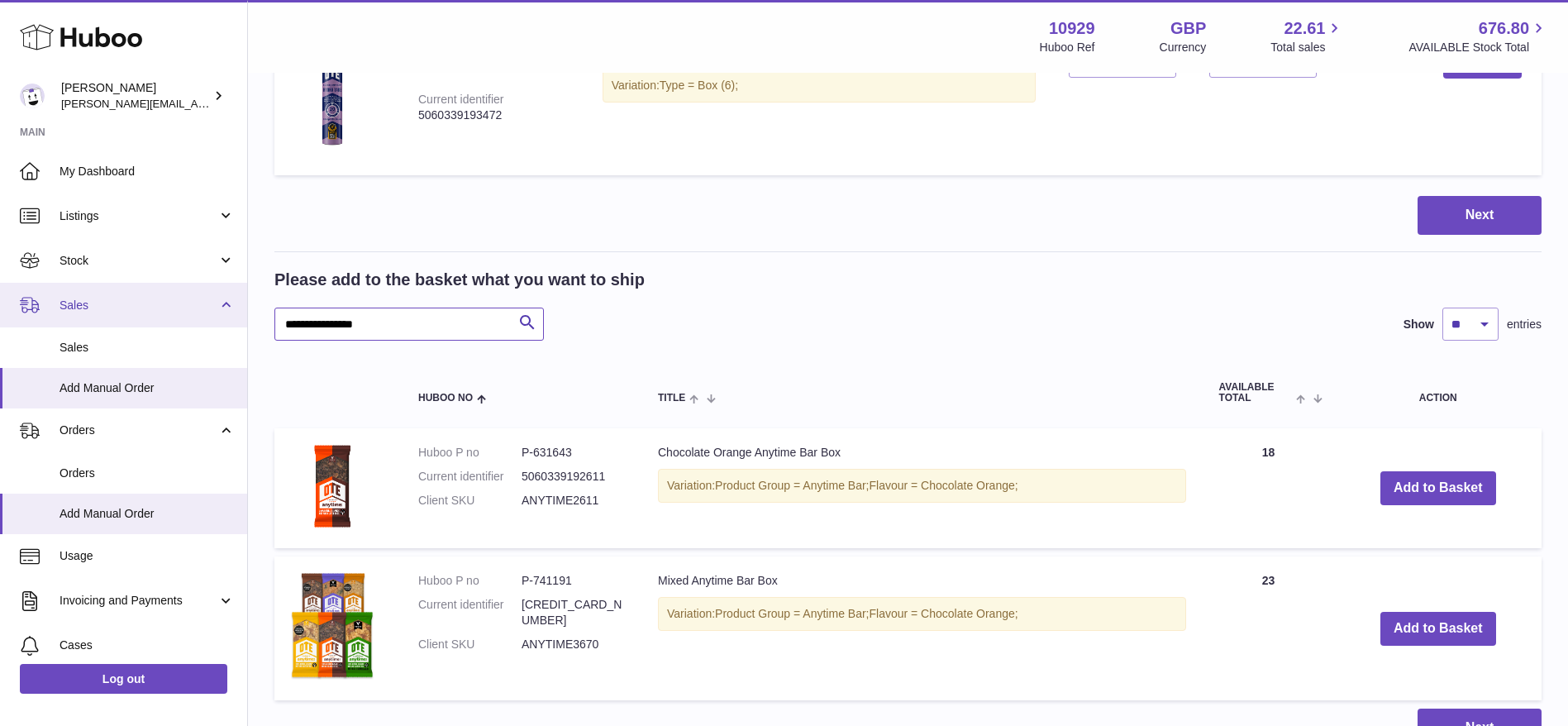
drag, startPoint x: 401, startPoint y: 330, endPoint x: 230, endPoint y: 321, distance: 171.2
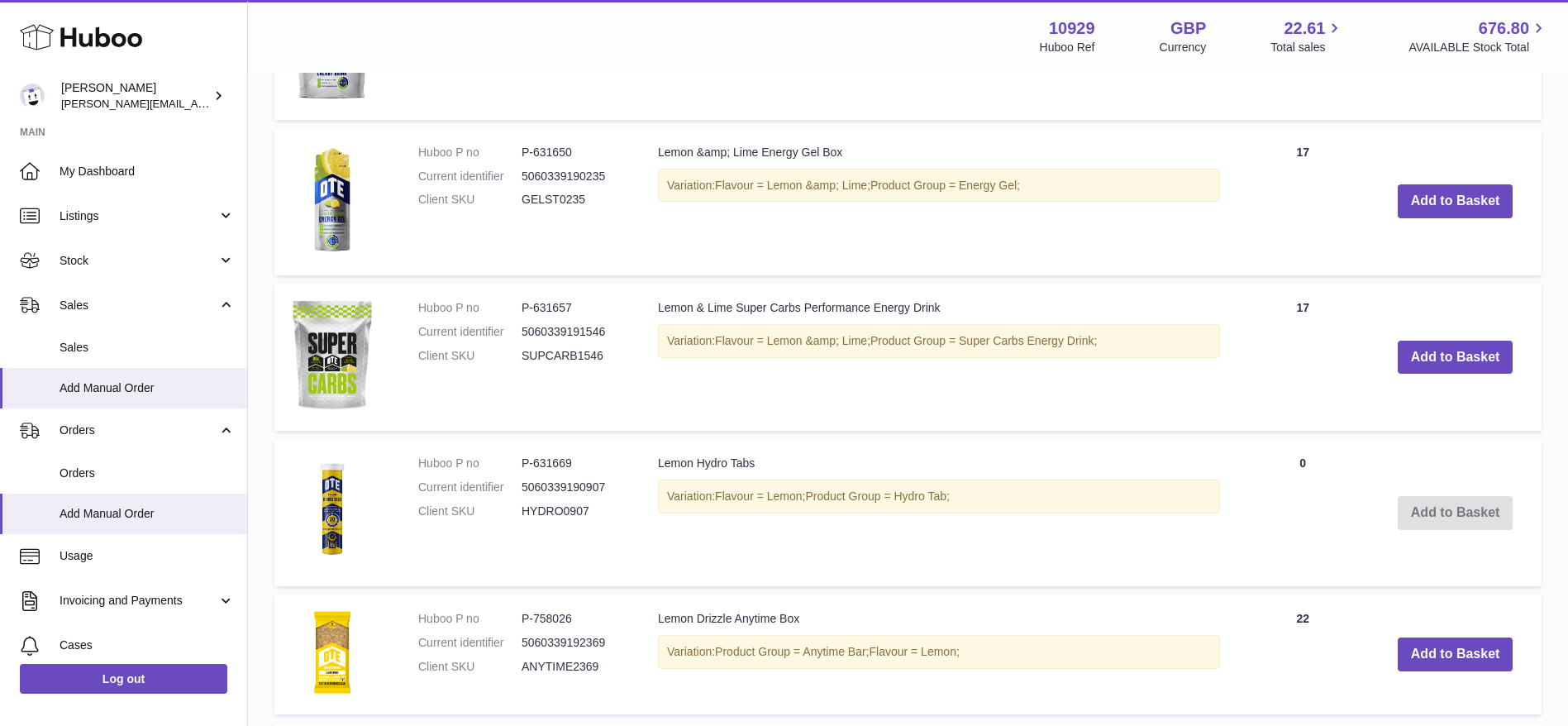
scroll to position [2180, 0]
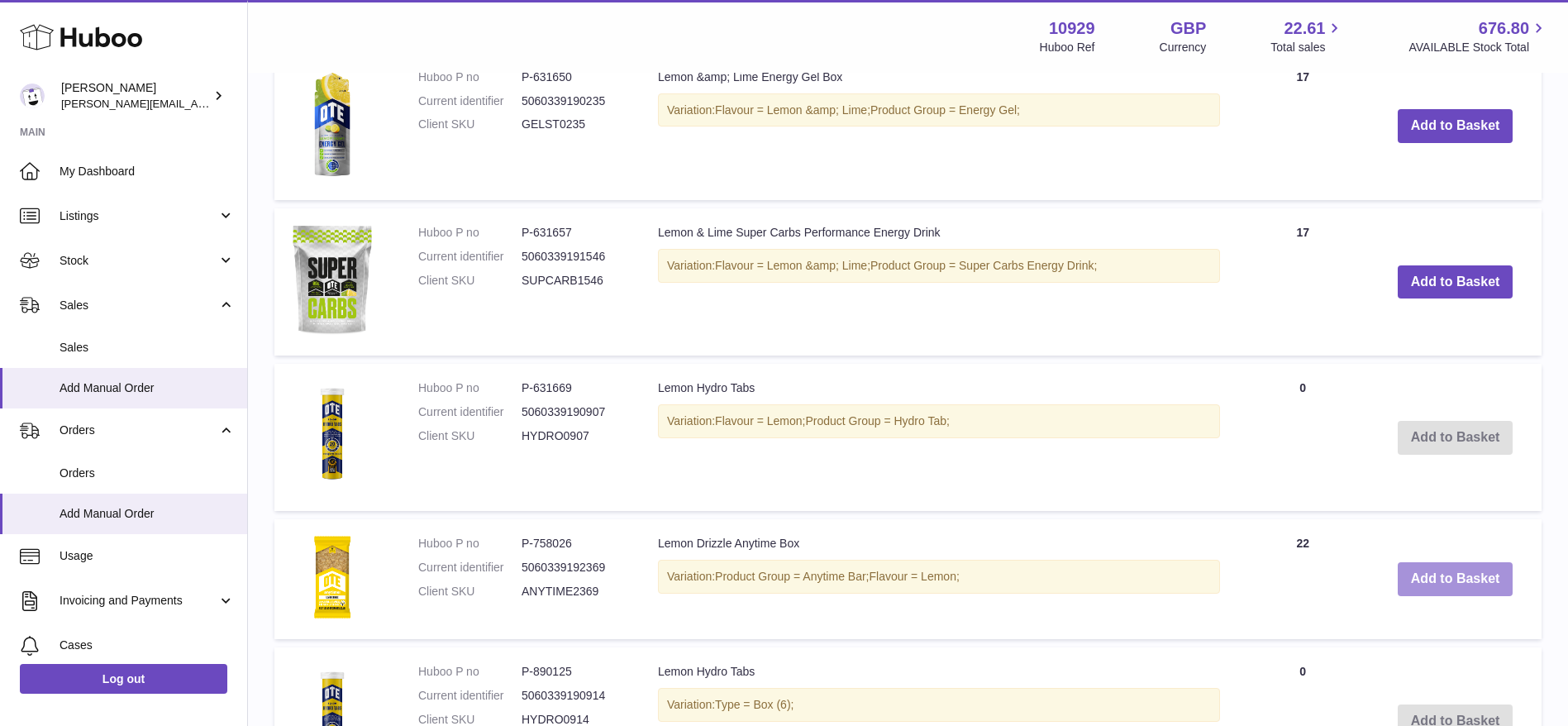
type input "*****"
click at [1425, 574] on button "Add to Basket" at bounding box center [1455, 579] width 115 height 34
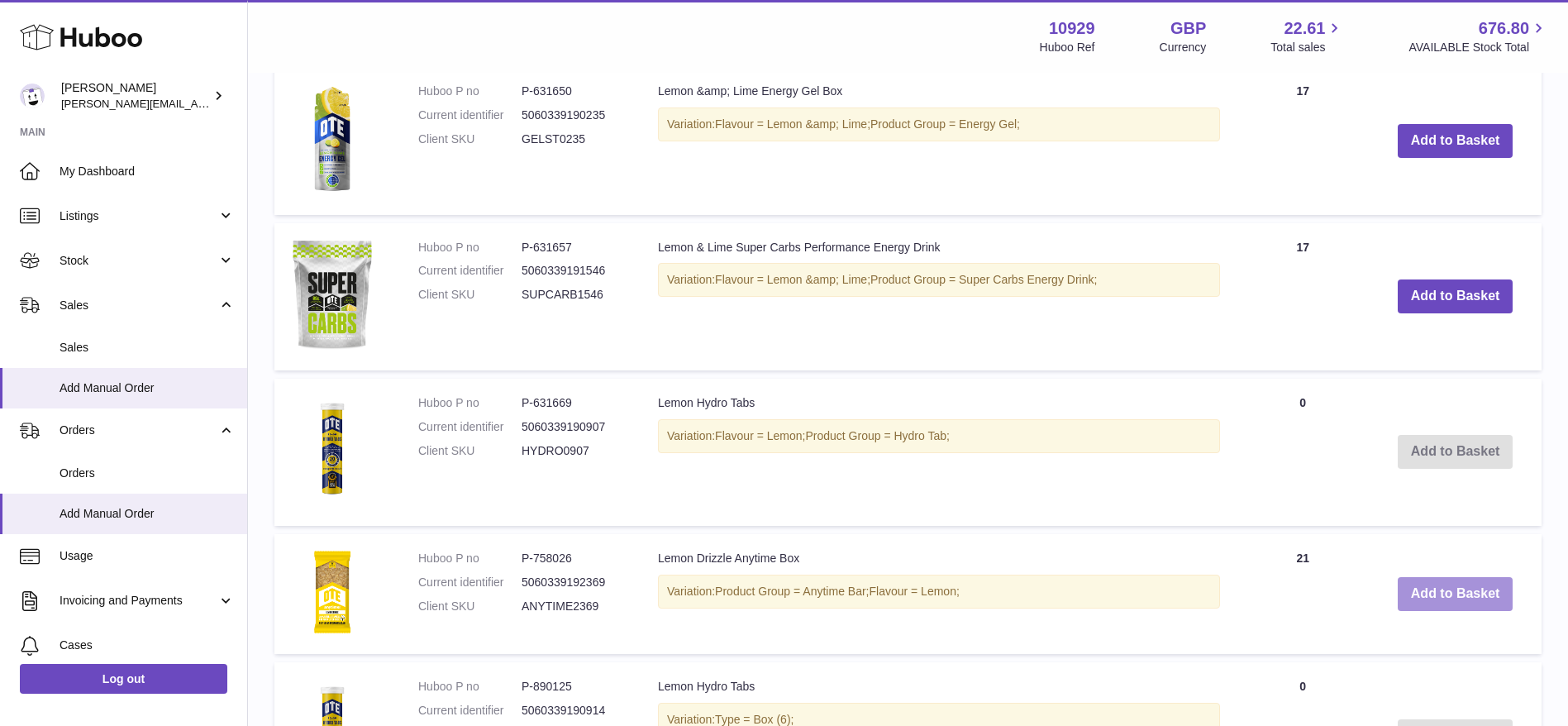
scroll to position [2195, 0]
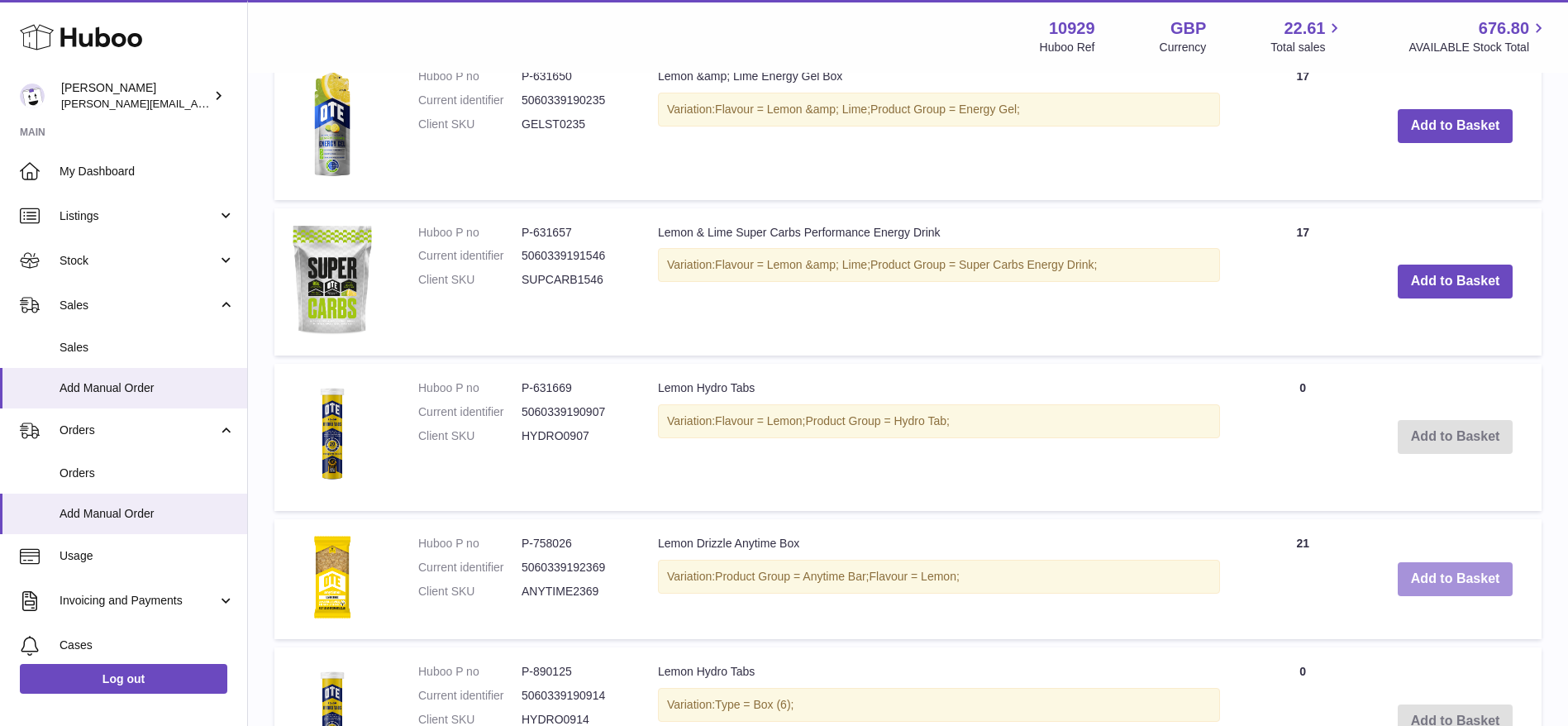
click at [1425, 574] on button "Add to Basket" at bounding box center [1455, 579] width 115 height 34
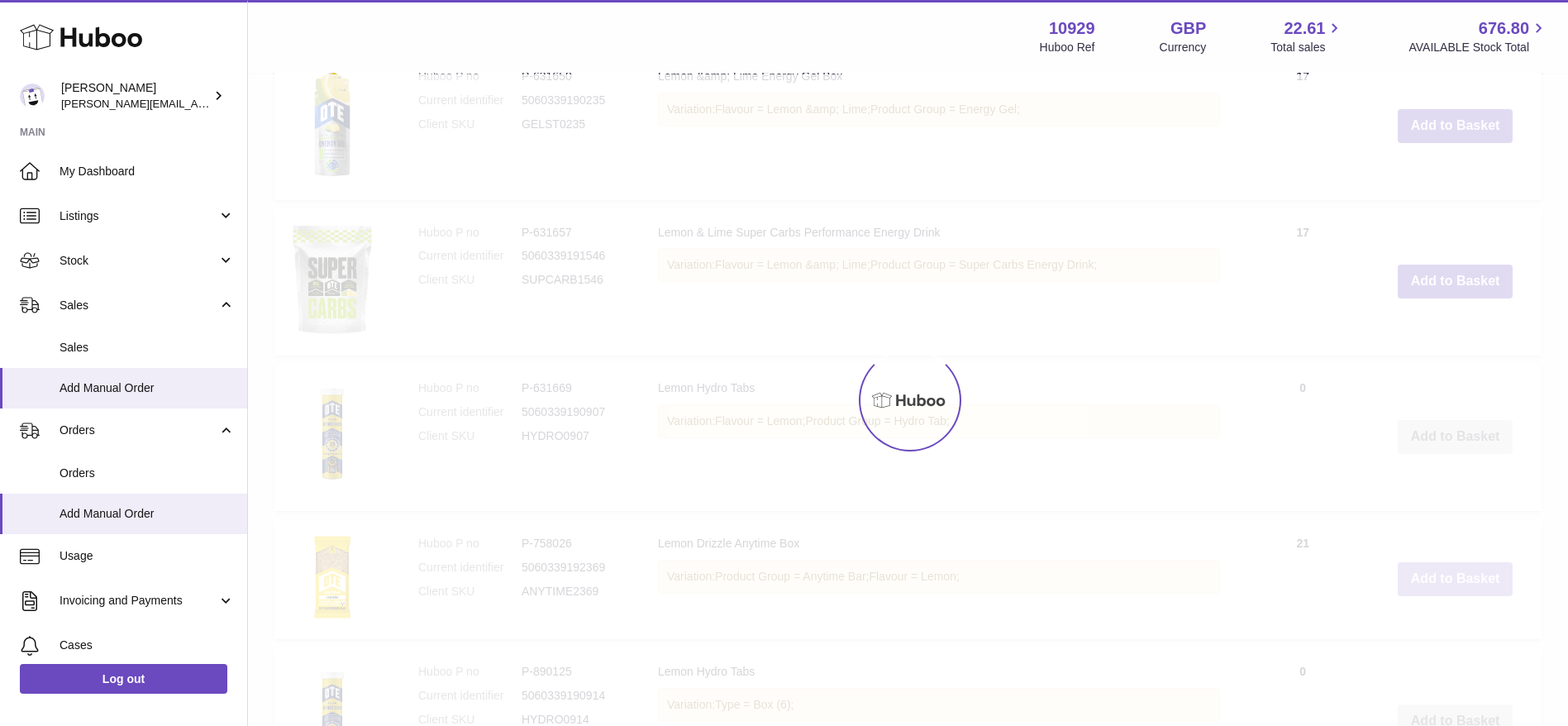
type input "*"
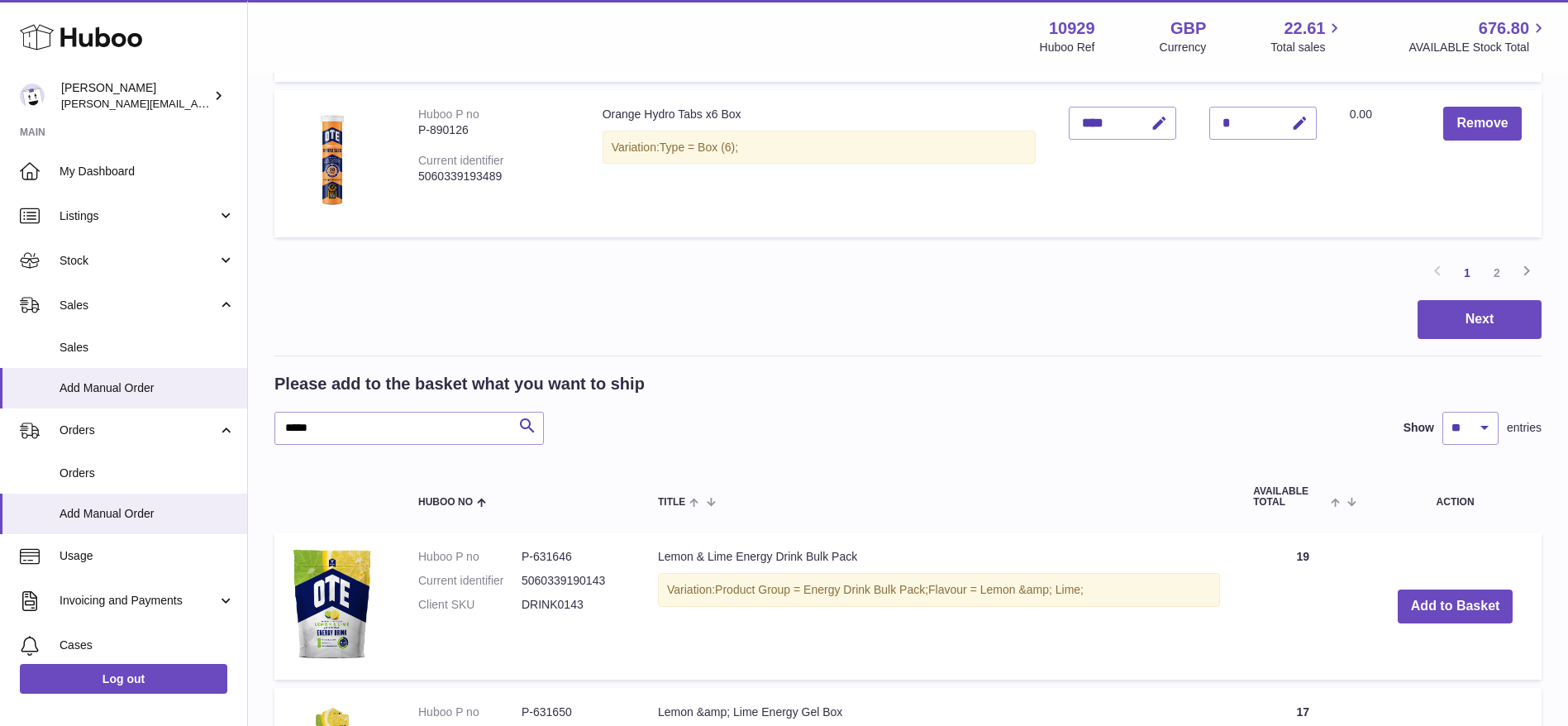
scroll to position [1505, 0]
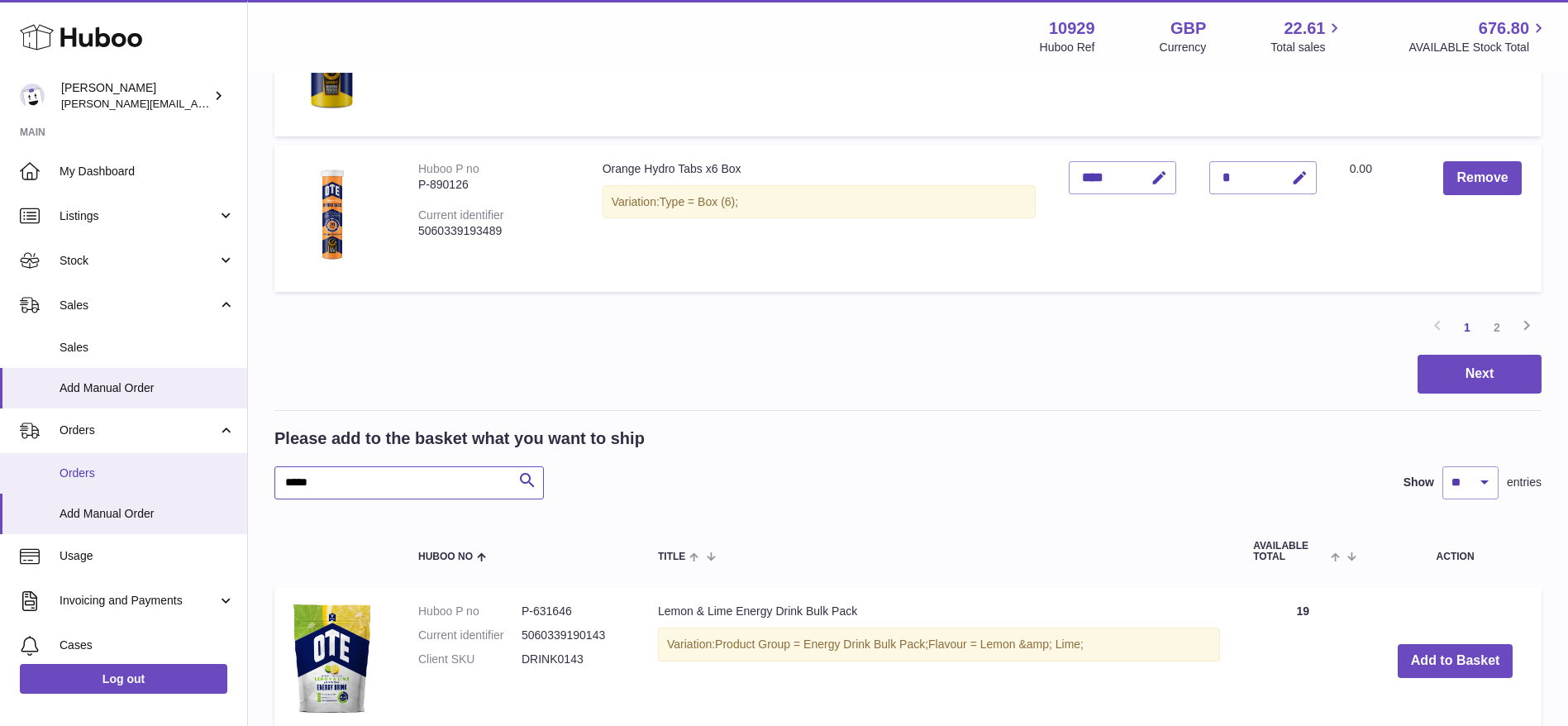
drag, startPoint x: 241, startPoint y: 468, endPoint x: 163, endPoint y: 465, distance: 78.1
click at [163, 465] on div "Huboo Thomas Potter thomas@otesports.co.uk Main My Dashboard Listings Not with …" at bounding box center [784, 231] width 1568 height 3473
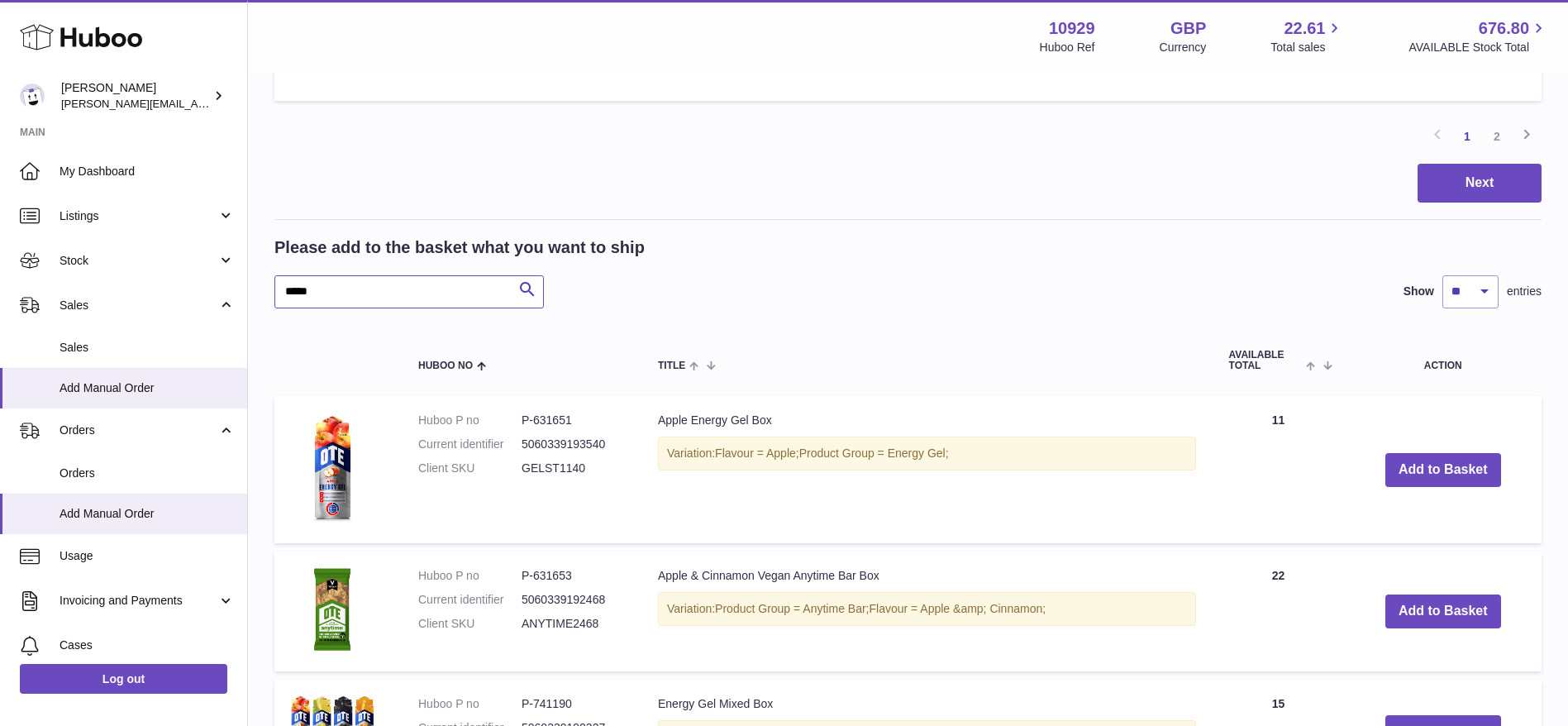
scroll to position [1955, 0]
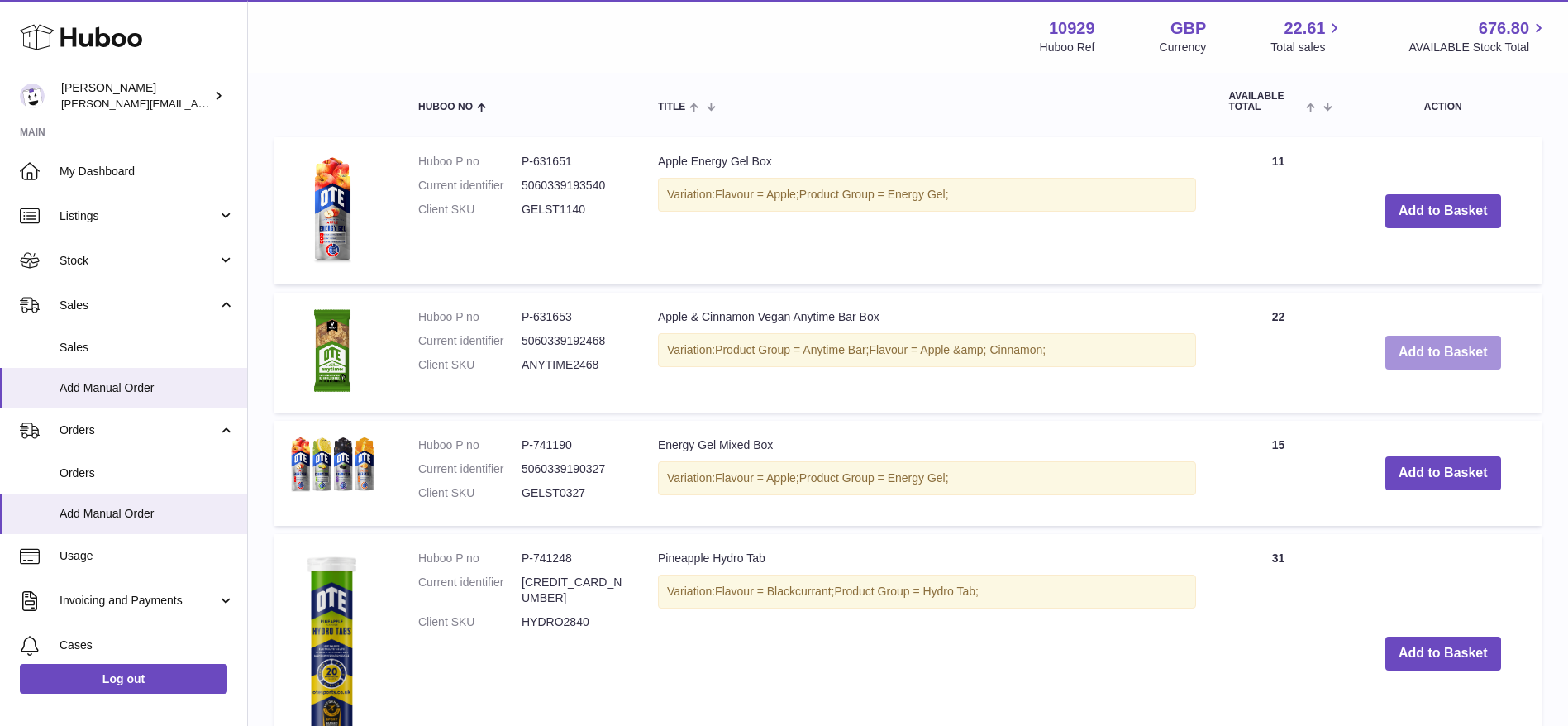
type input "*****"
click at [1403, 346] on button "Add to Basket" at bounding box center [1443, 352] width 115 height 34
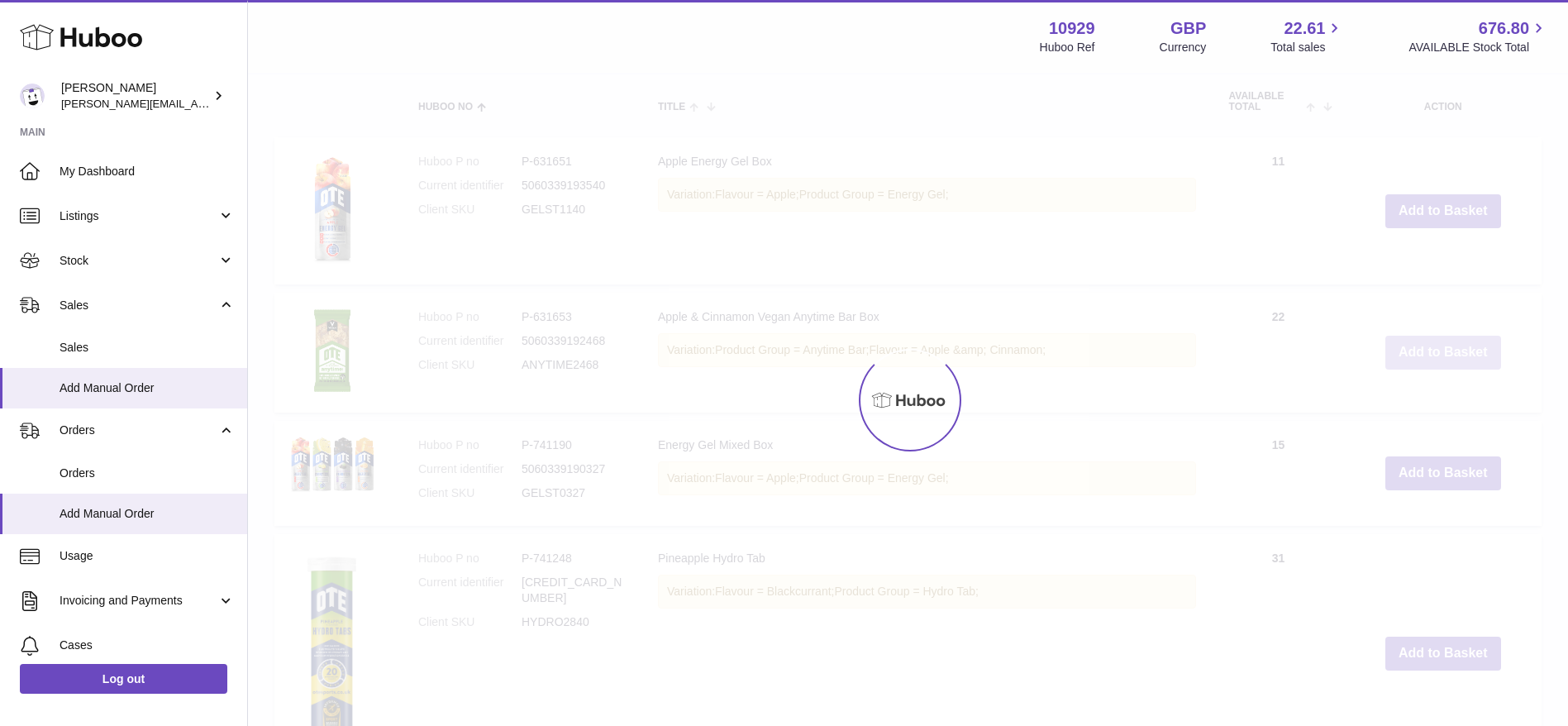
scroll to position [1927, 0]
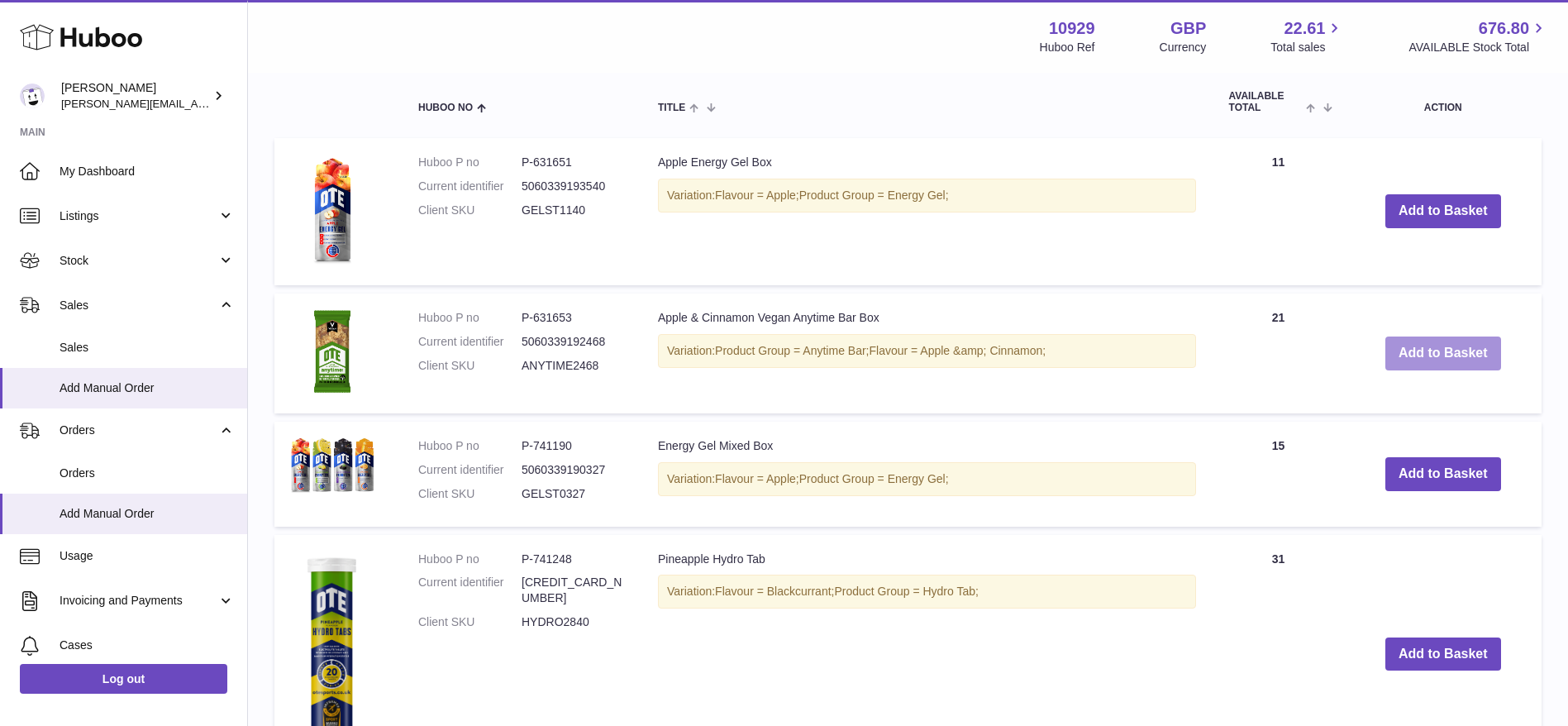
click at [1408, 346] on button "Add to Basket" at bounding box center [1443, 353] width 115 height 34
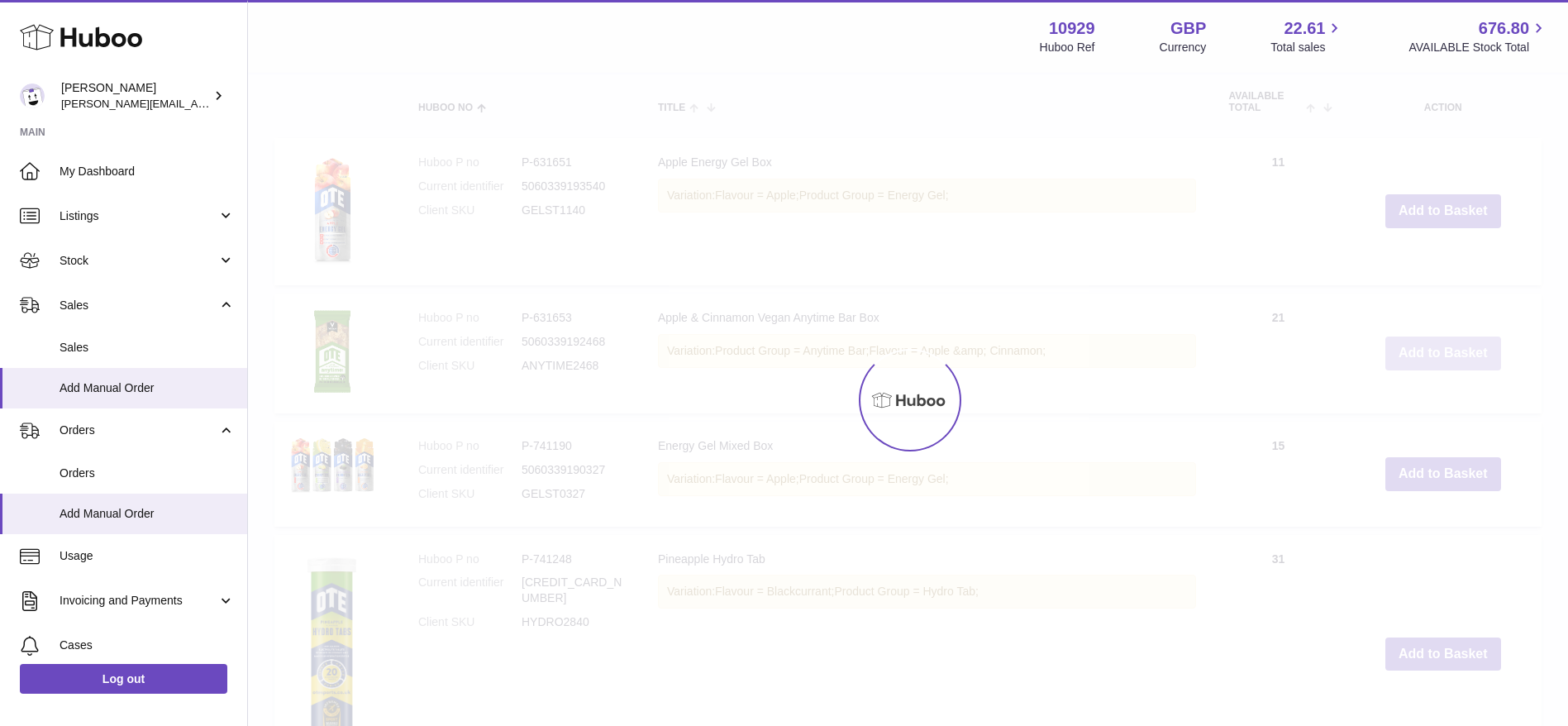
type input "*"
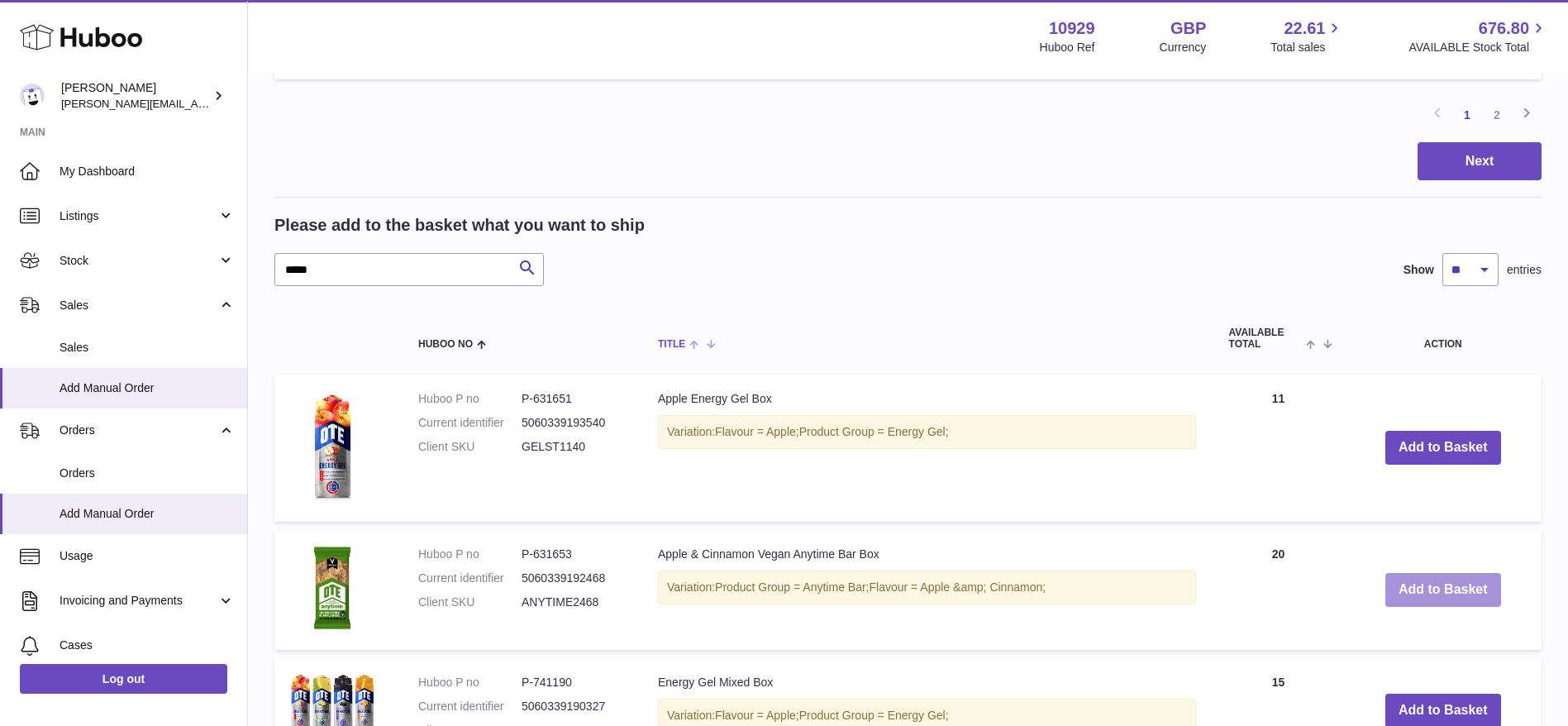
scroll to position [1689, 0]
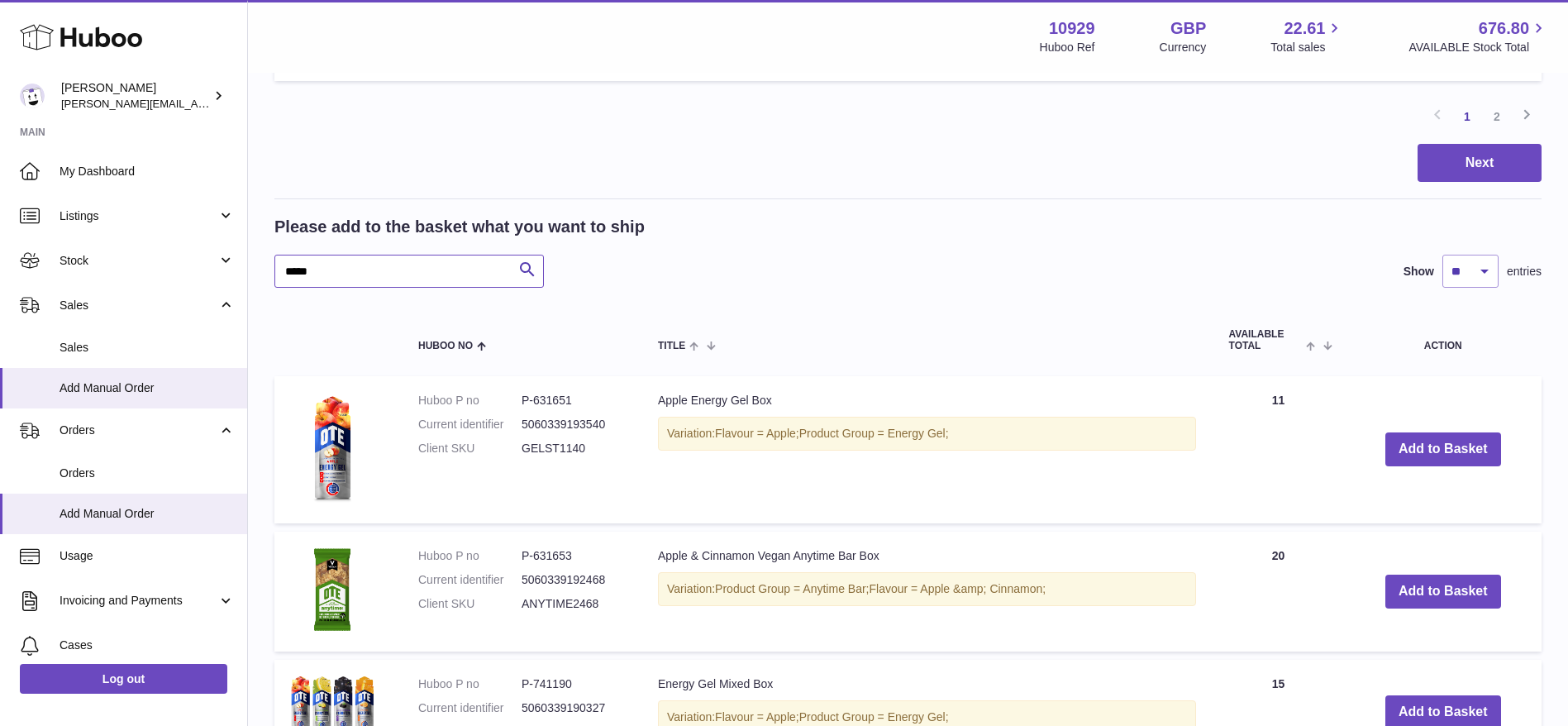
drag, startPoint x: 344, startPoint y: 278, endPoint x: 262, endPoint y: 262, distance: 83.5
click at [262, 262] on div "My Huboo - Add manual order Multiple/Batch Upload Items in basket Show ** ** **…" at bounding box center [908, 42] width 1320 height 3311
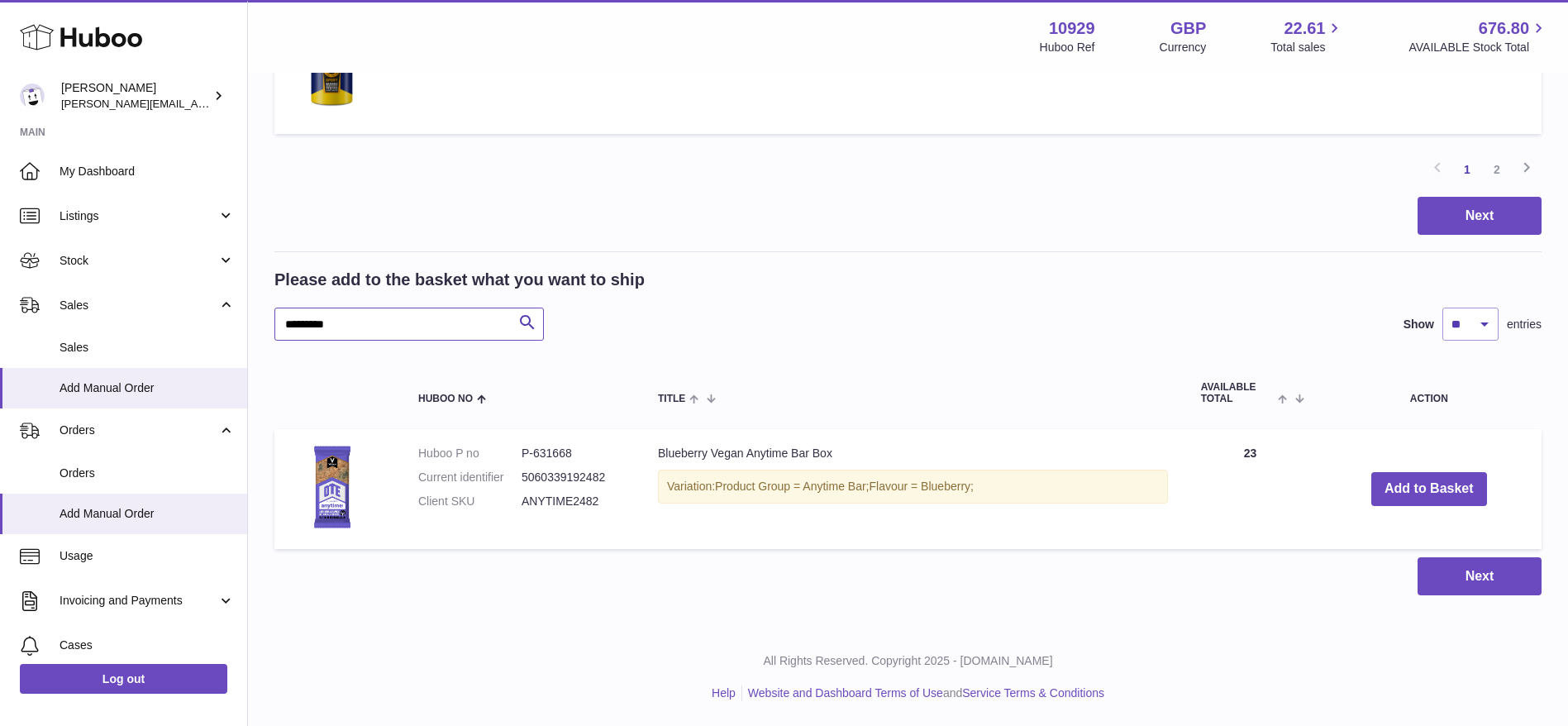
scroll to position [1635, 0]
type input "*********"
click at [1414, 482] on button "Add to Basket" at bounding box center [1428, 489] width 115 height 34
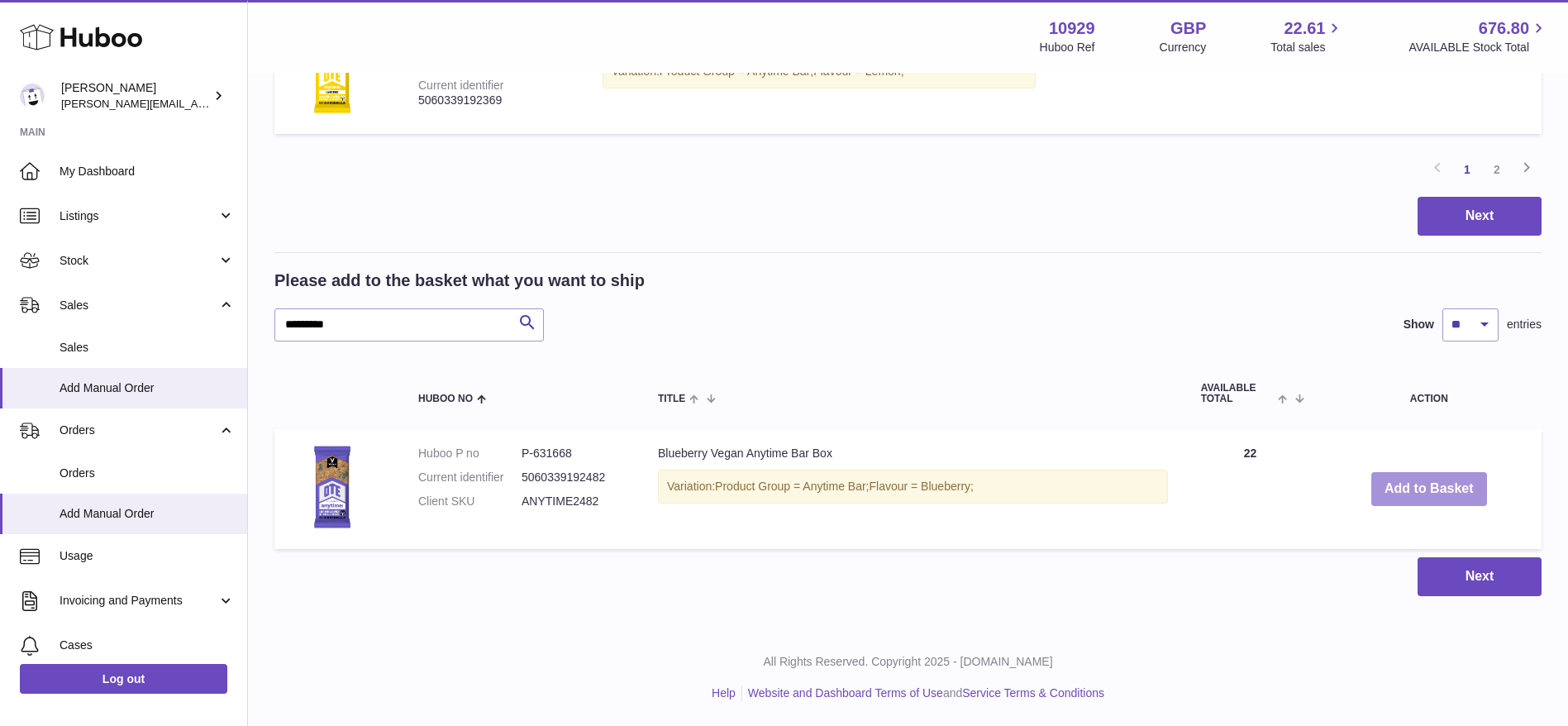
scroll to position [1516, 0]
click at [1414, 482] on button "Add to Basket" at bounding box center [1428, 489] width 115 height 34
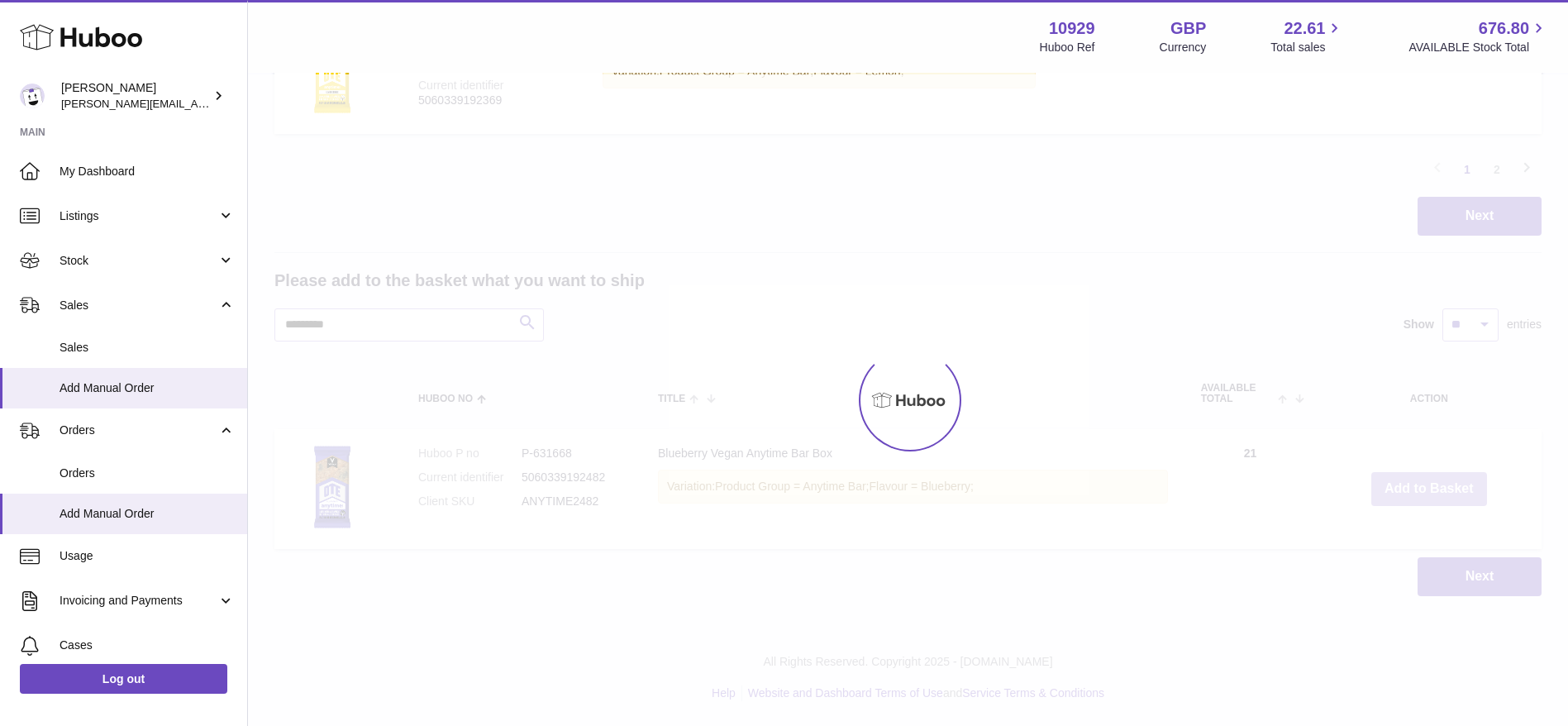
type input "*"
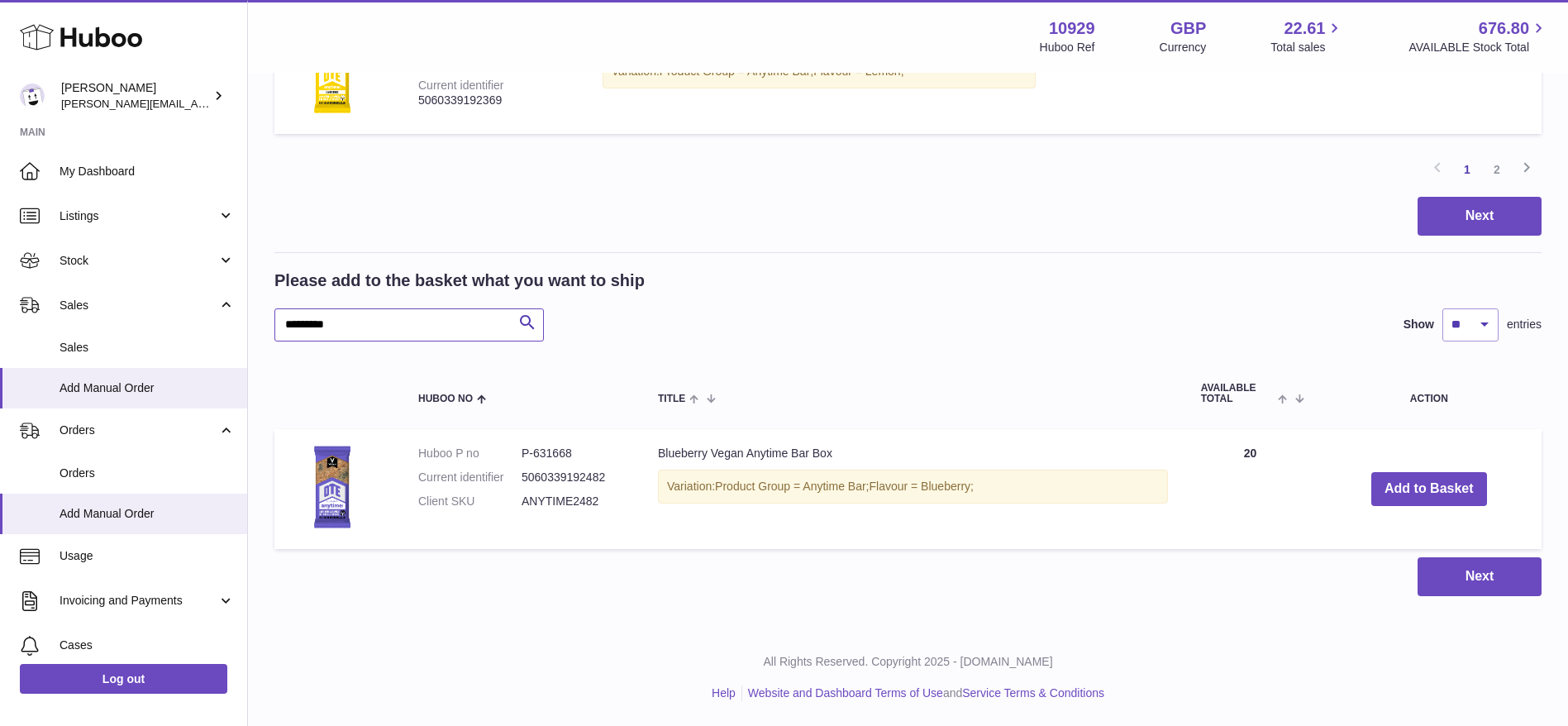
drag, startPoint x: 389, startPoint y: 321, endPoint x: 250, endPoint y: 310, distance: 139.4
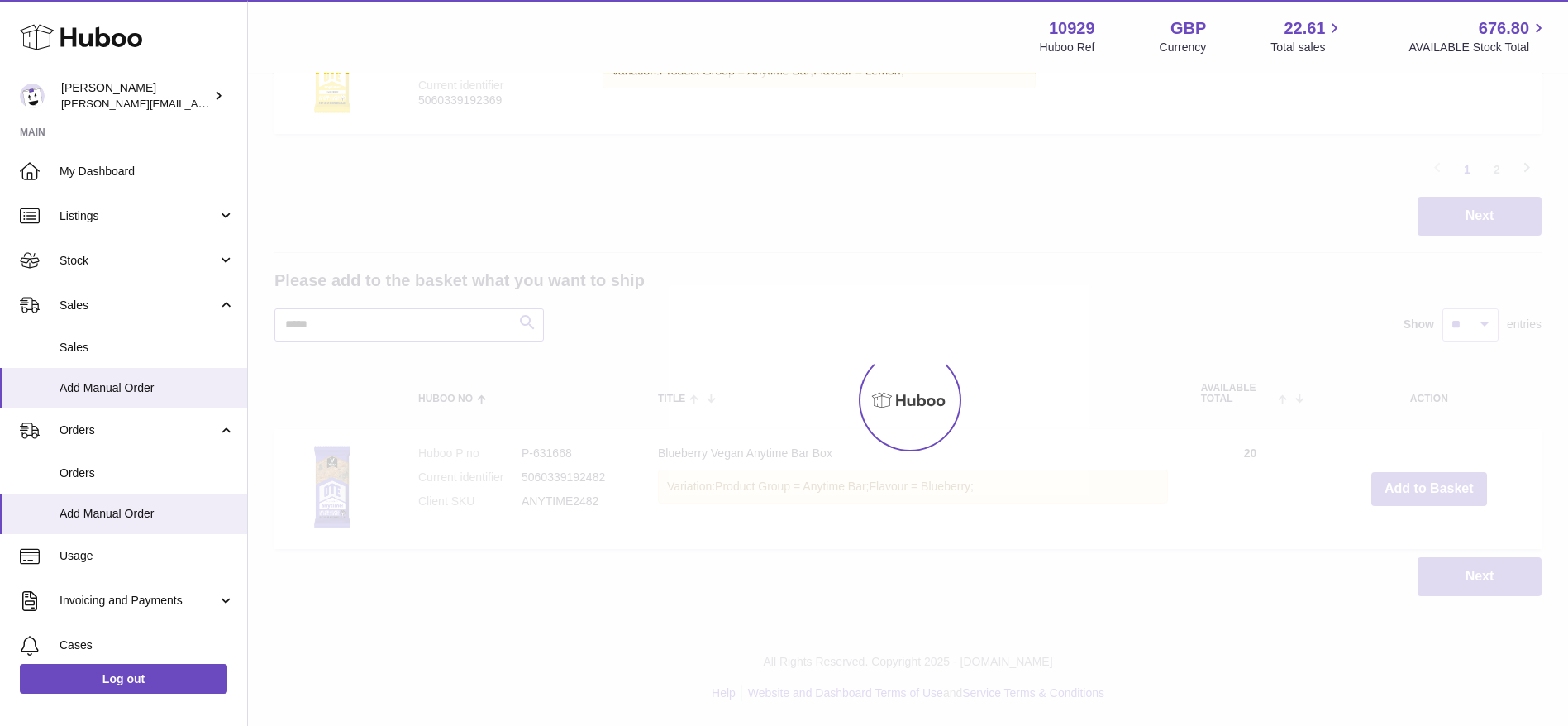
scroll to position [1380, 0]
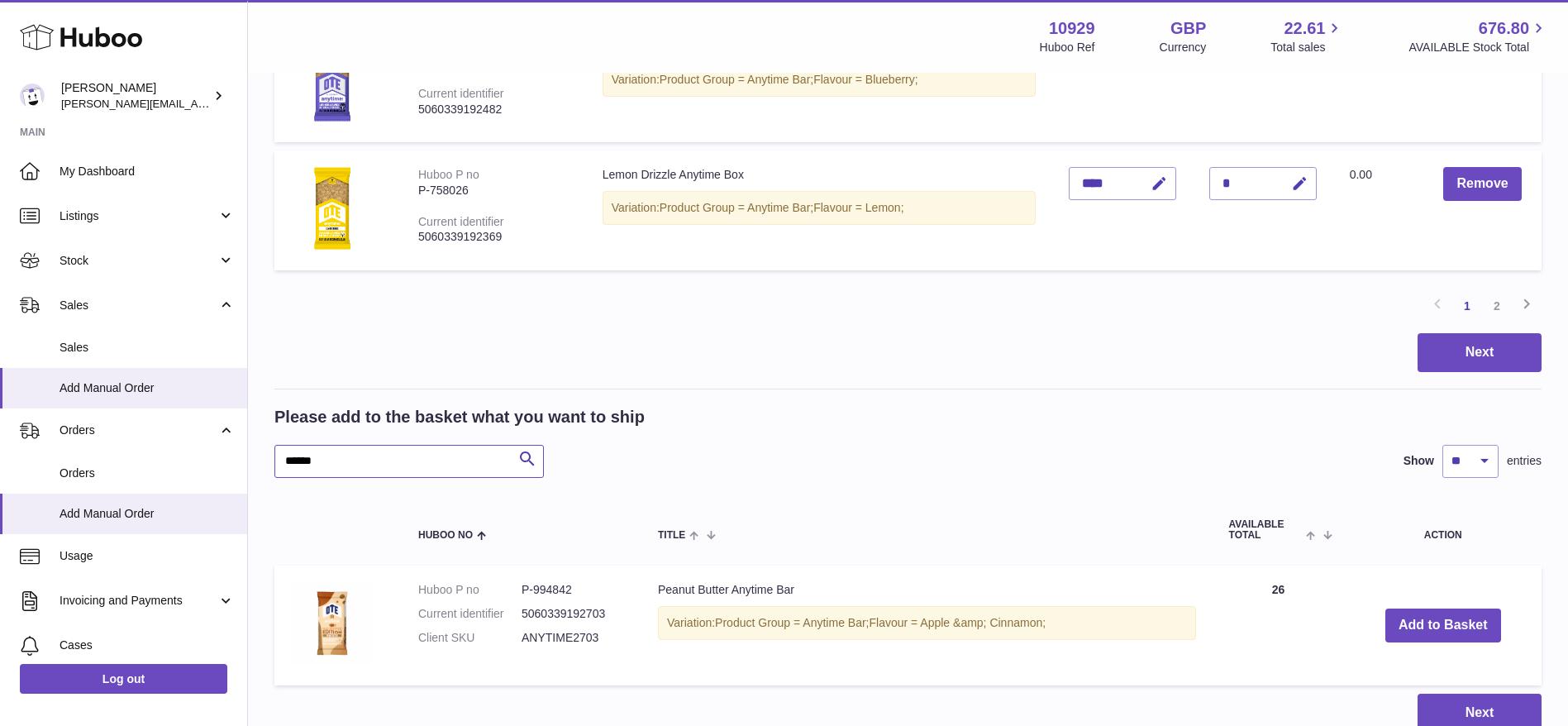
scroll to position [1516, 0]
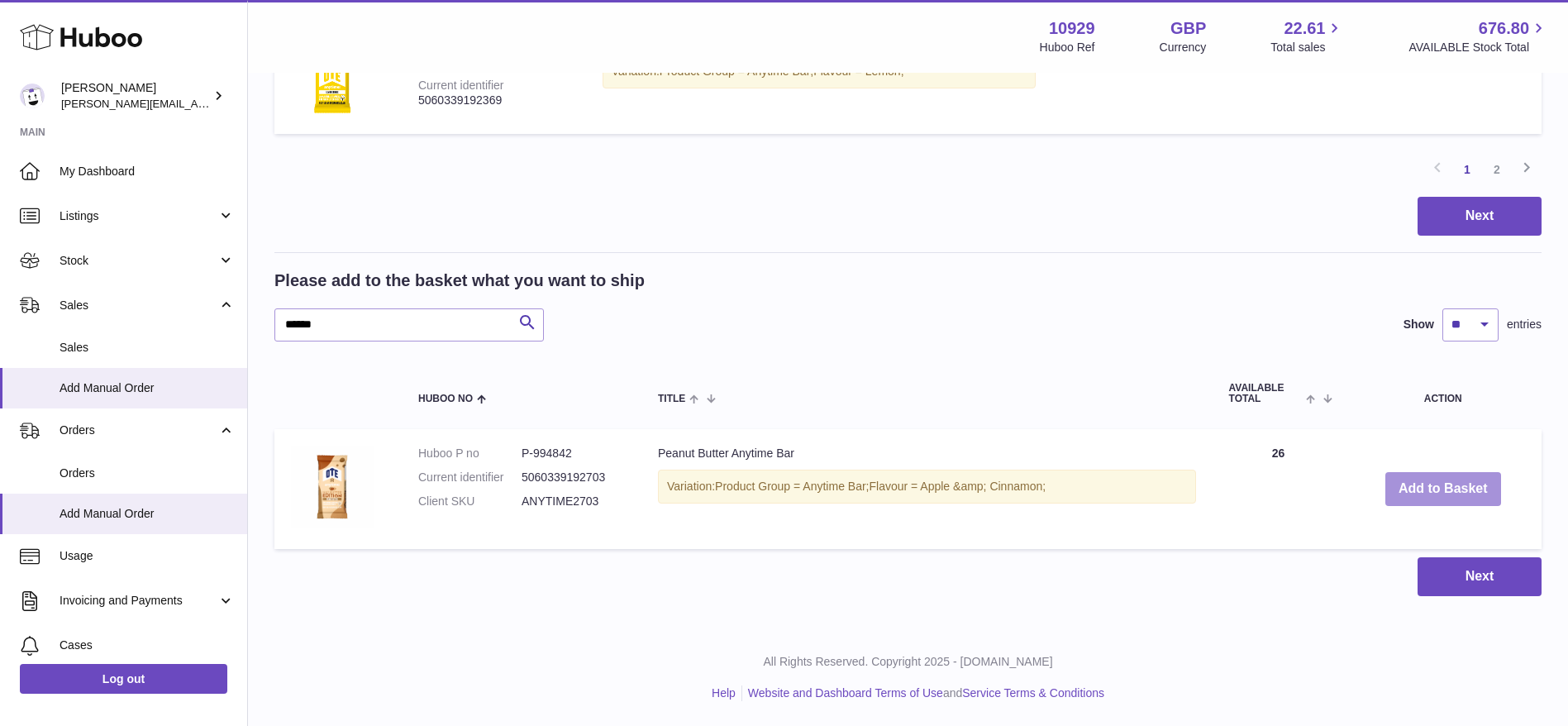
click at [1409, 477] on button "Add to Basket" at bounding box center [1443, 489] width 115 height 34
click at [1409, 478] on button "Add to Basket" at bounding box center [1443, 489] width 115 height 34
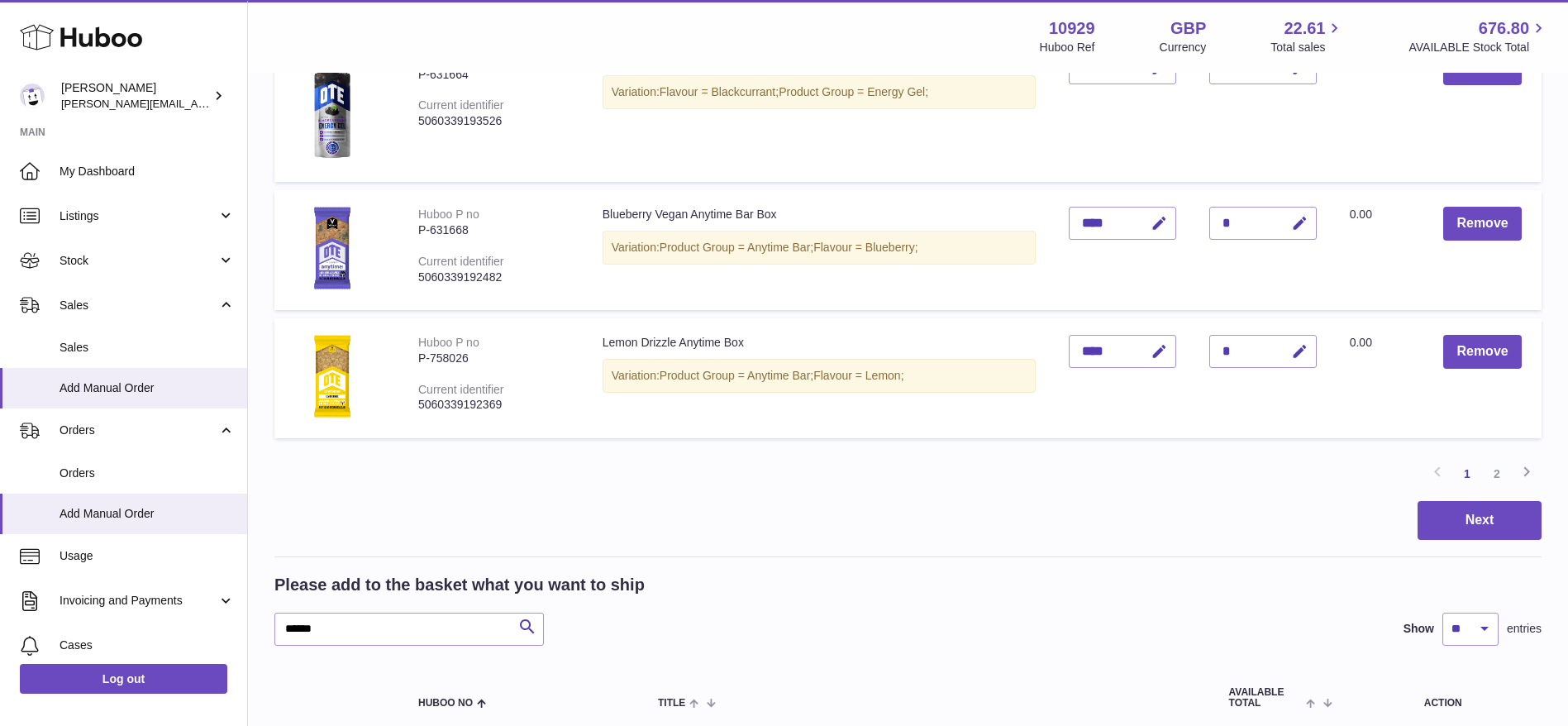
scroll to position [1265, 0]
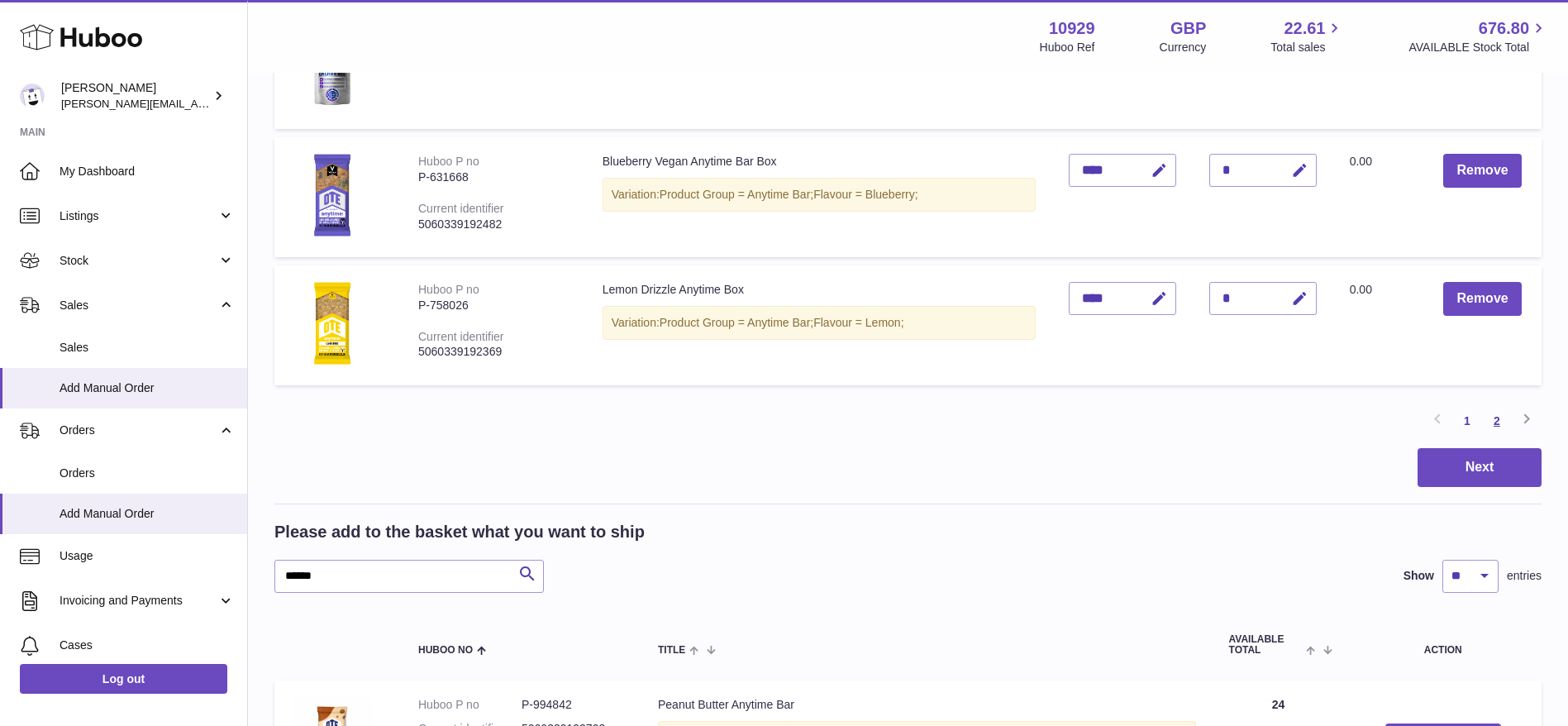
click at [1505, 427] on link "2" at bounding box center [1496, 421] width 30 height 30
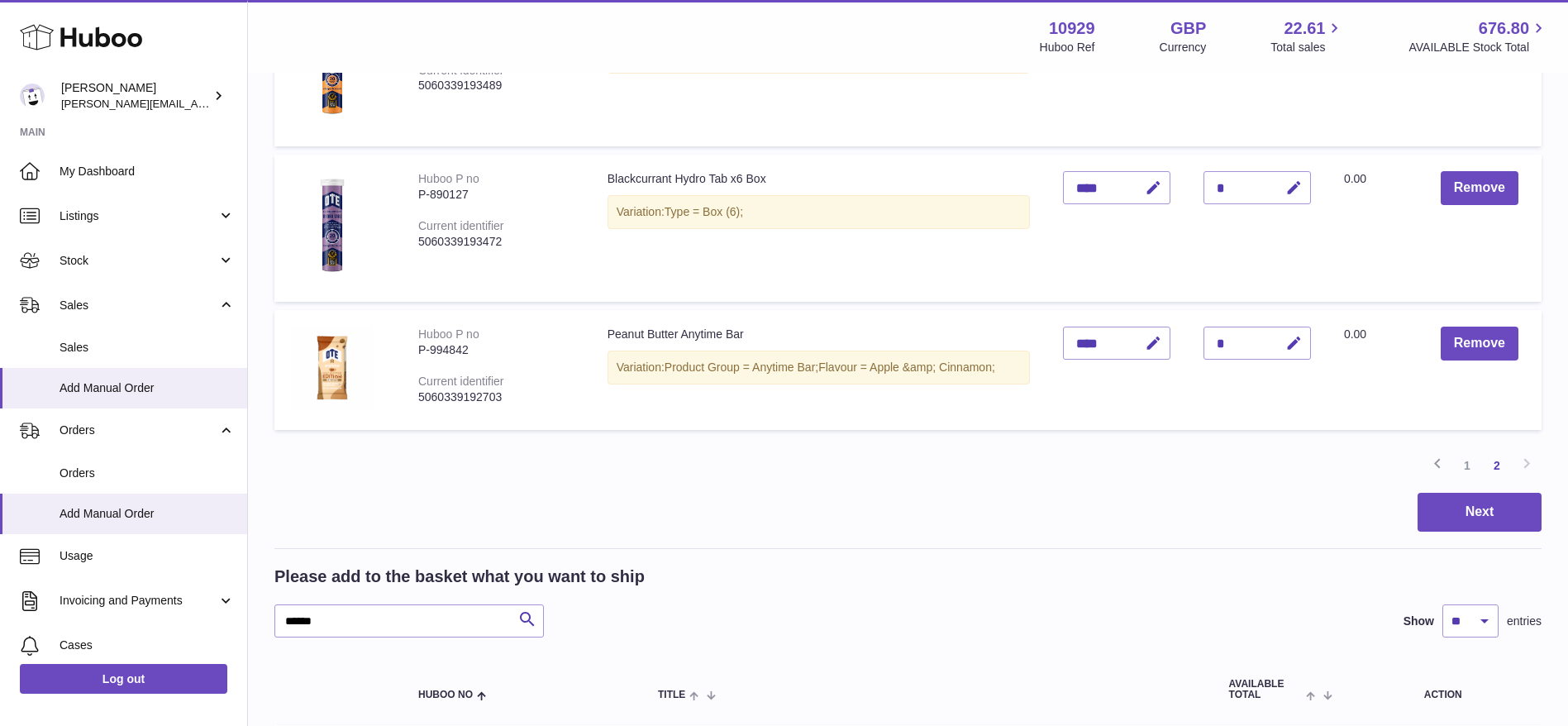
scroll to position [576, 0]
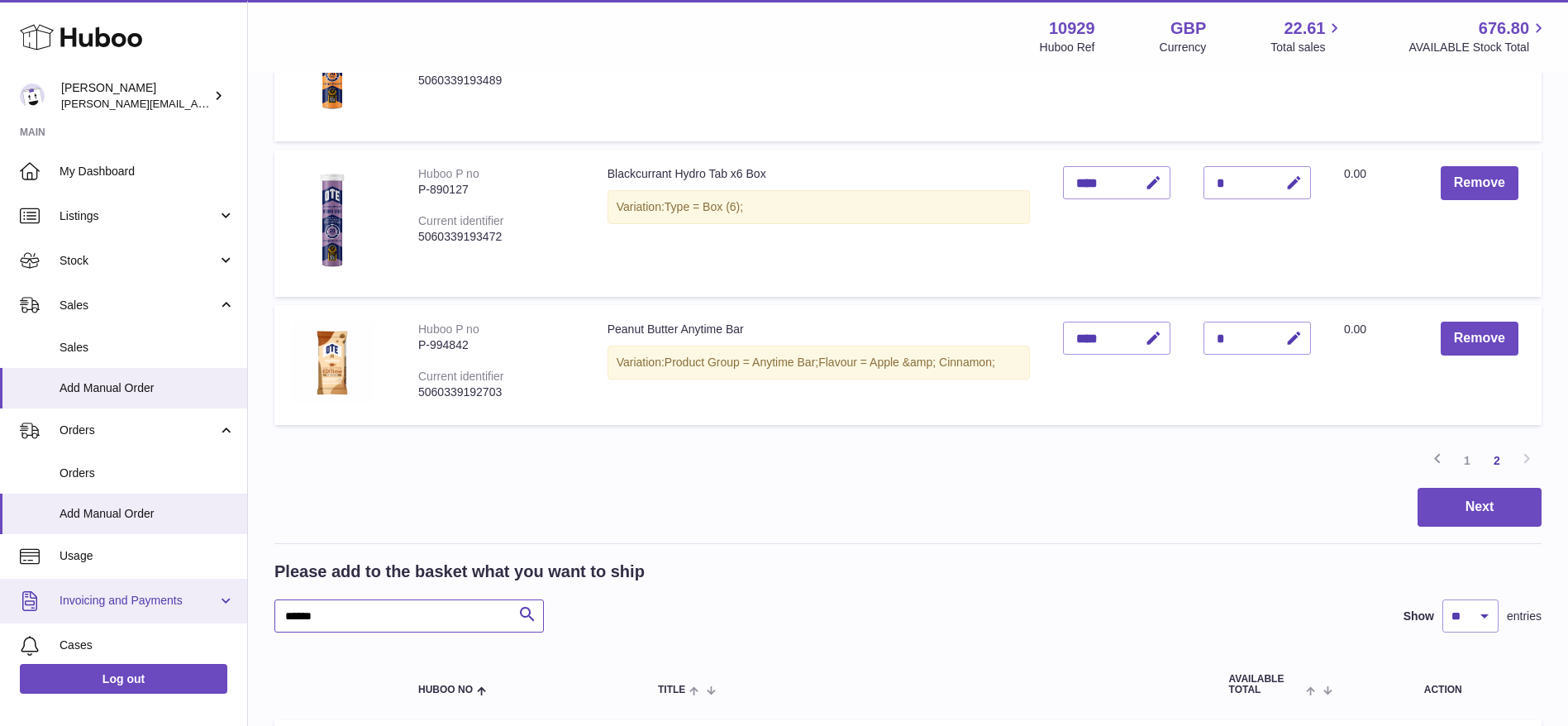
drag, startPoint x: 331, startPoint y: 631, endPoint x: 233, endPoint y: 603, distance: 101.9
click at [233, 603] on div "Huboo Thomas Potter thomas@otesports.co.uk Main My Dashboard Listings Not with …" at bounding box center [784, 221] width 1568 height 1594
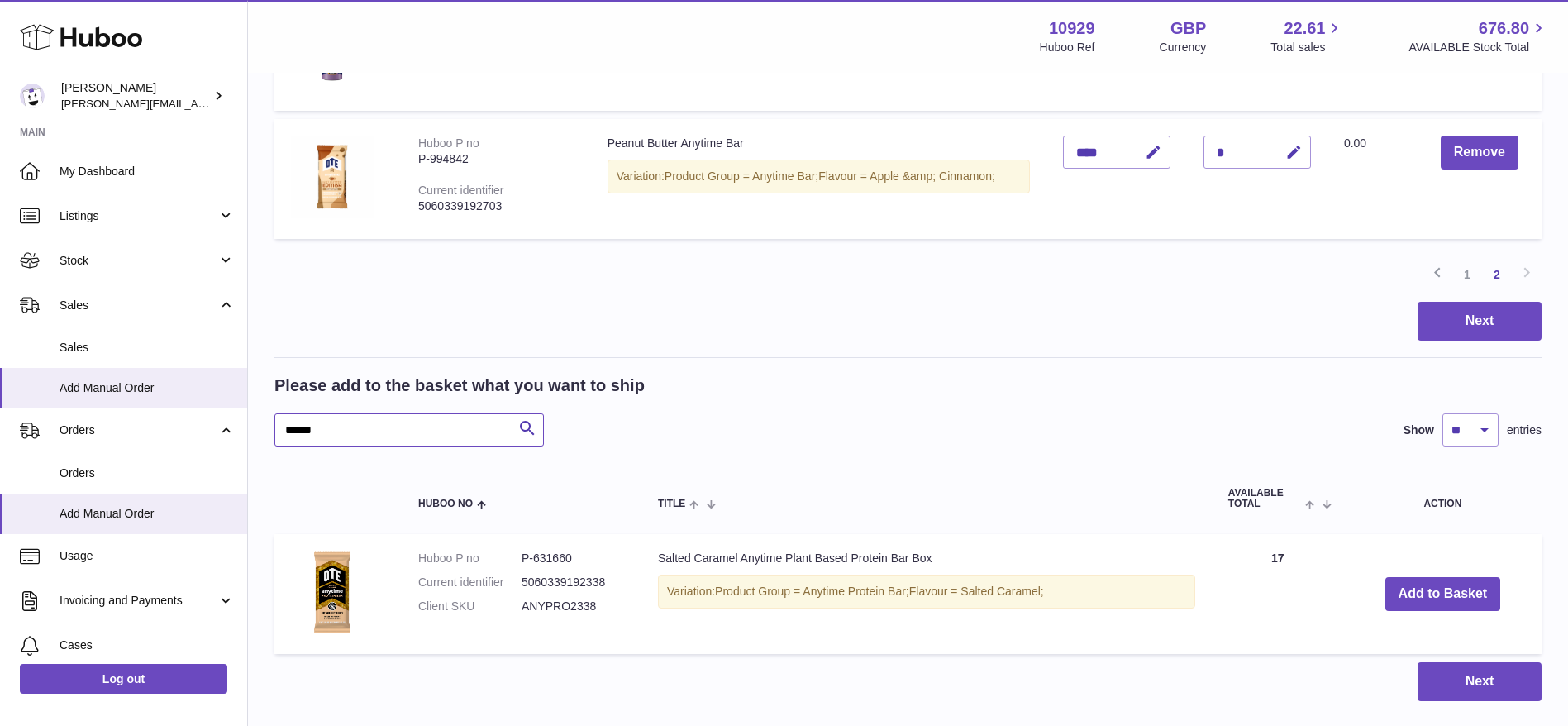
scroll to position [868, 0]
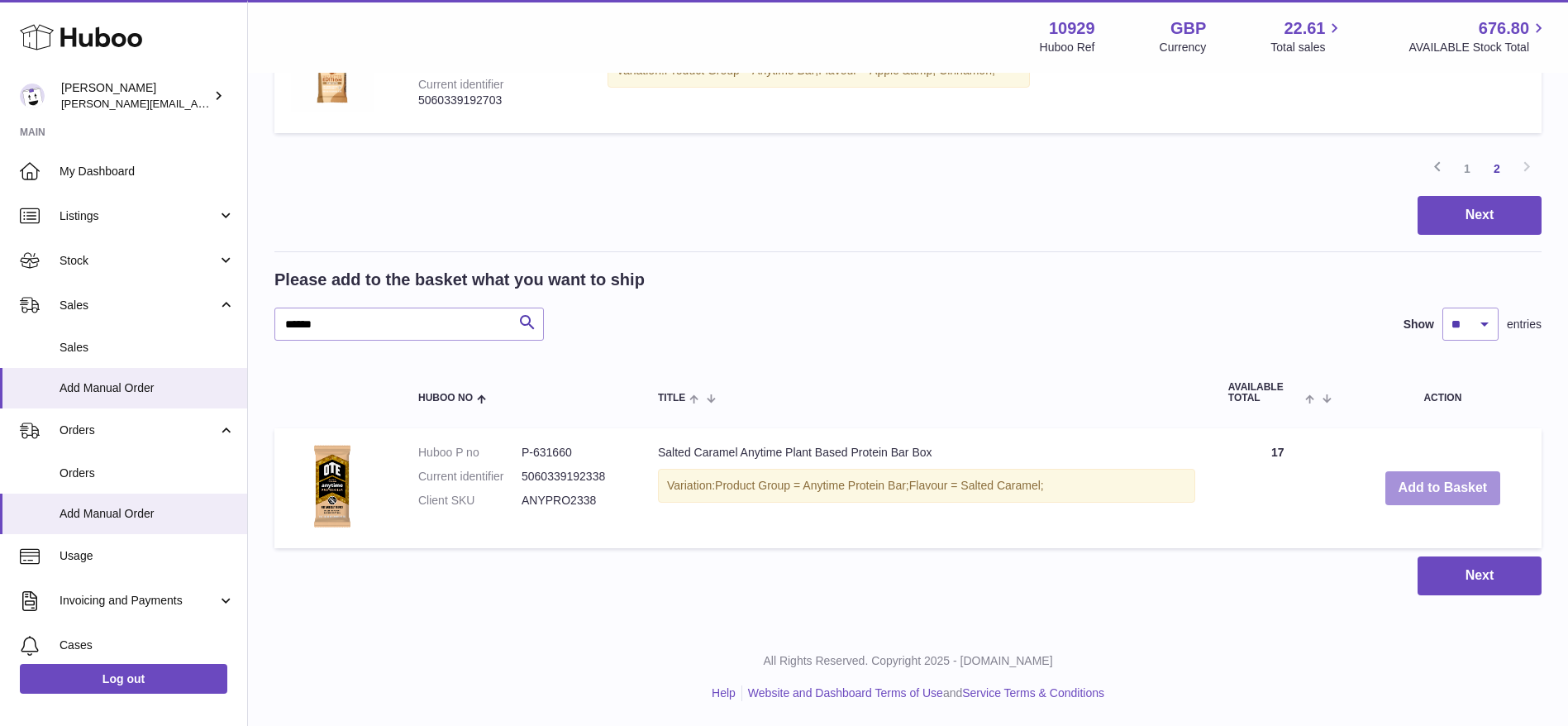
click at [1407, 486] on button "Add to Basket" at bounding box center [1443, 488] width 115 height 34
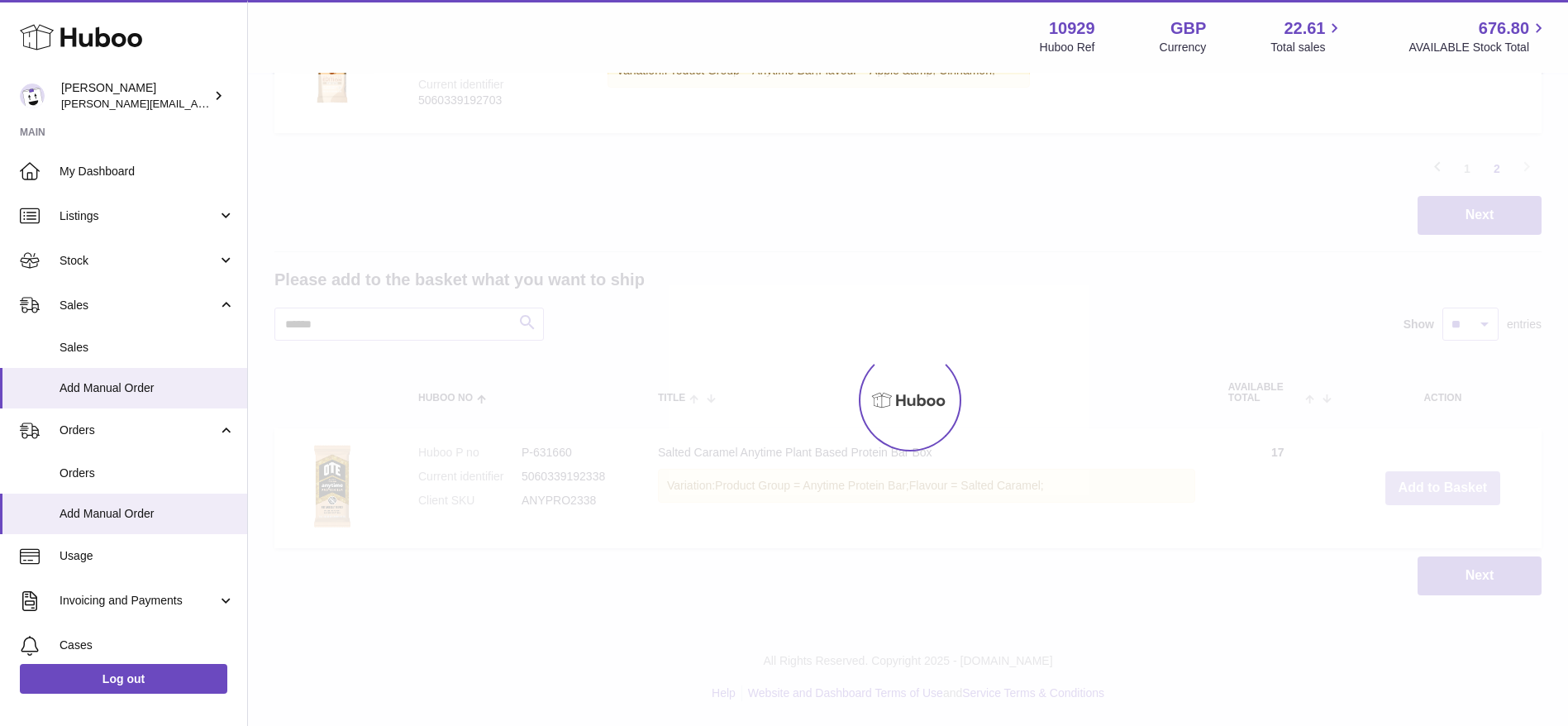
scroll to position [995, 0]
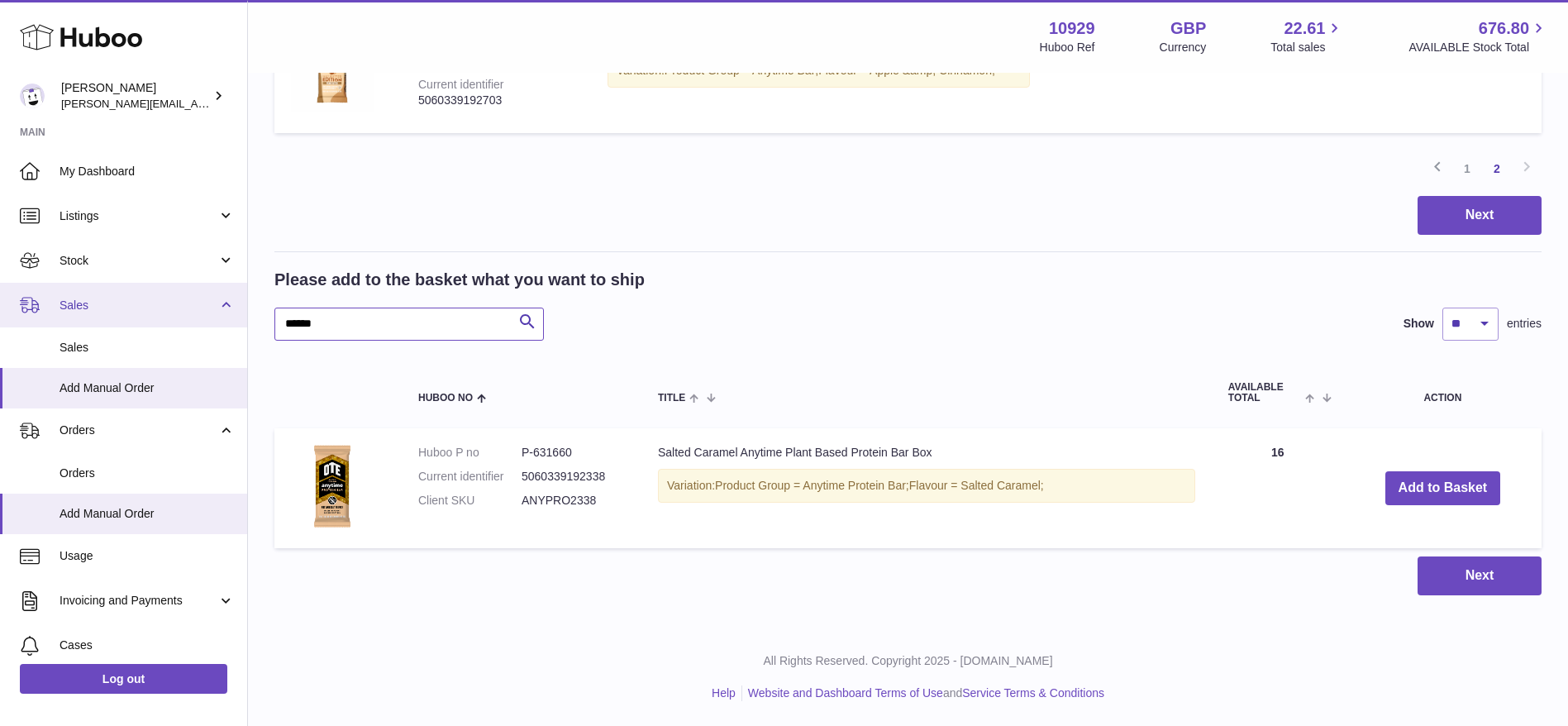
drag, startPoint x: 331, startPoint y: 329, endPoint x: 113, endPoint y: 303, distance: 219.5
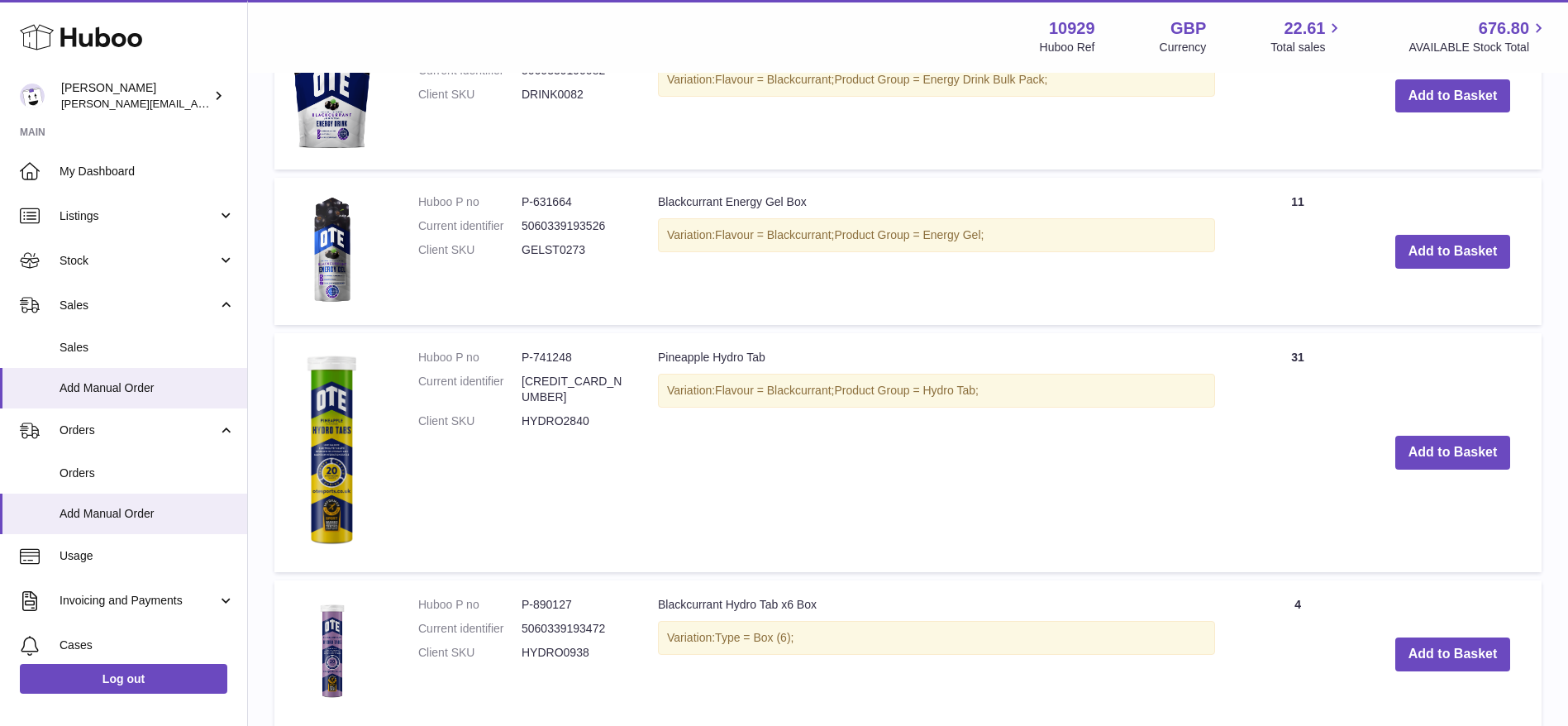
scroll to position [2201, 0]
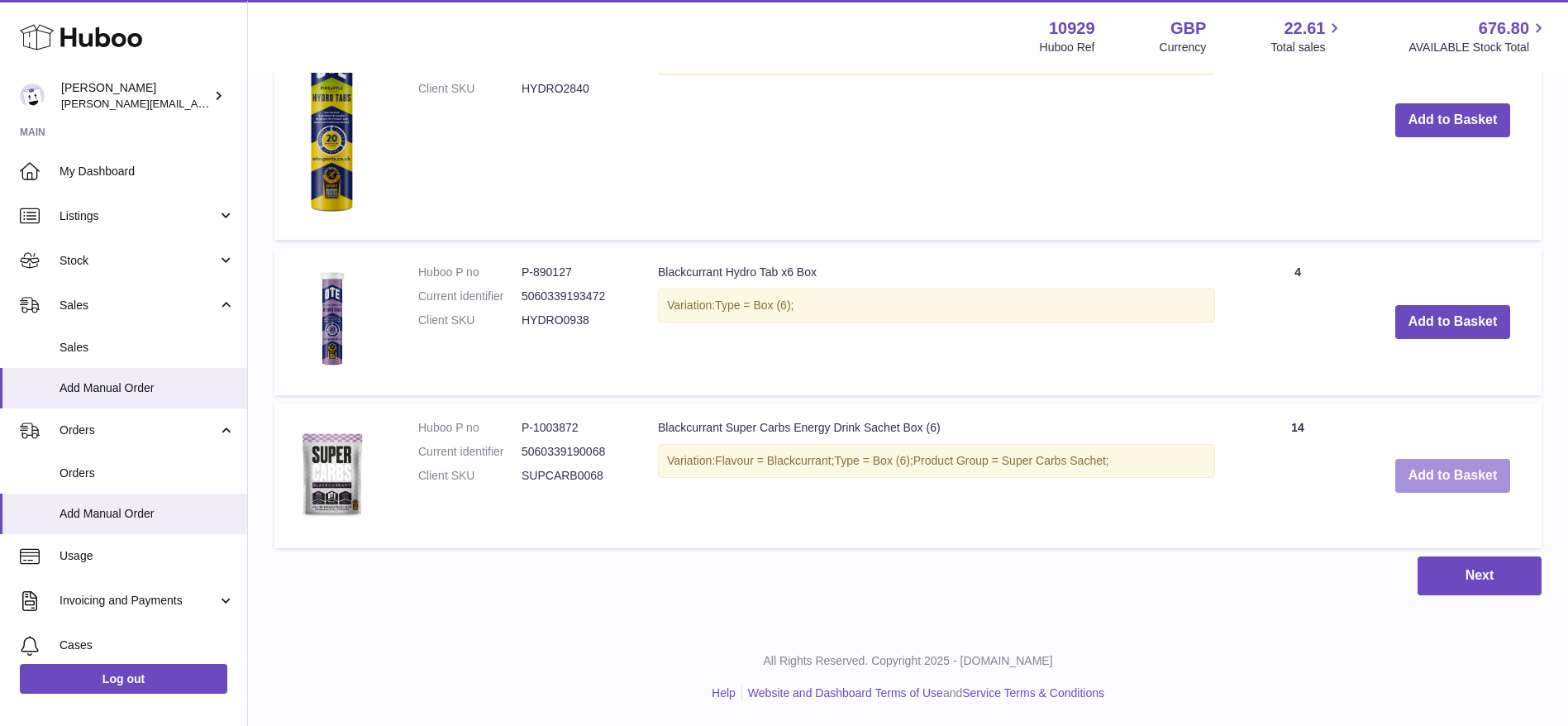
type input "********"
click at [1464, 479] on button "Add to Basket" at bounding box center [1453, 475] width 115 height 34
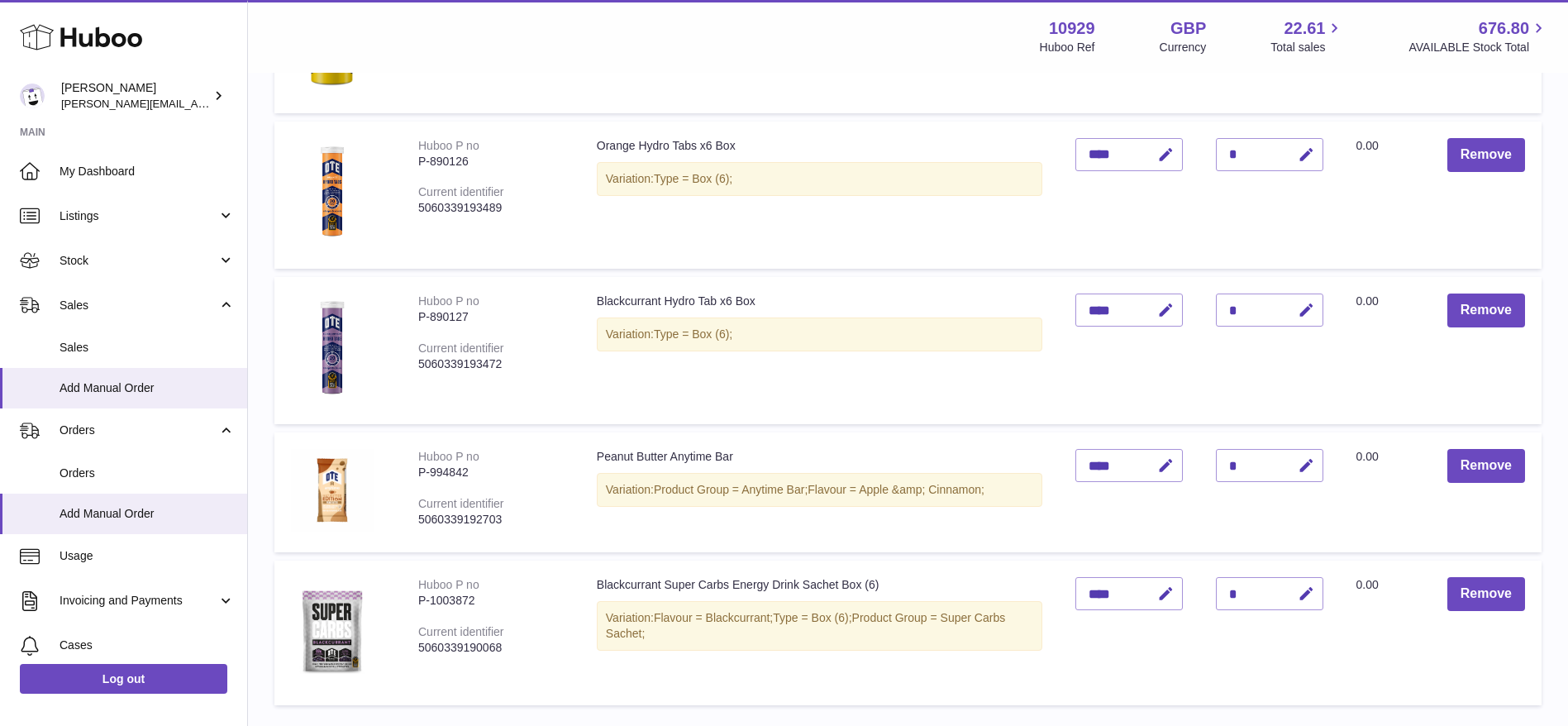
scroll to position [575, 0]
click at [1298, 589] on icon "button" at bounding box center [1306, 596] width 17 height 17
type input "**"
click at [1289, 590] on button "submit" at bounding box center [1304, 595] width 31 height 26
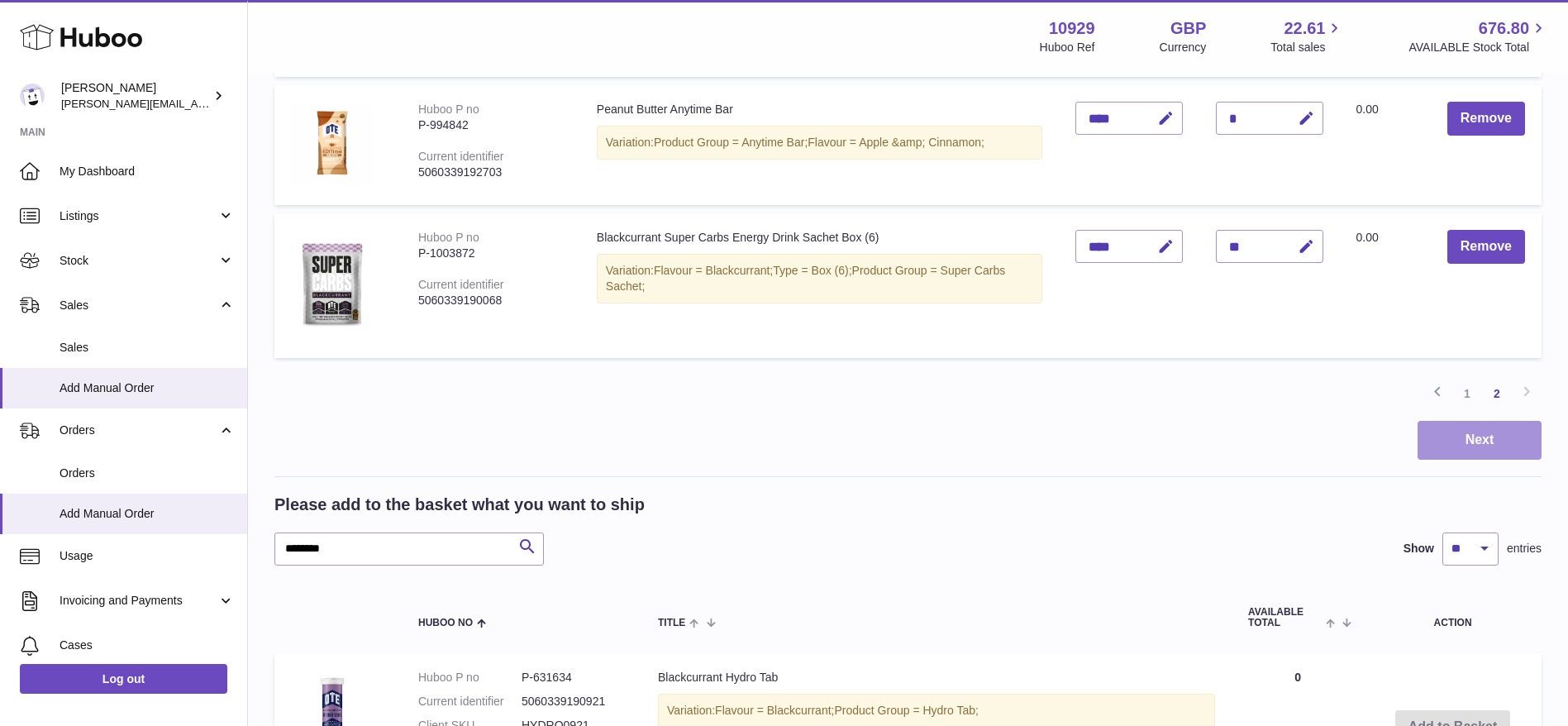
click at [1437, 430] on button "Next" at bounding box center [1480, 440] width 124 height 39
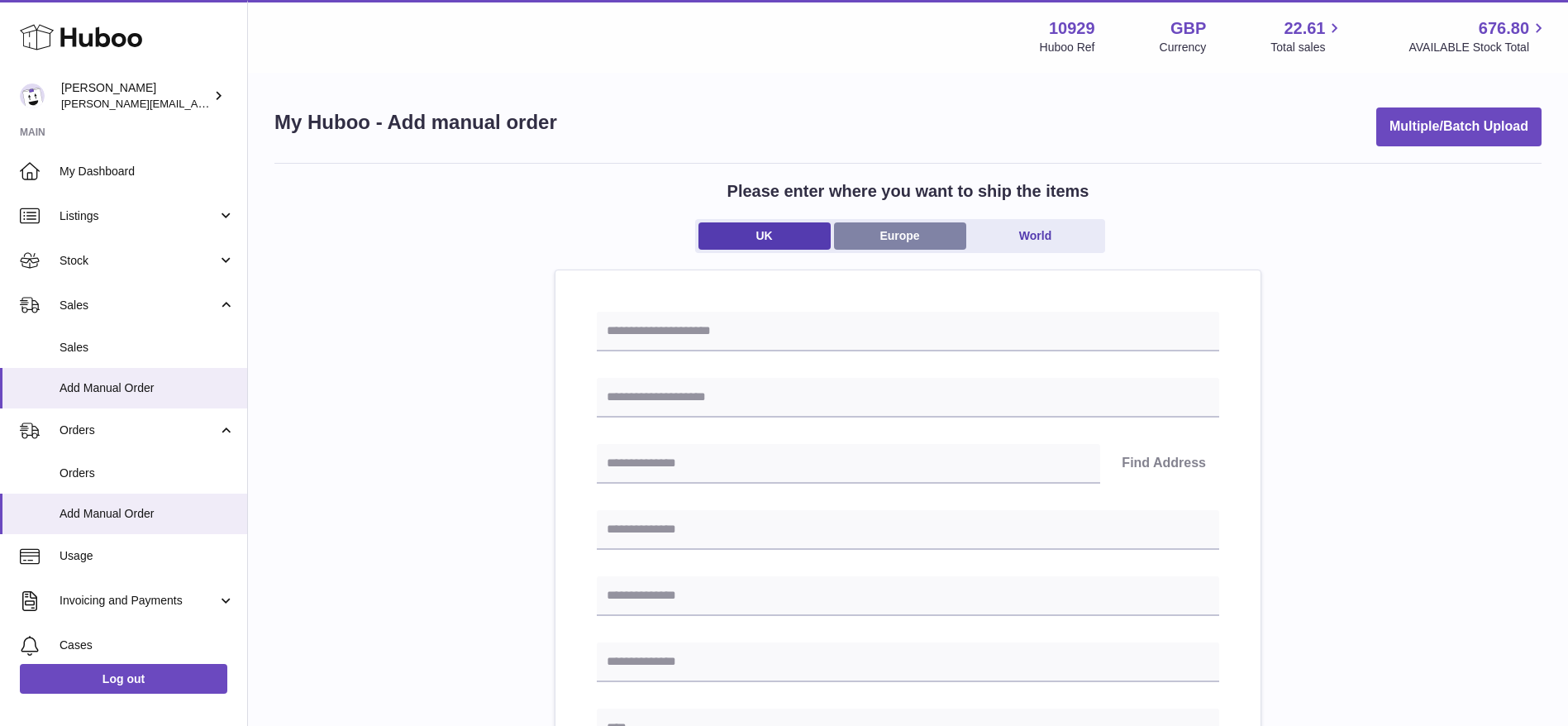
click at [869, 232] on link "Europe" at bounding box center [900, 236] width 132 height 27
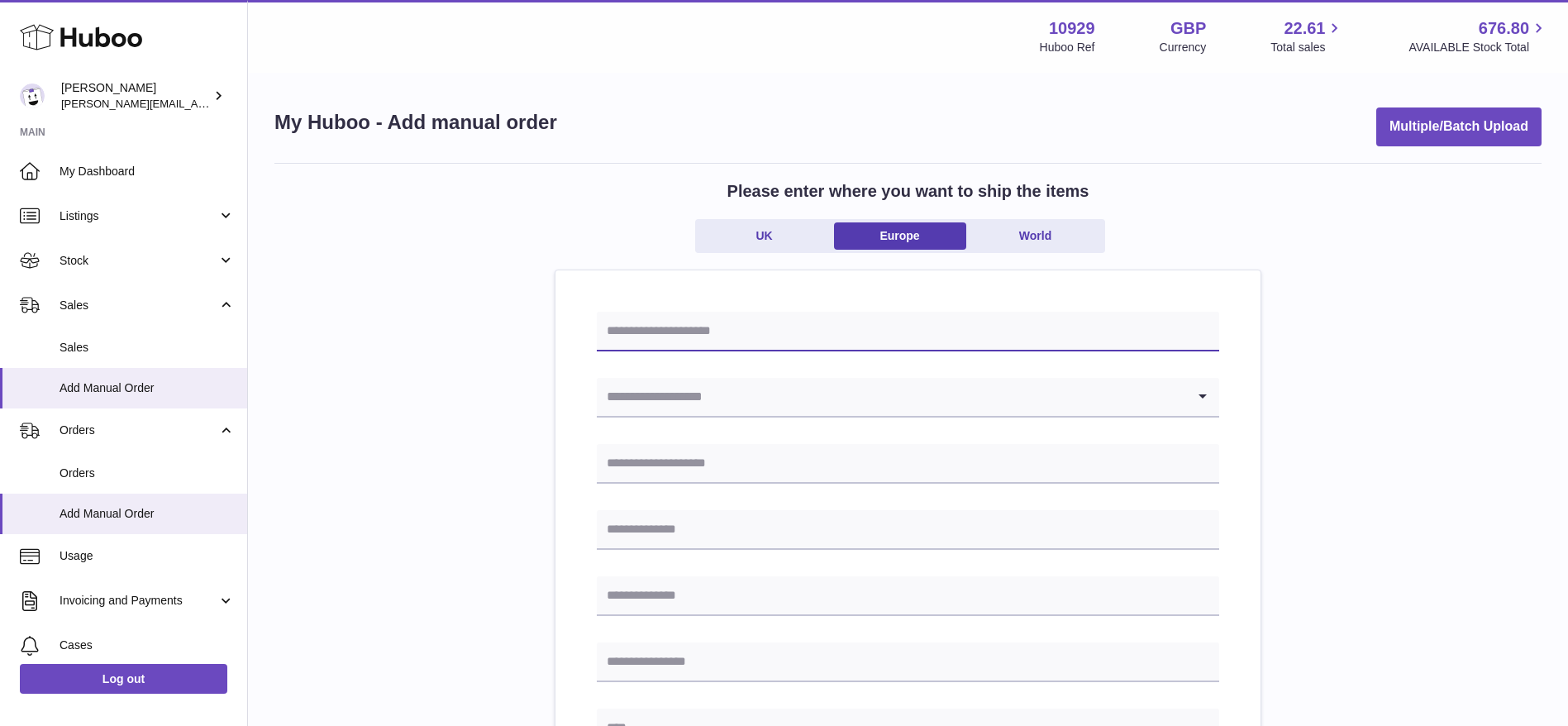
click at [758, 343] on input "text" at bounding box center [908, 331] width 622 height 40
type input "**********"
click at [726, 378] on input "Search for option" at bounding box center [892, 396] width 589 height 38
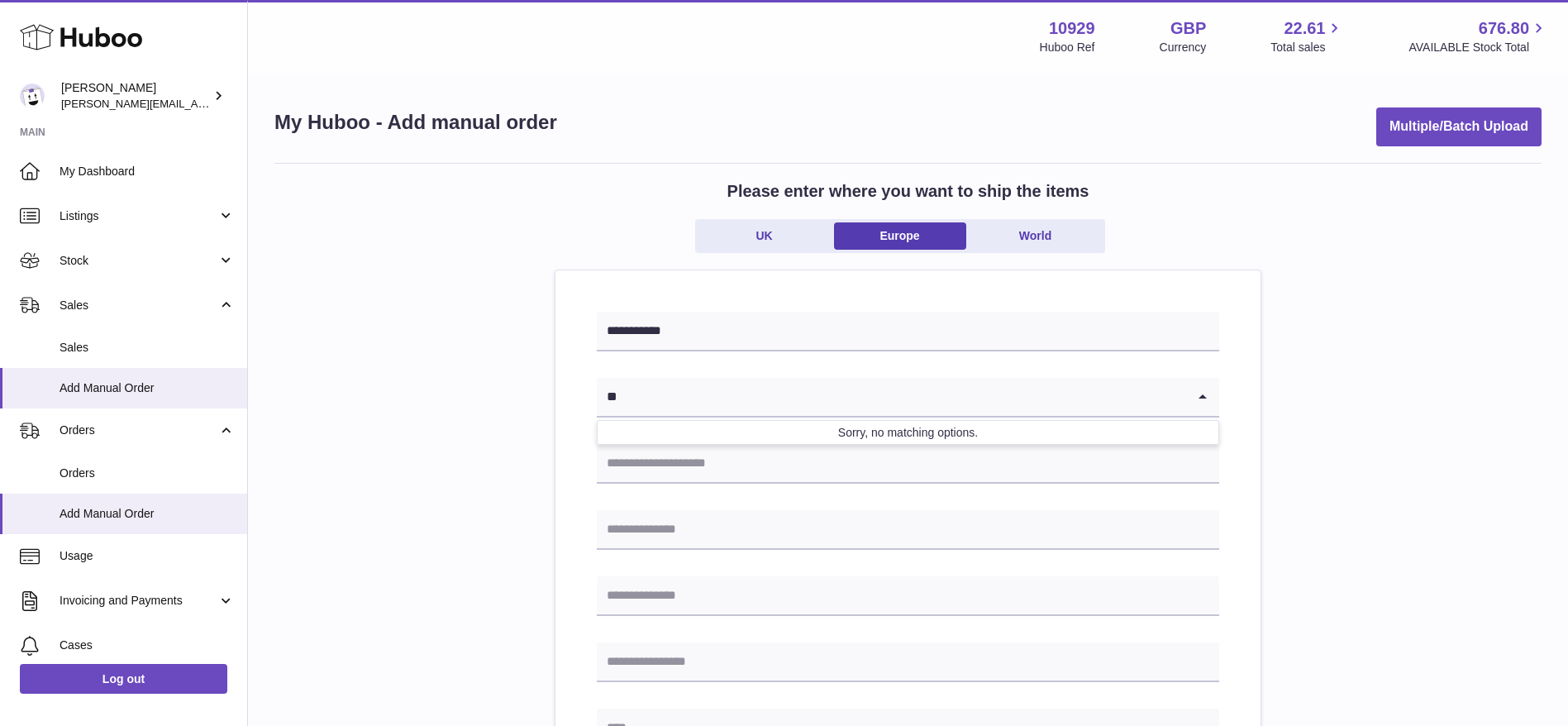
type input "*"
click at [713, 441] on li "Spain" at bounding box center [908, 441] width 621 height 33
type input "*****"
click at [705, 460] on input "text" at bounding box center [908, 463] width 622 height 40
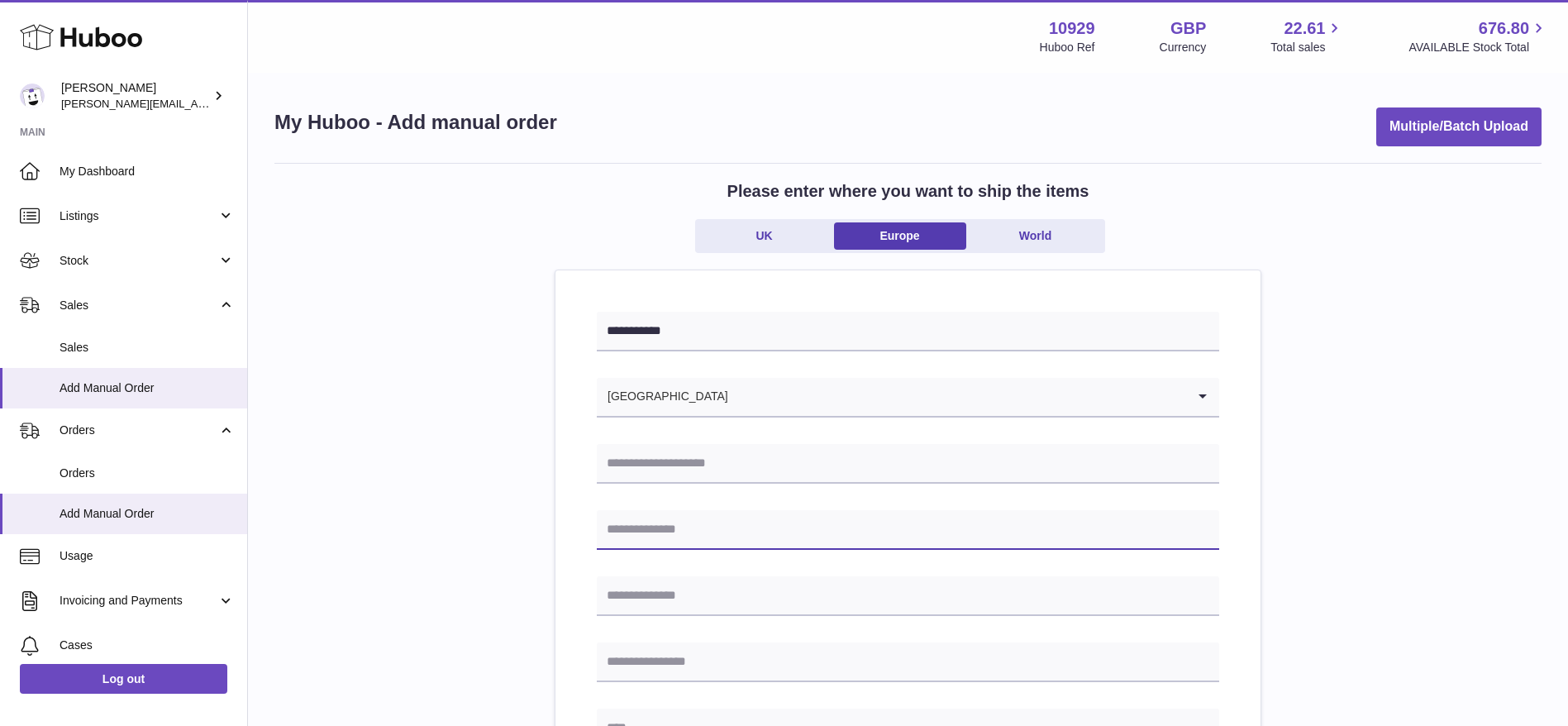
click at [700, 537] on input "text" at bounding box center [908, 529] width 622 height 40
type input "*"
drag, startPoint x: 796, startPoint y: 515, endPoint x: 554, endPoint y: 556, distance: 245.4
type input "*"
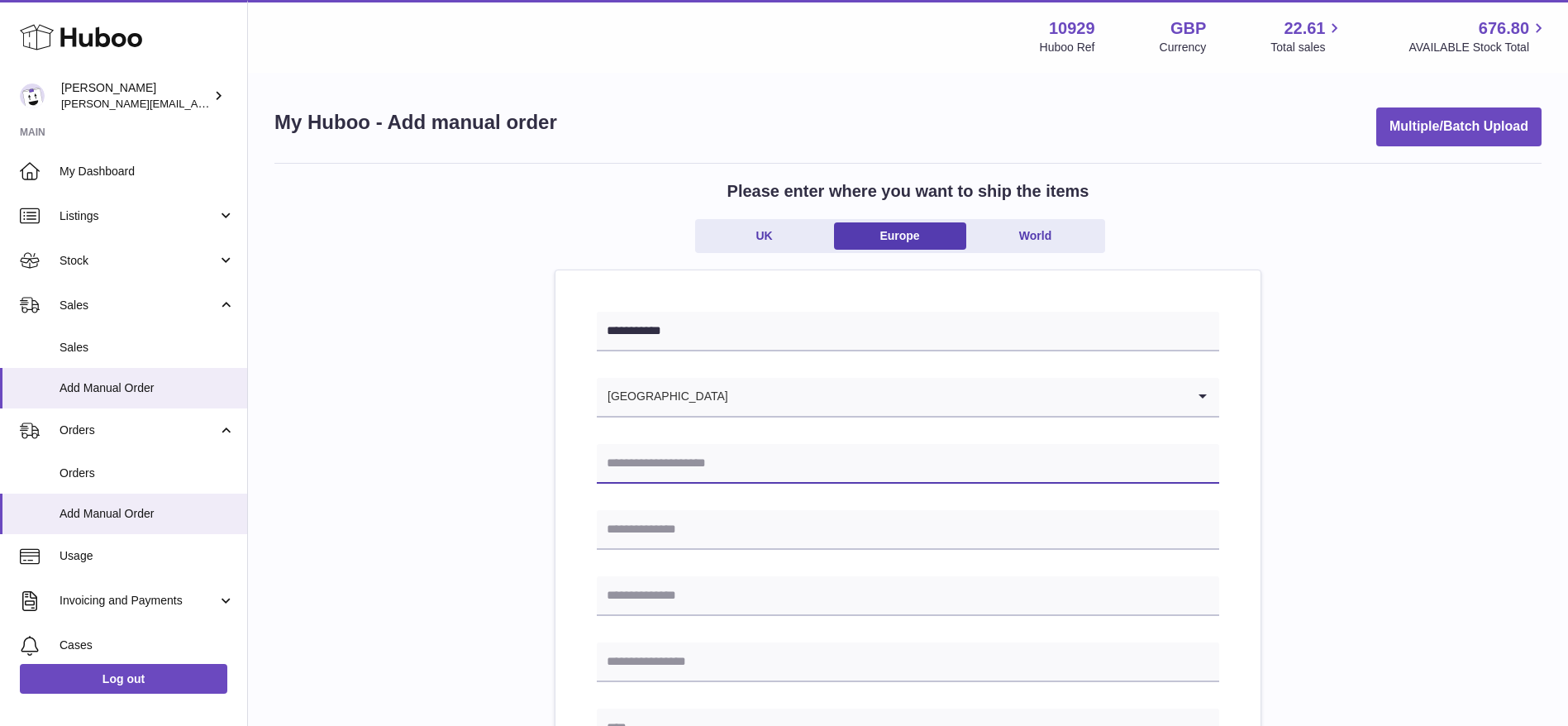
click at [654, 450] on input "text" at bounding box center [908, 463] width 622 height 40
type input "**********"
click at [720, 532] on input "text" at bounding box center [908, 529] width 622 height 40
paste input "**********"
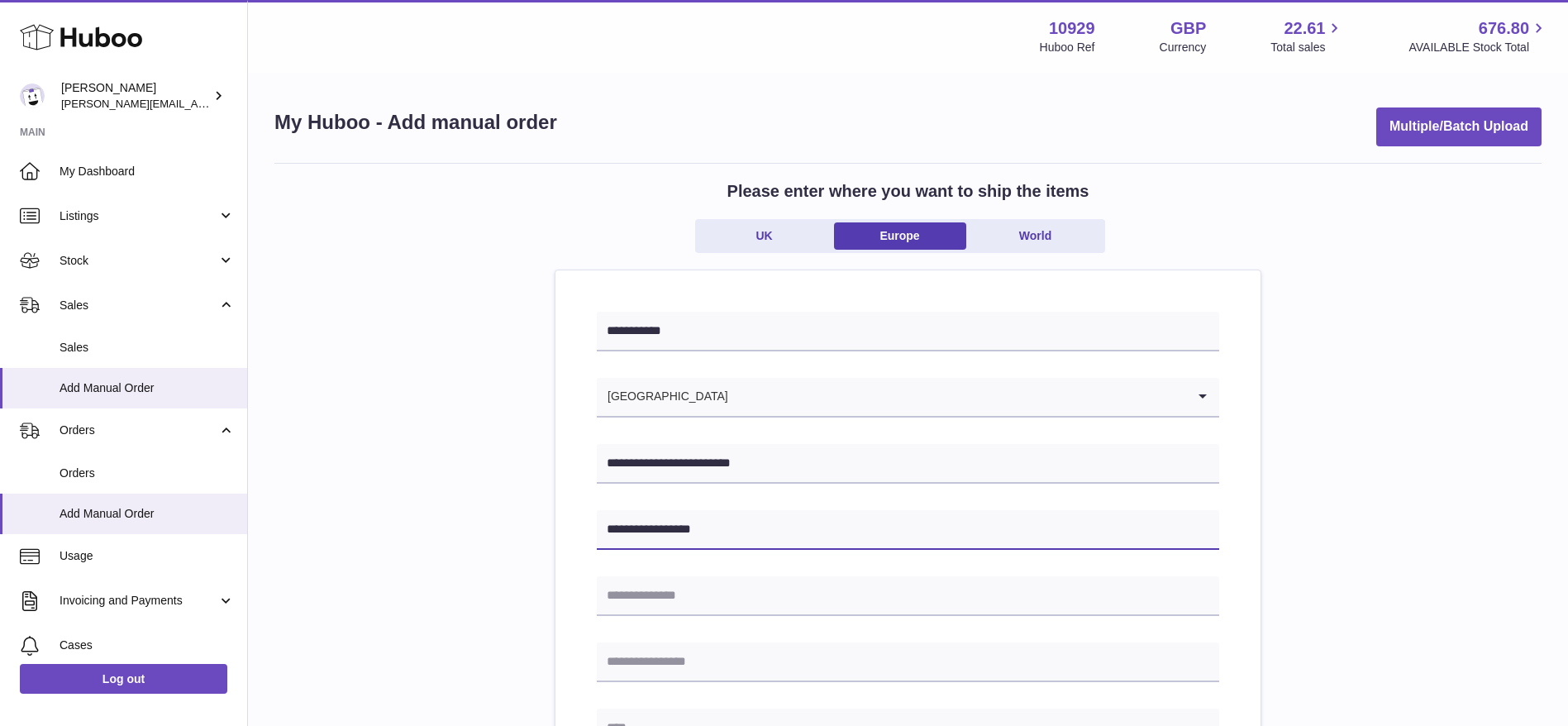
type input "**********"
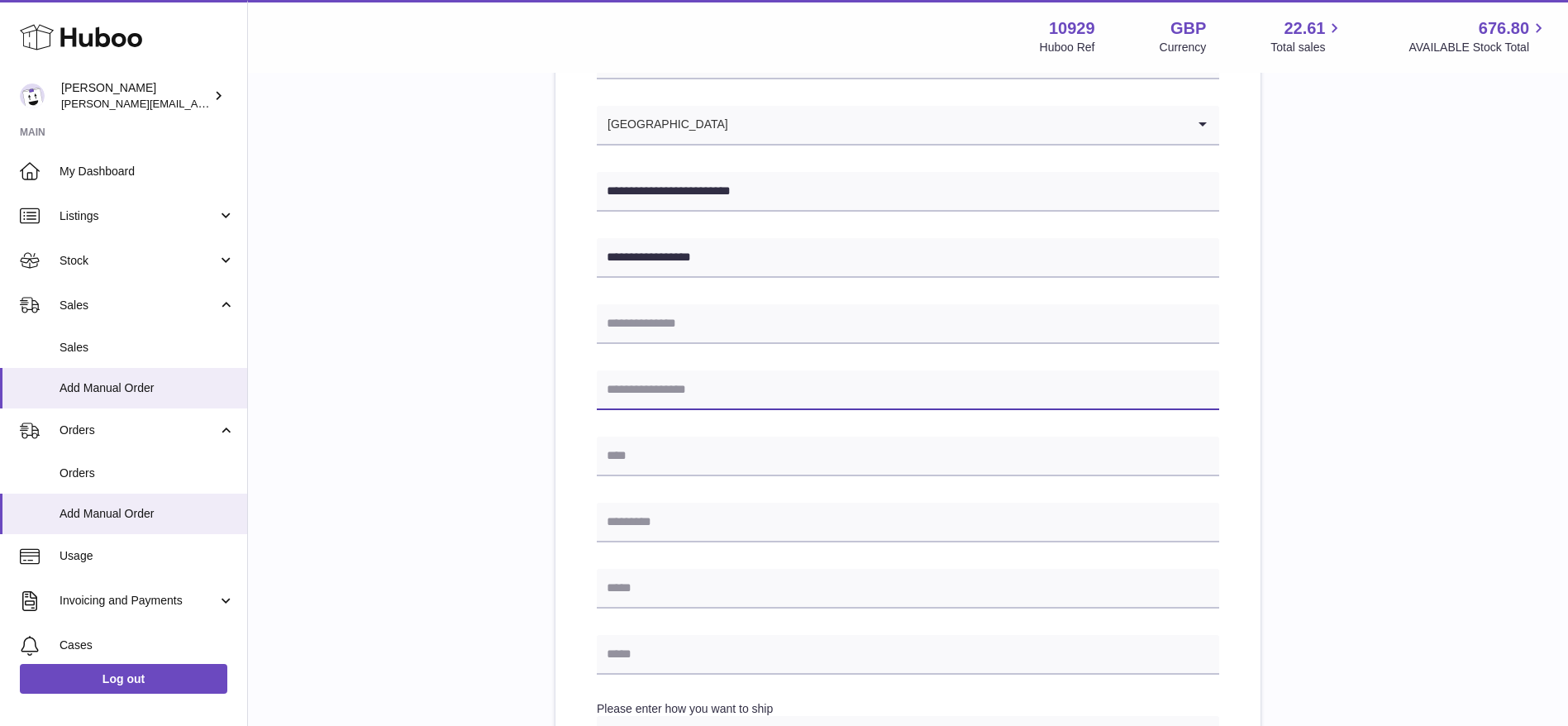
click at [706, 384] on input "text" at bounding box center [908, 390] width 622 height 40
type input "******"
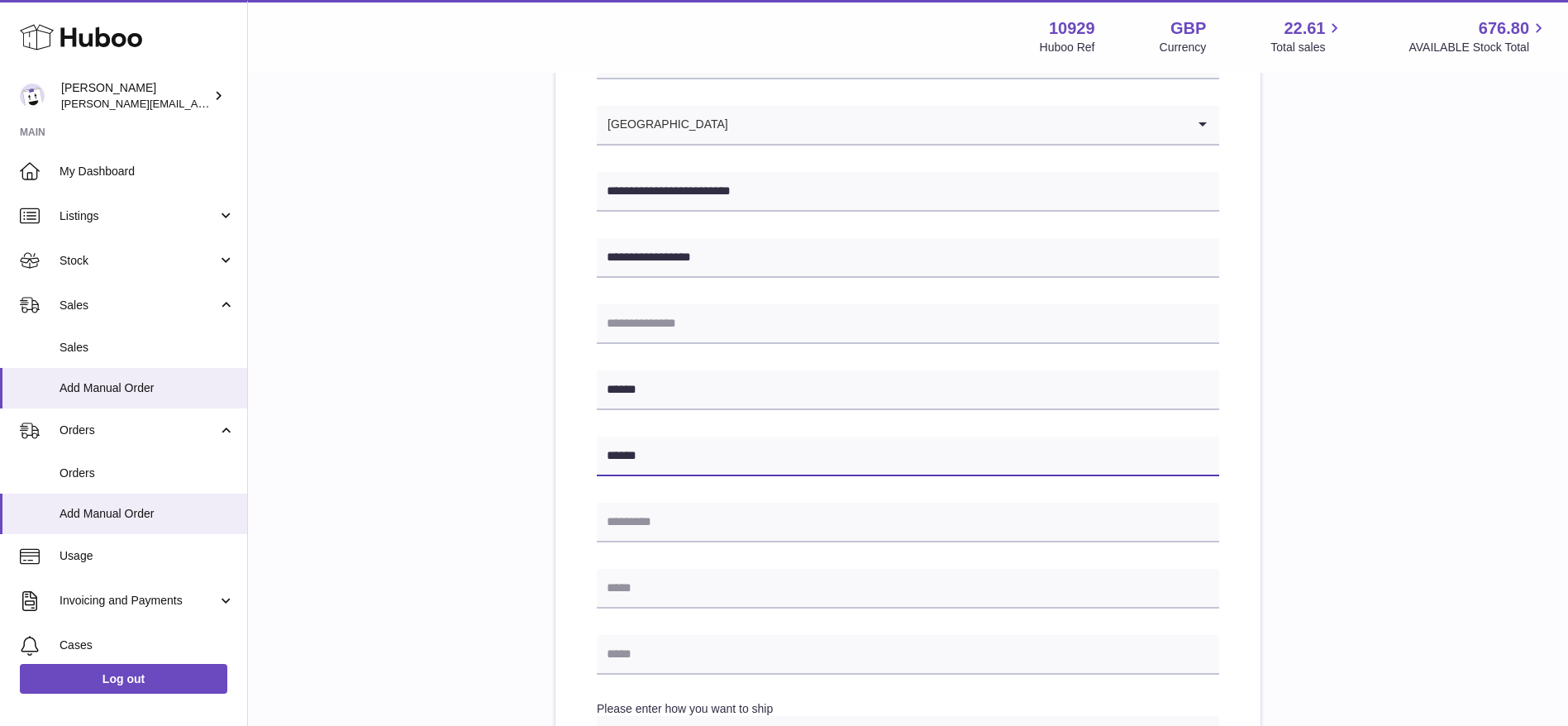
type input "******"
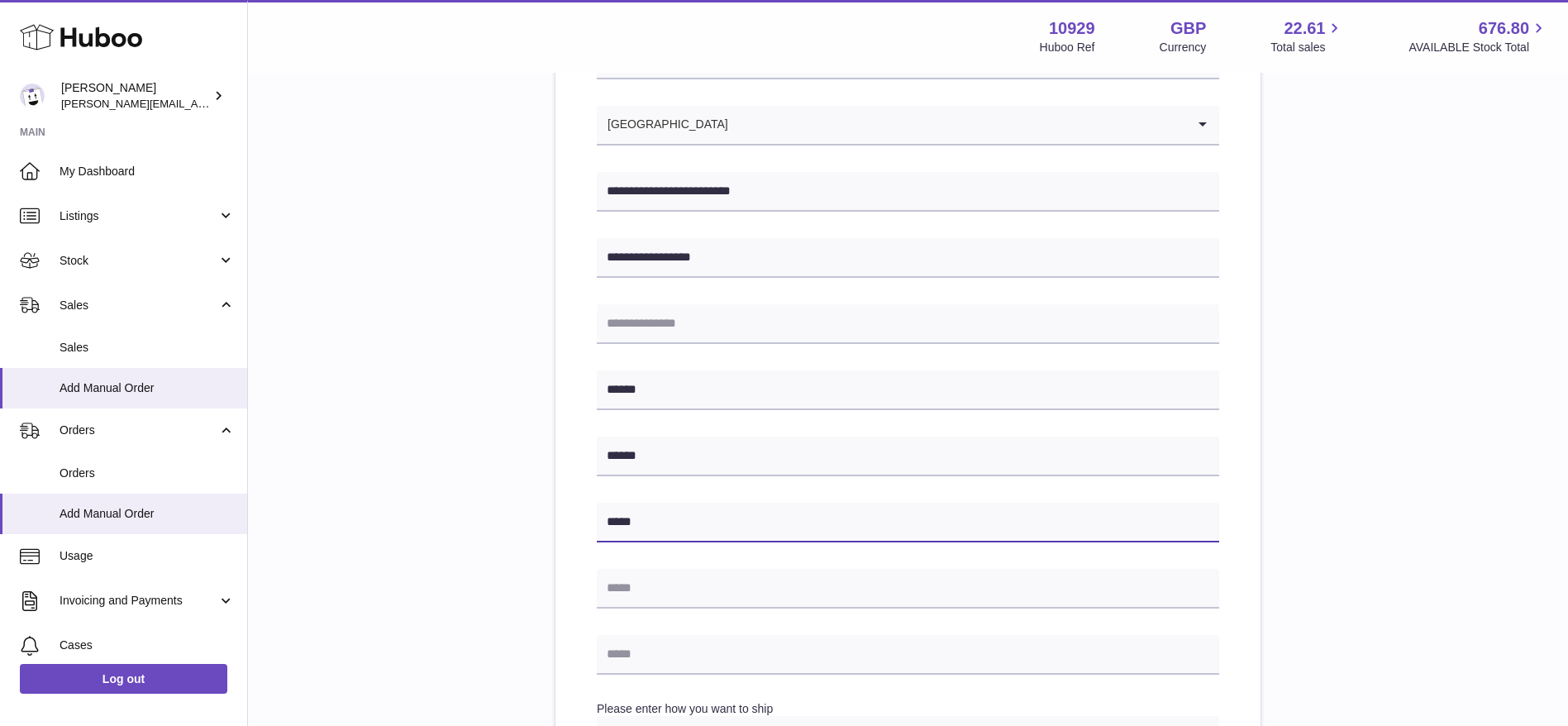
type input "*****"
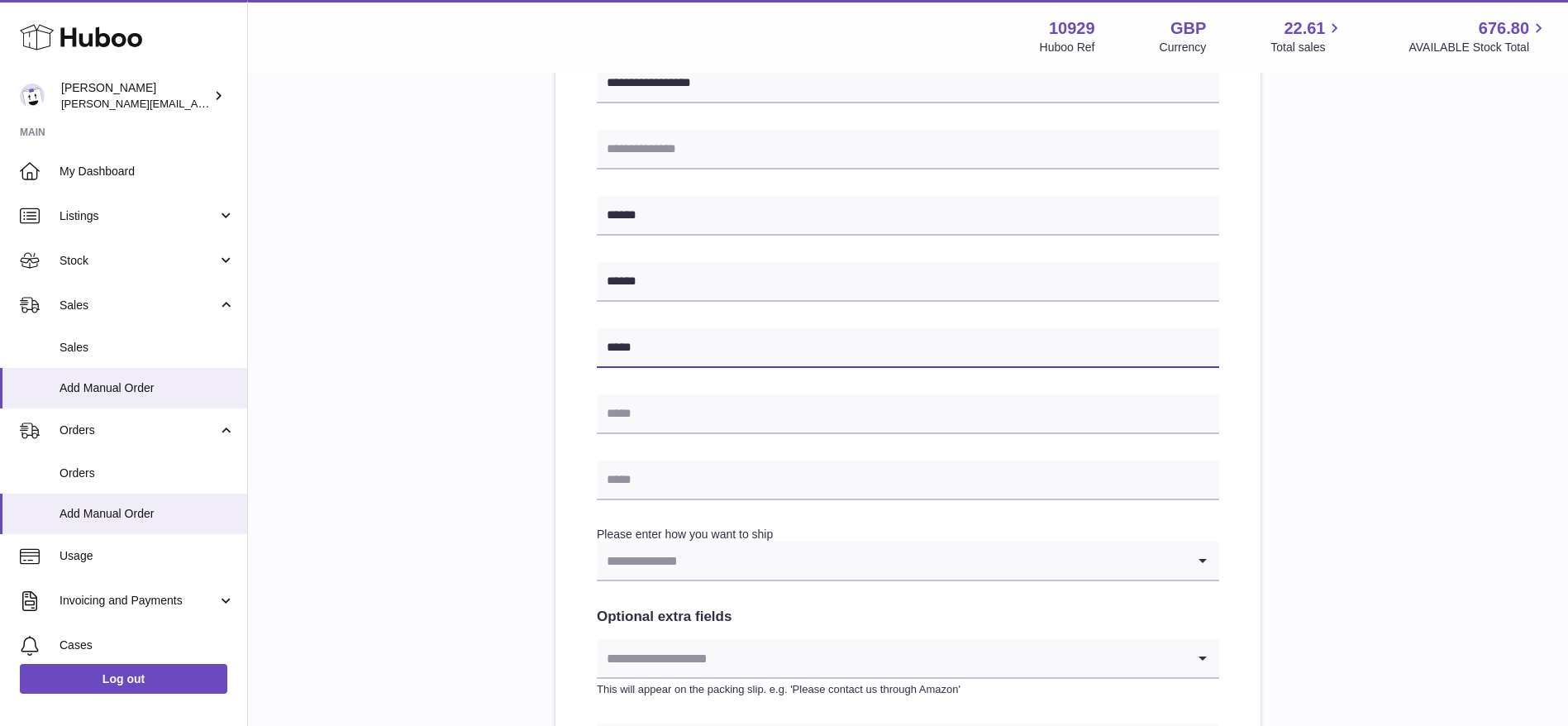
scroll to position [448, 0]
click at [640, 433] on div "**********" at bounding box center [908, 333] width 622 height 940
click at [646, 415] on input "text" at bounding box center [908, 412] width 622 height 40
paste input "**********"
type input "**********"
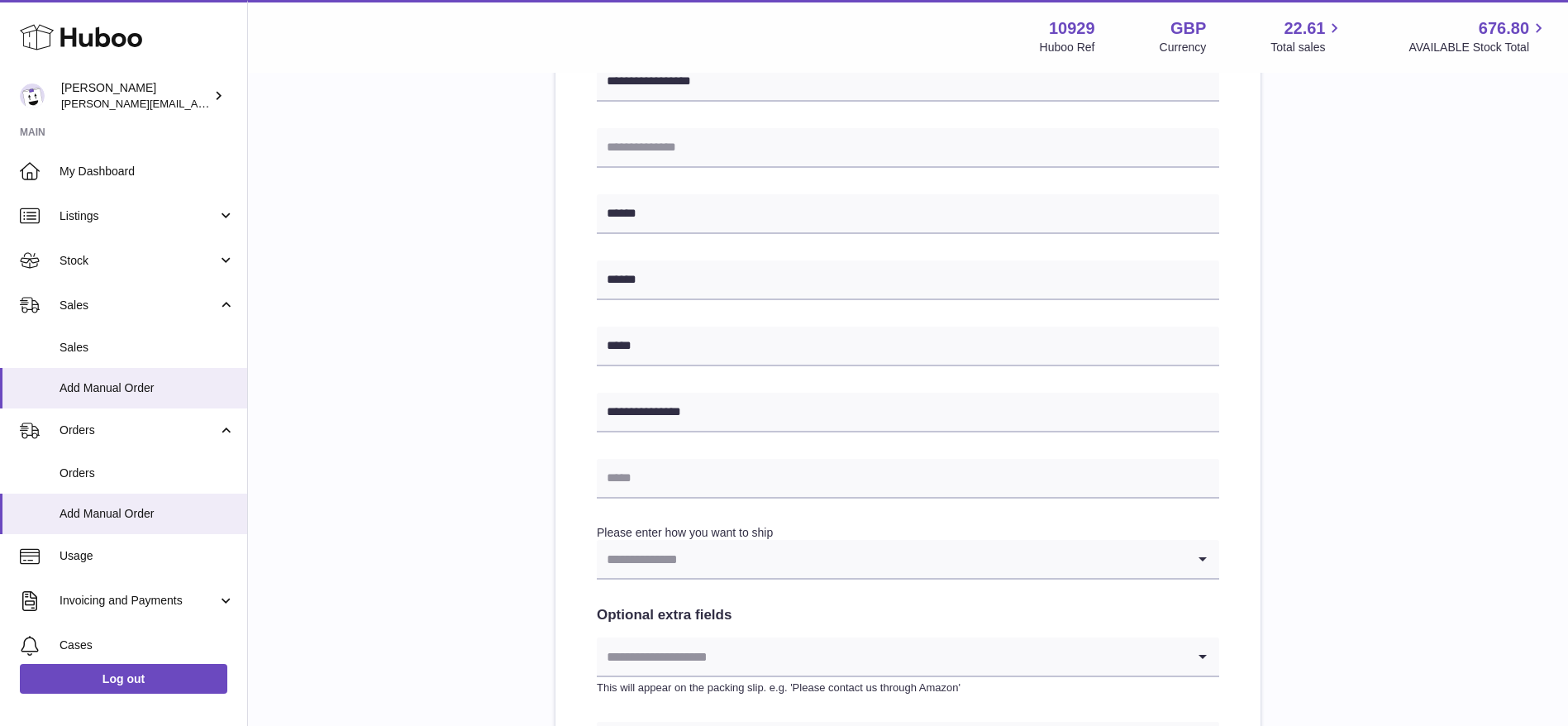
click at [653, 520] on div "**********" at bounding box center [908, 333] width 622 height 940
click at [649, 482] on input "text" at bounding box center [908, 478] width 622 height 40
paste input "**********"
type input "**********"
click at [782, 528] on div "Please enter how you want to ship Loading... You require an order to be fulfill…" at bounding box center [908, 552] width 622 height 55
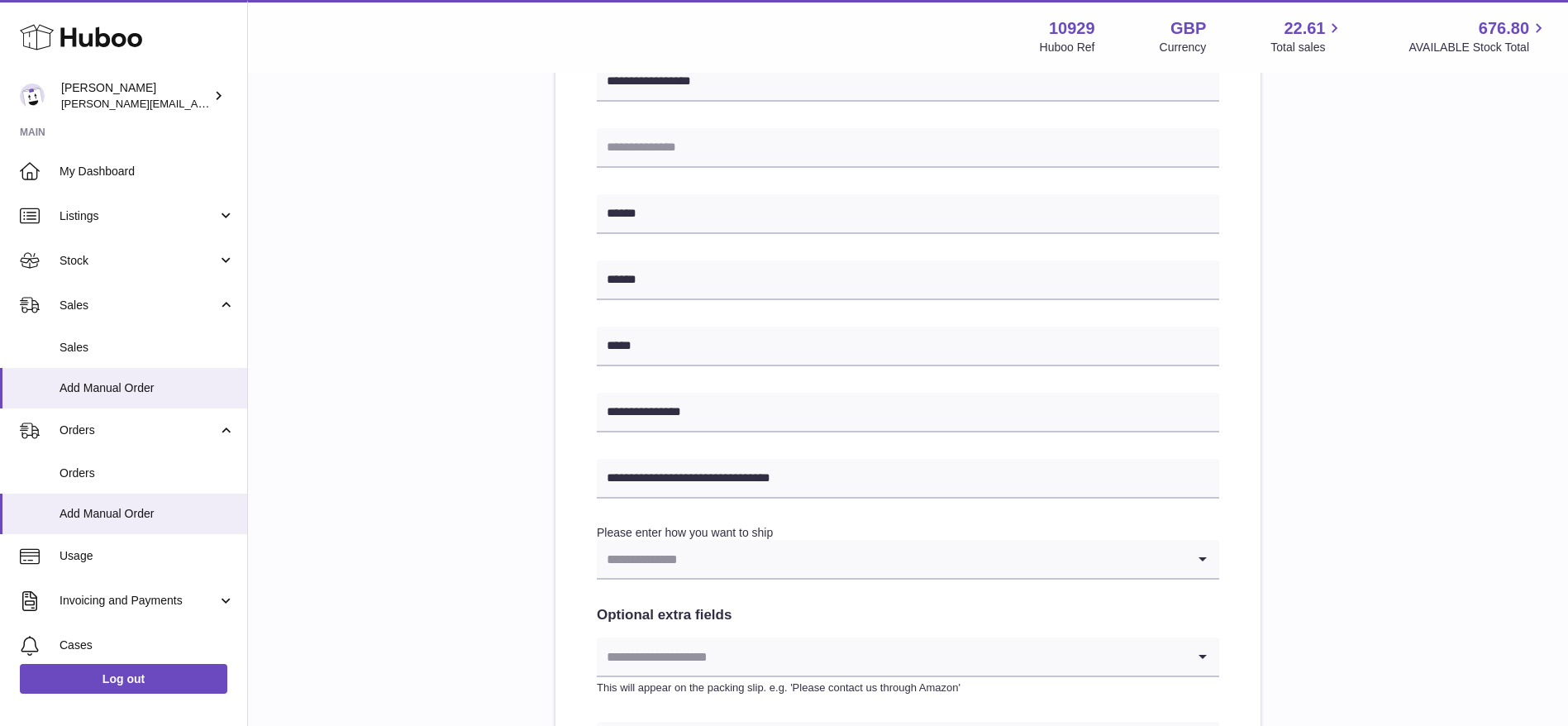
click at [779, 551] on input "Search for option" at bounding box center [892, 558] width 589 height 38
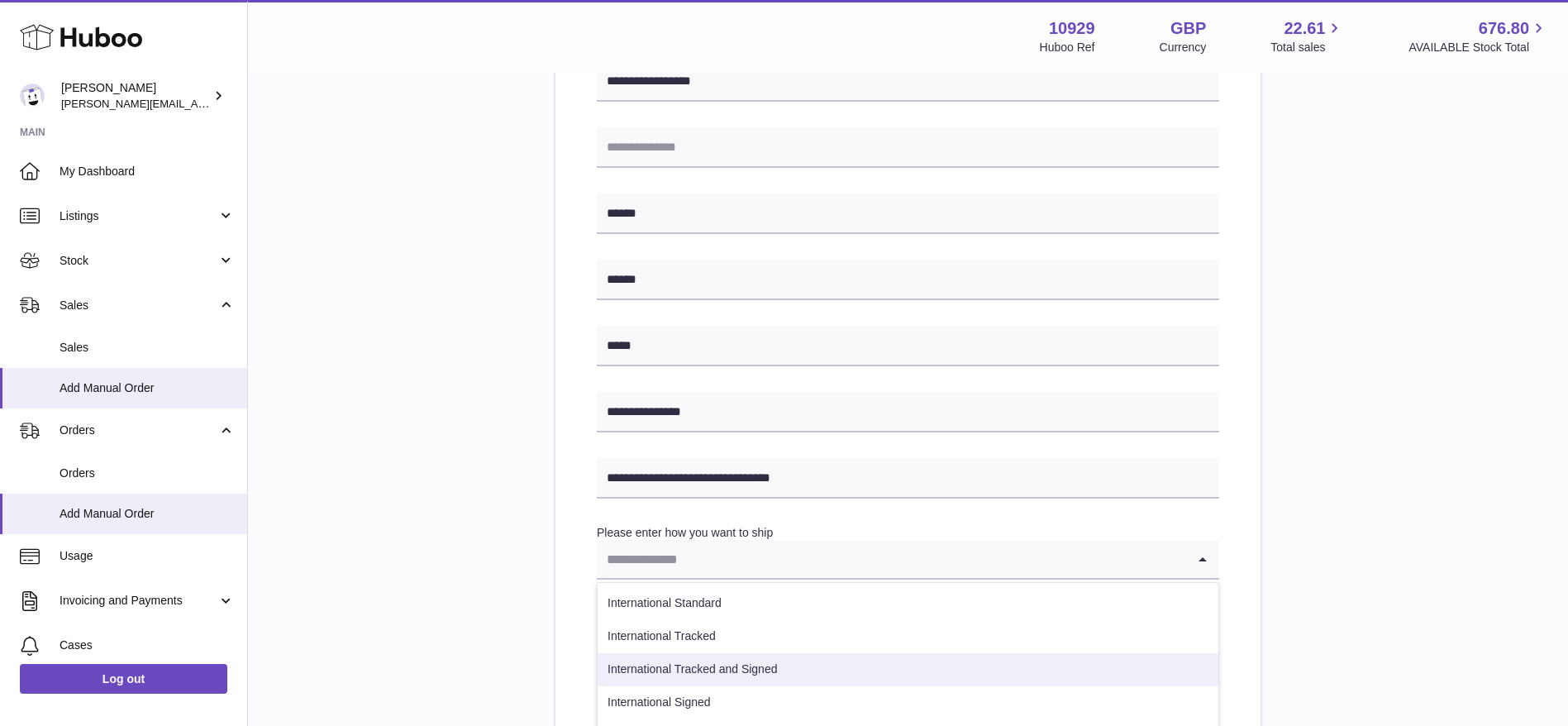
click at [738, 667] on li "International Tracked and Signed" at bounding box center [908, 670] width 621 height 33
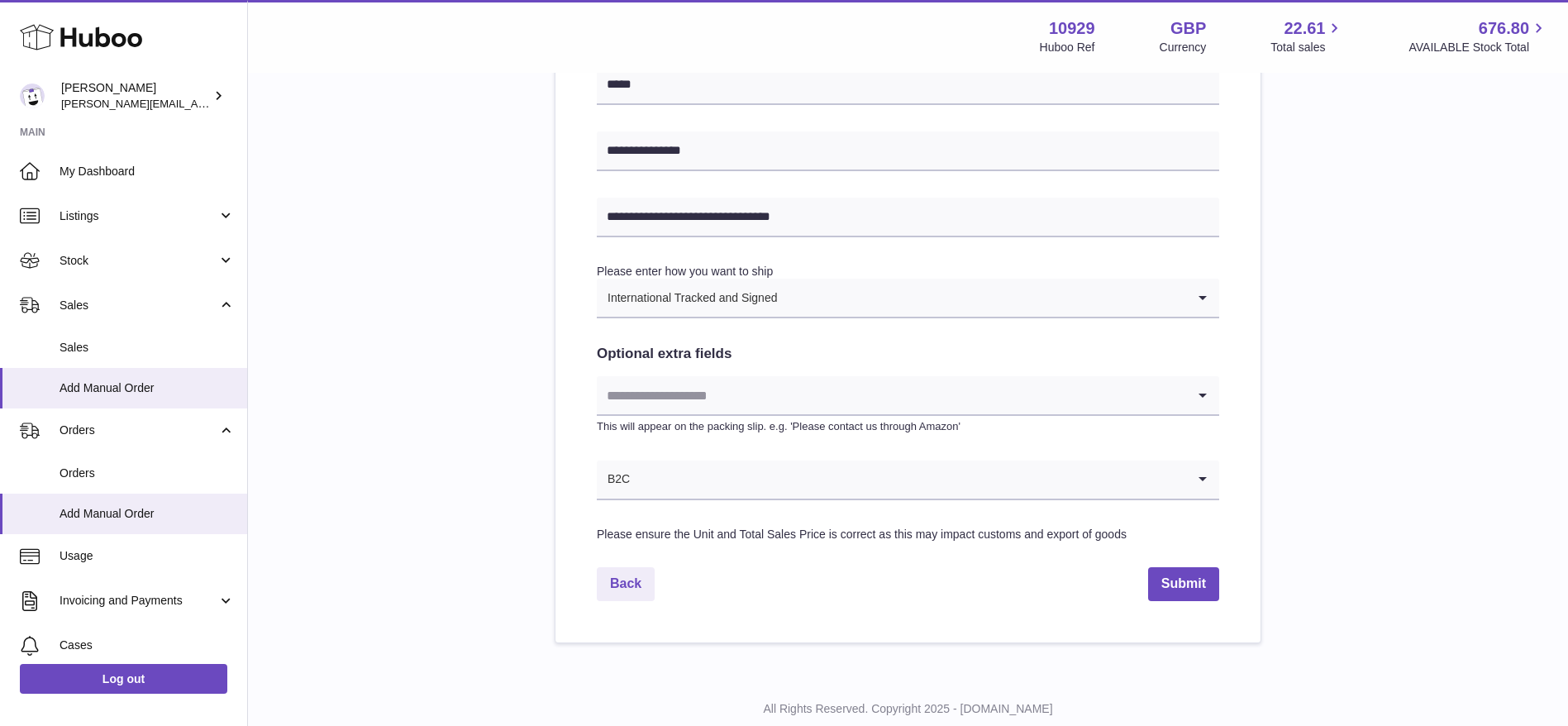
scroll to position [711, 0]
click at [722, 392] on input "Search for option" at bounding box center [892, 393] width 589 height 38
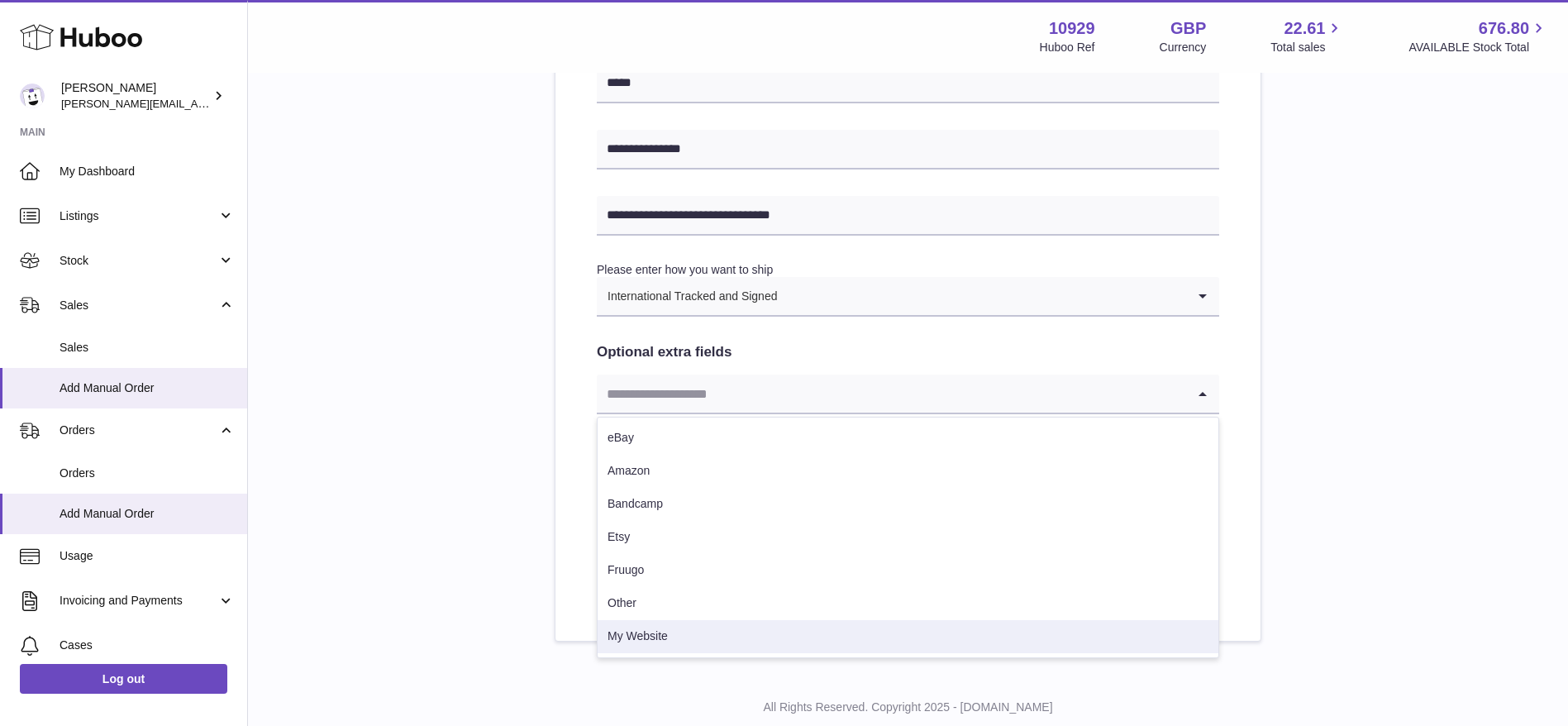
click at [659, 635] on li "My Website" at bounding box center [908, 637] width 621 height 33
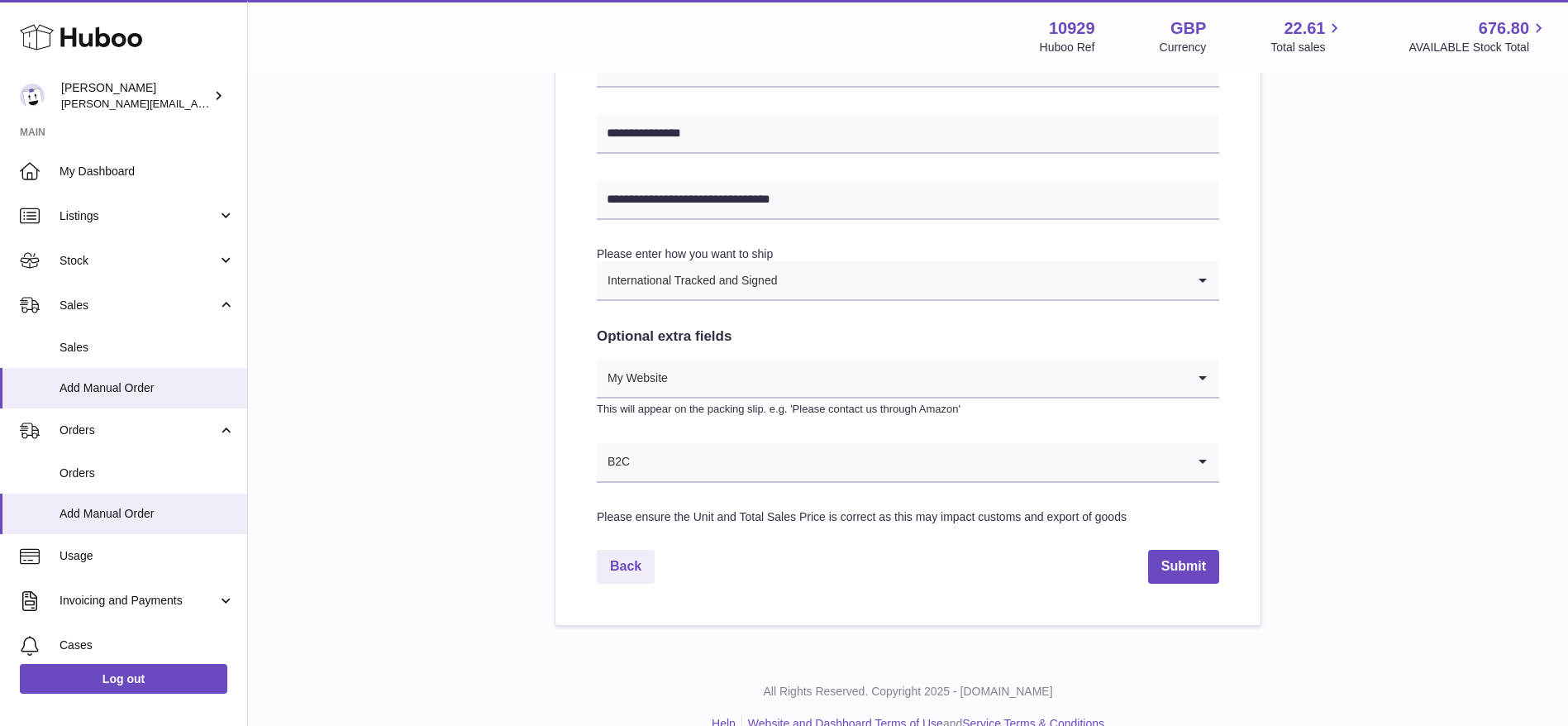
scroll to position [729, 0]
click at [1154, 582] on button "Submit" at bounding box center [1183, 565] width 71 height 34
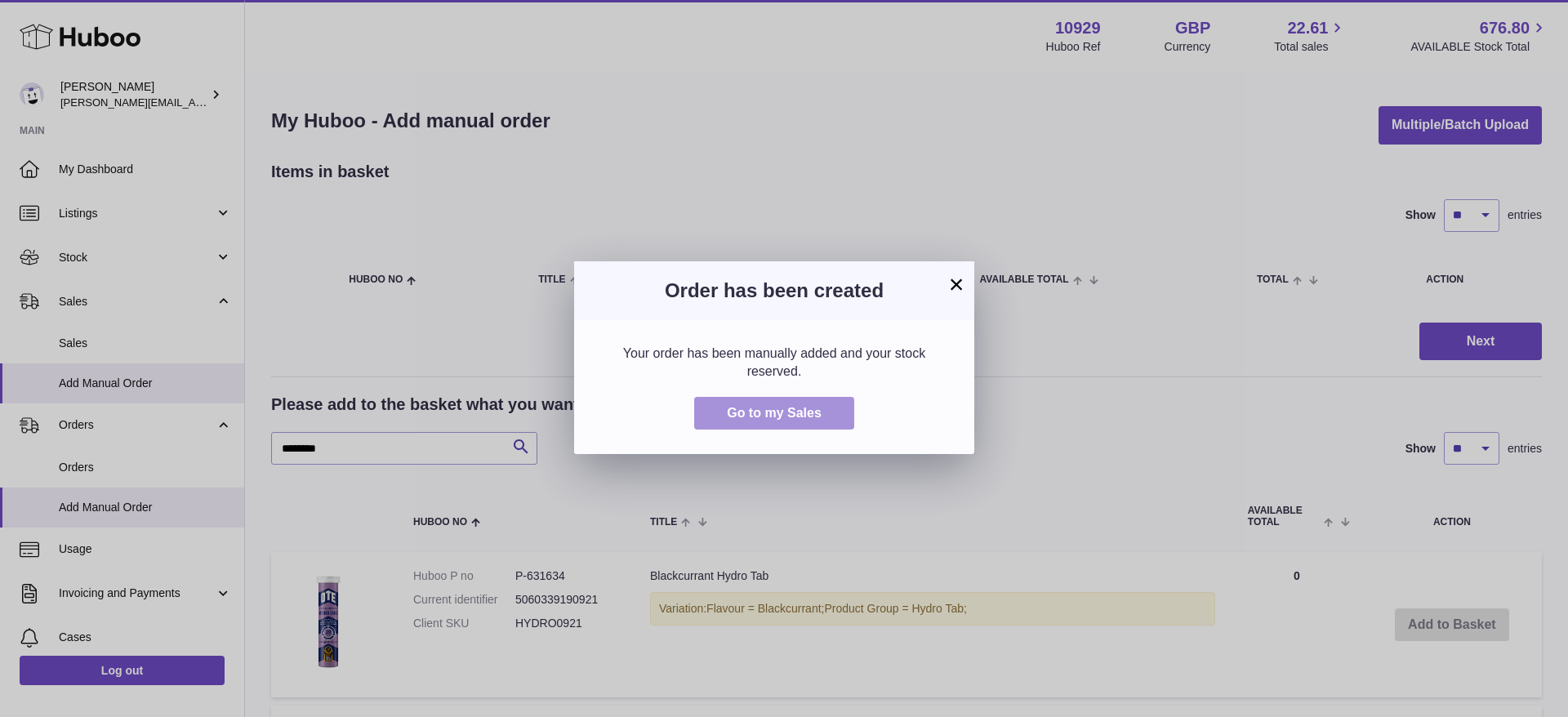
click at [783, 403] on button "Go to my Sales" at bounding box center [773, 414] width 160 height 34
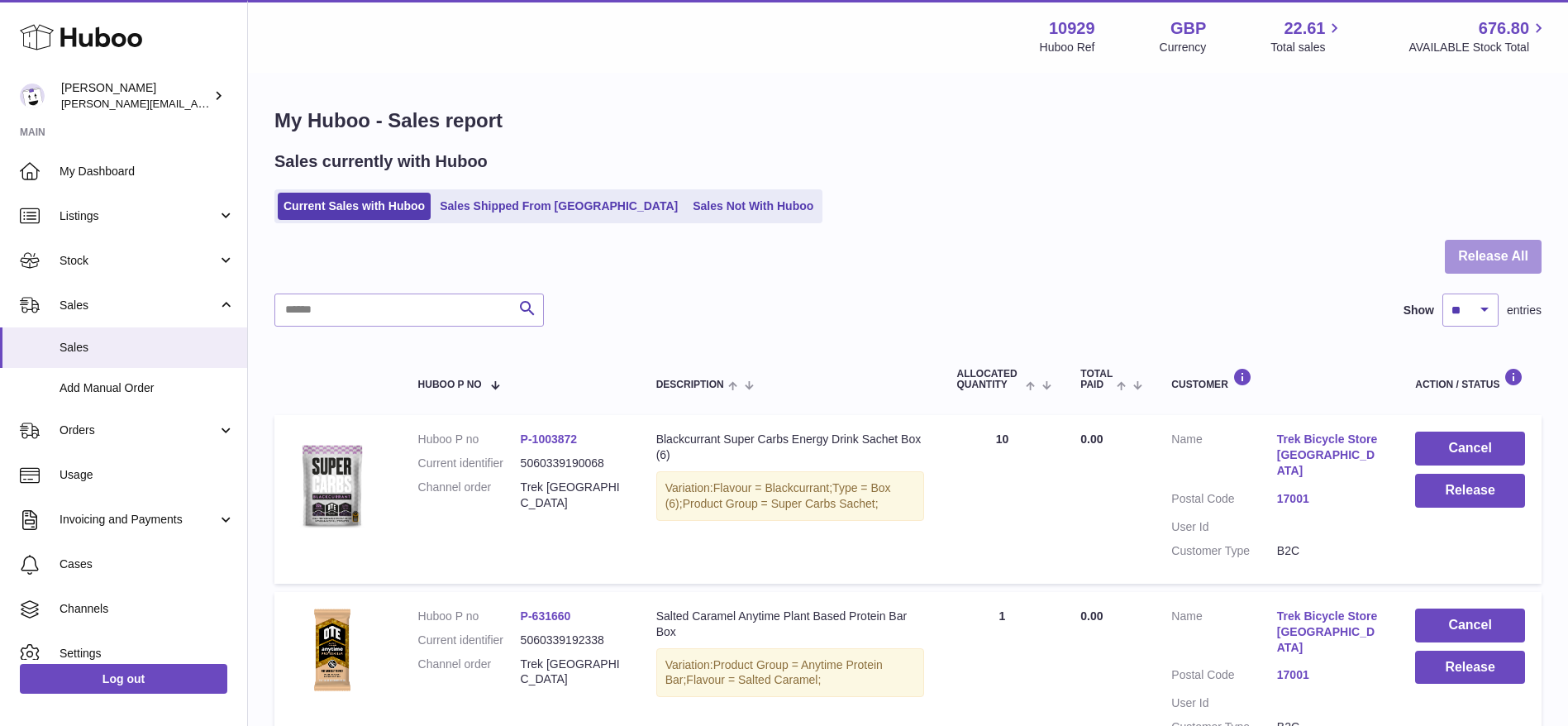
click at [1505, 243] on button "Release All" at bounding box center [1493, 256] width 97 height 34
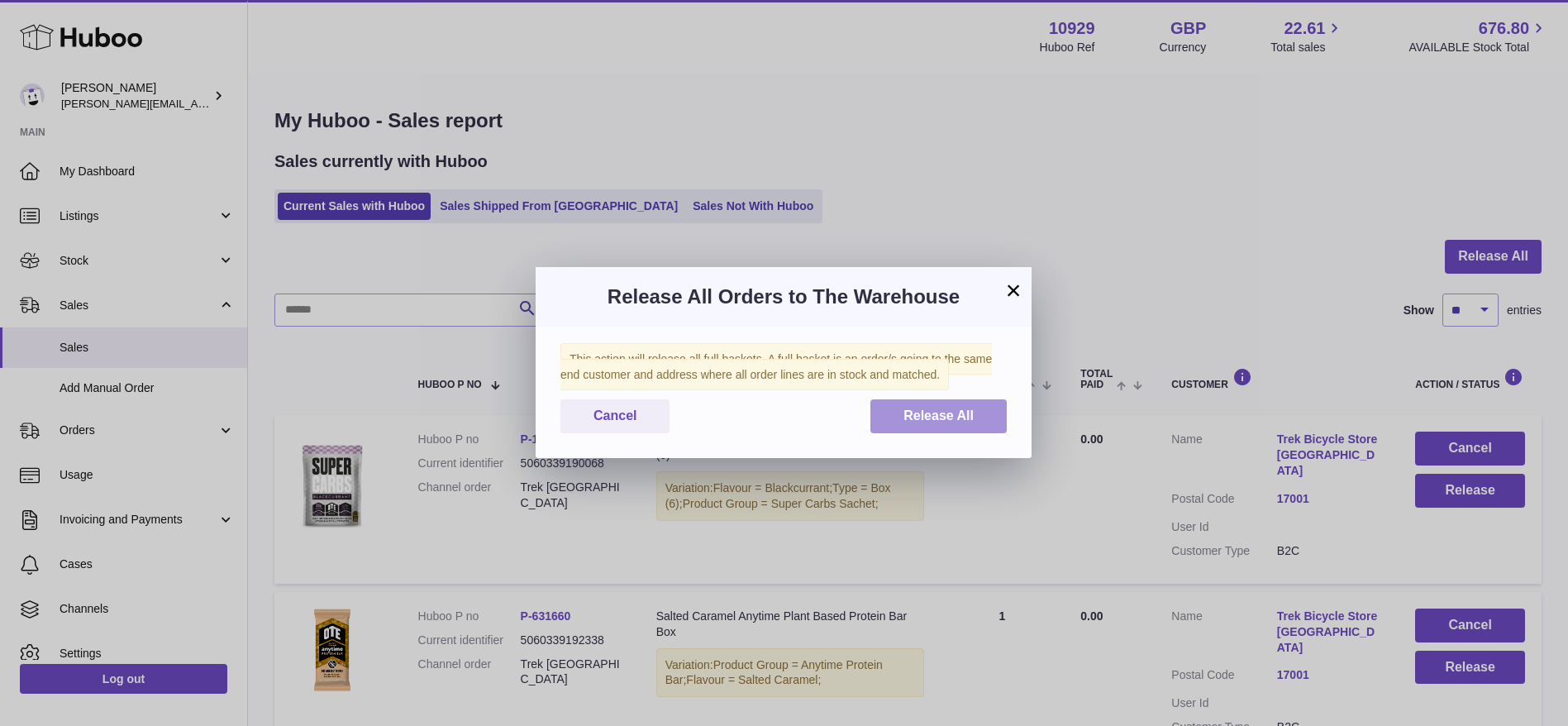
click at [902, 414] on button "Release All" at bounding box center [938, 416] width 137 height 34
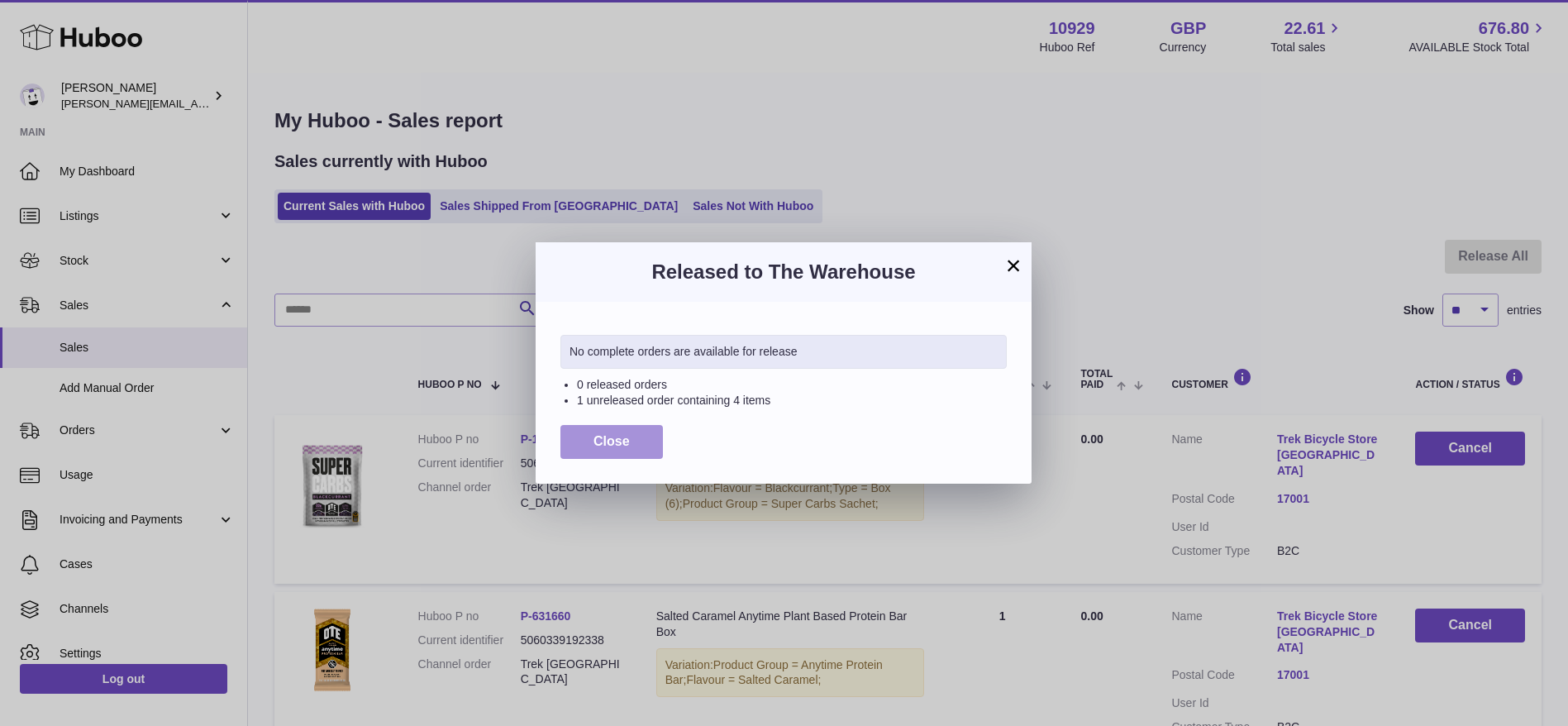
click at [623, 434] on span "Close" at bounding box center [612, 441] width 37 height 15
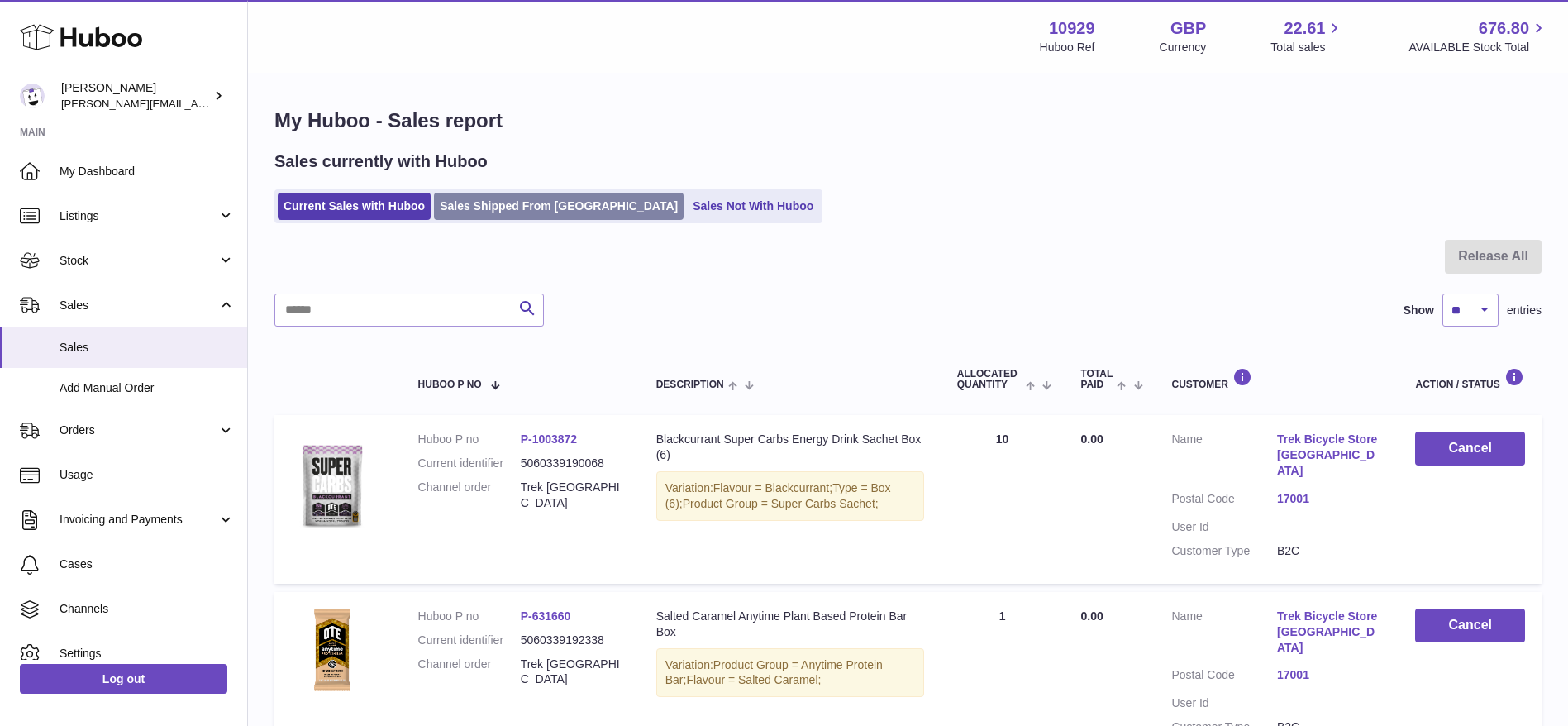
click at [487, 212] on link "Sales Shipped From [GEOGRAPHIC_DATA]" at bounding box center [559, 206] width 250 height 27
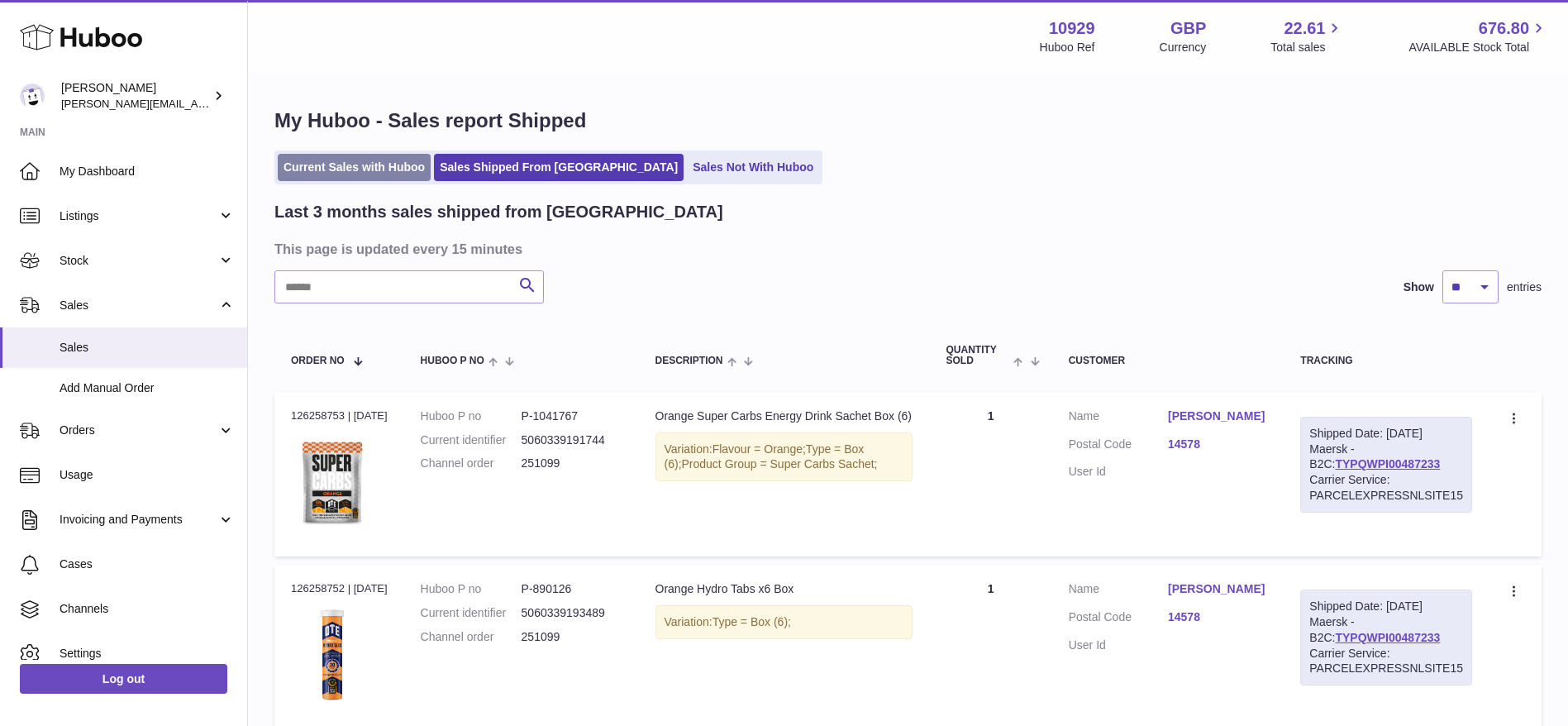
click at [335, 180] on link "Current Sales with Huboo" at bounding box center [355, 168] width 153 height 27
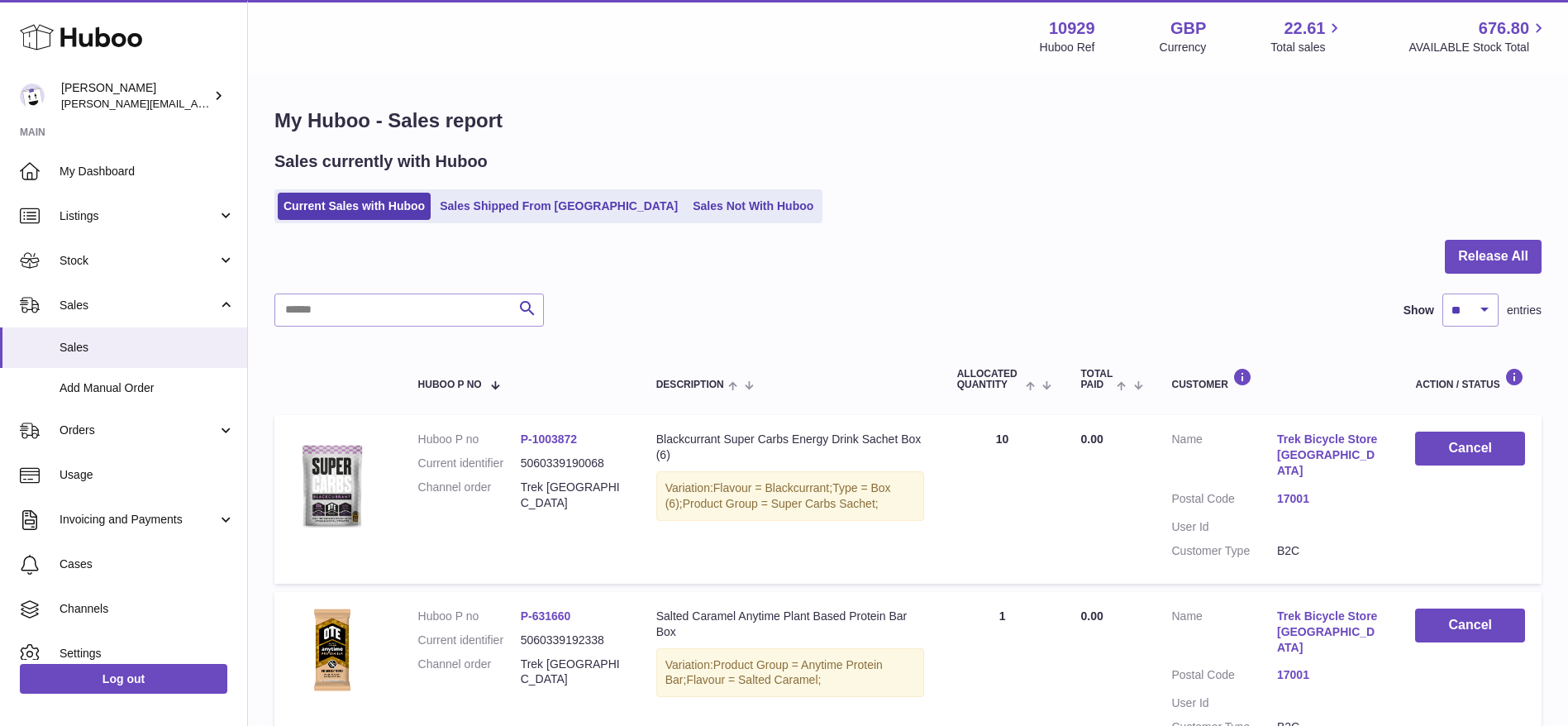
drag, startPoint x: 0, startPoint y: 0, endPoint x: 268, endPoint y: 554, distance: 615.4
